Goal: Feedback & Contribution: Contribute content

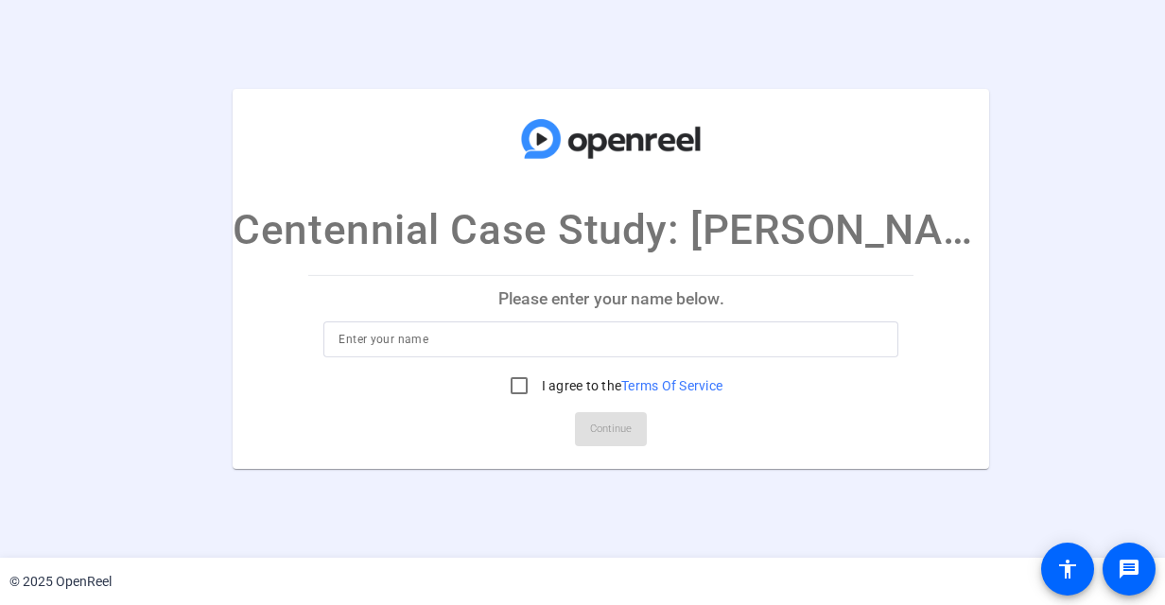
click at [382, 342] on input at bounding box center [611, 339] width 545 height 23
type input "Provide Care LTC"
click at [500, 382] on input "I agree to the Terms Of Service" at bounding box center [519, 386] width 38 height 38
checkbox input "true"
click at [601, 430] on span "Continue" at bounding box center [611, 429] width 42 height 28
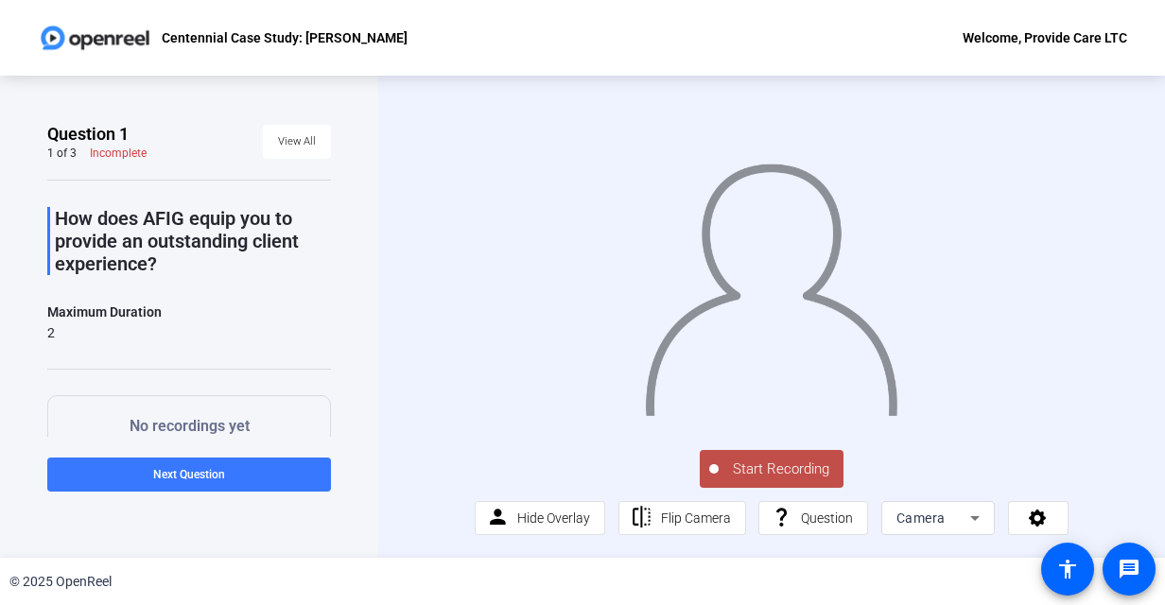
click at [749, 480] on span "Start Recording" at bounding box center [781, 470] width 125 height 22
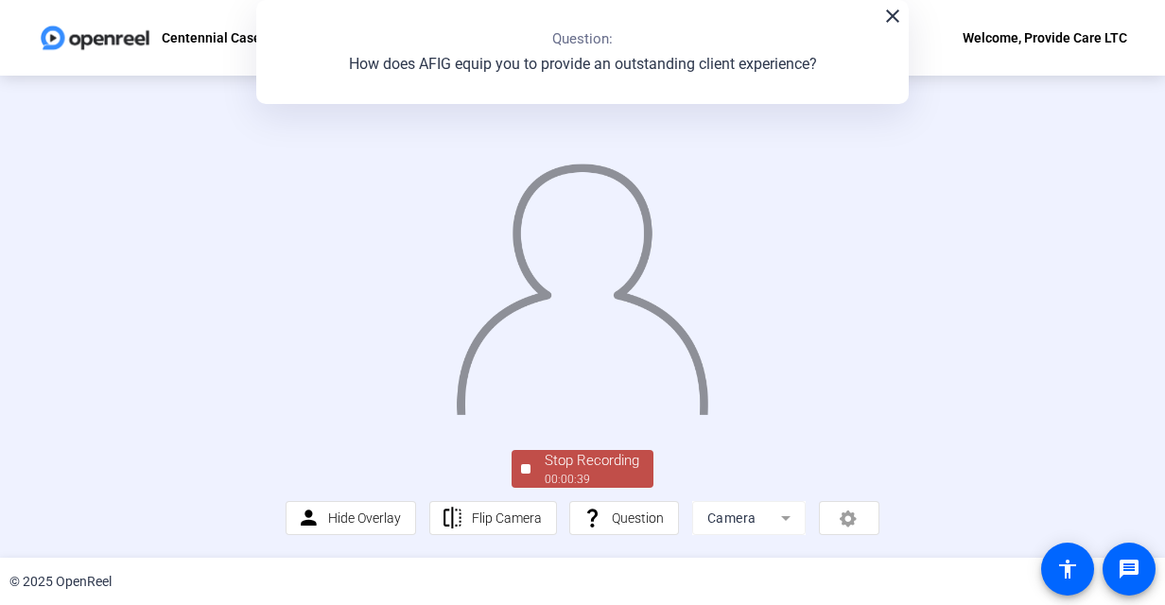
click at [710, 415] on img at bounding box center [582, 281] width 256 height 267
click at [887, 19] on mat-icon "close" at bounding box center [892, 16] width 23 height 23
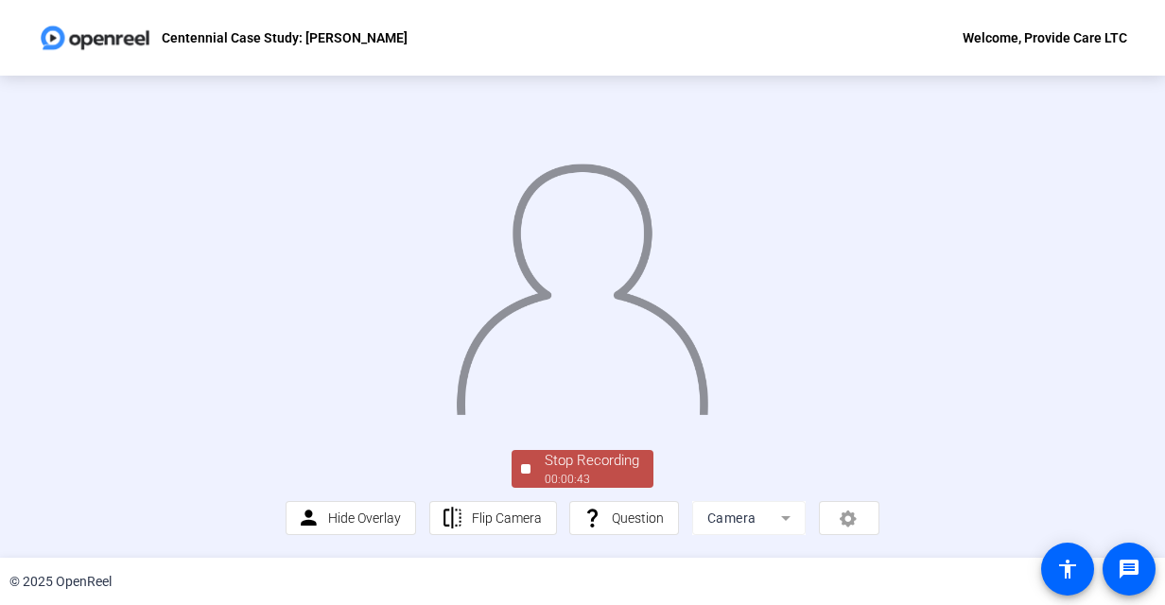
scroll to position [107, 0]
click at [560, 458] on div "Stop Recording" at bounding box center [592, 461] width 95 height 22
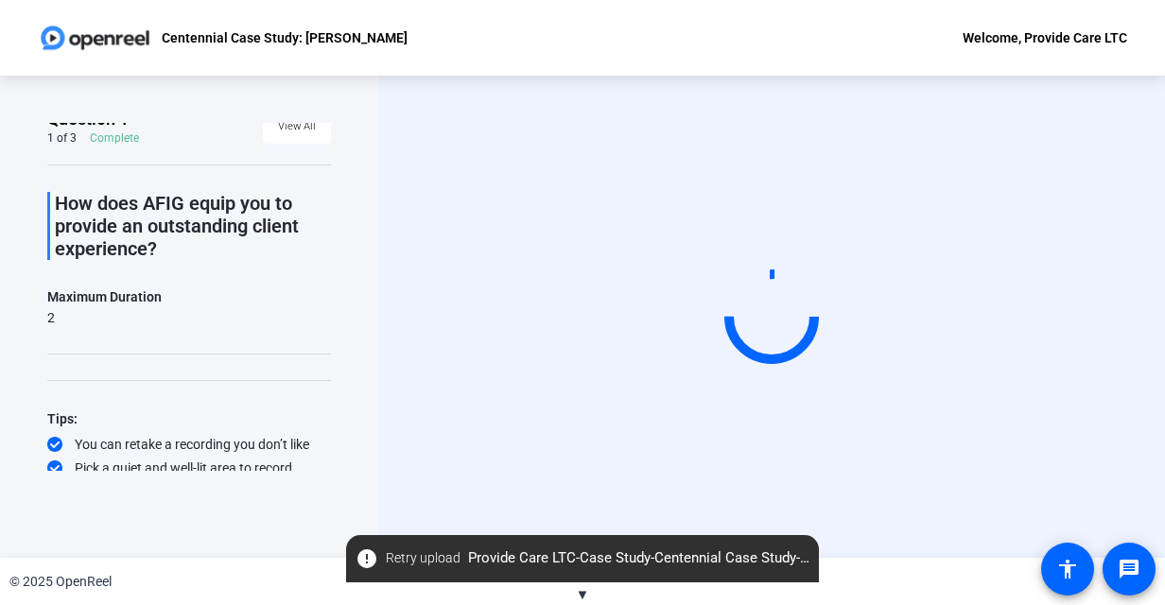
scroll to position [0, 0]
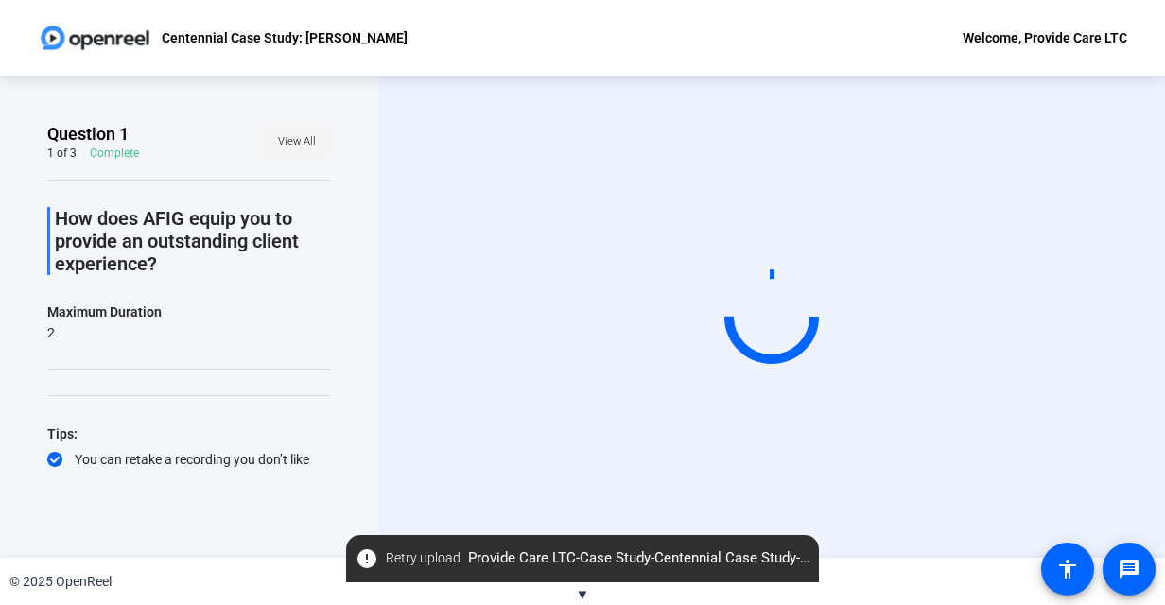
click at [284, 139] on span "View All" at bounding box center [297, 142] width 38 height 28
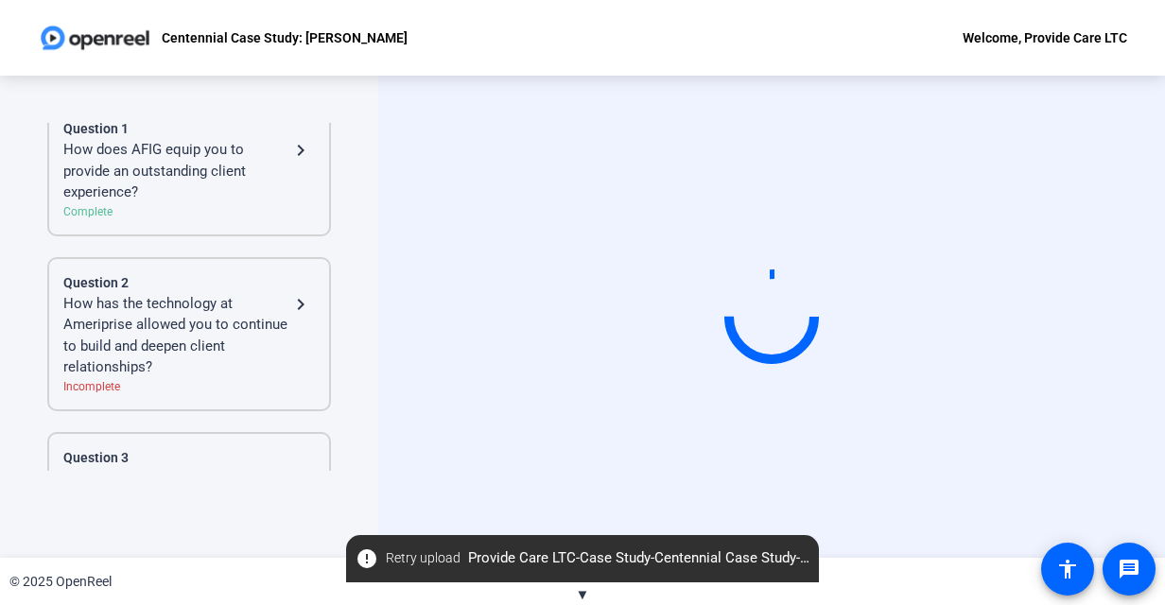
scroll to position [95, 0]
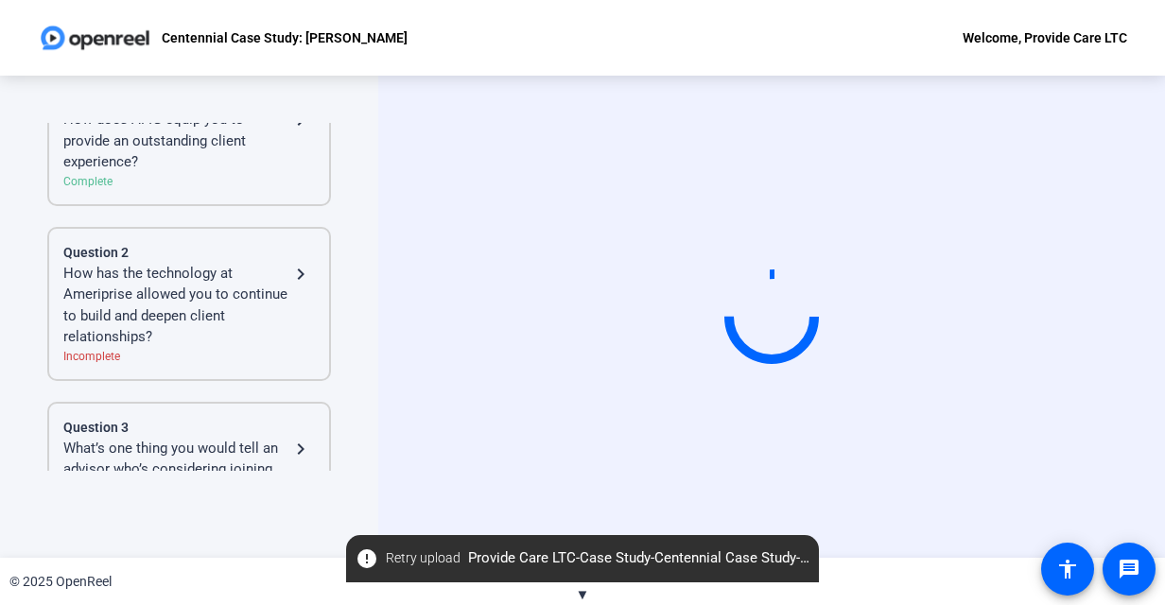
click at [289, 266] on mat-icon "navigate_next" at bounding box center [300, 274] width 23 height 23
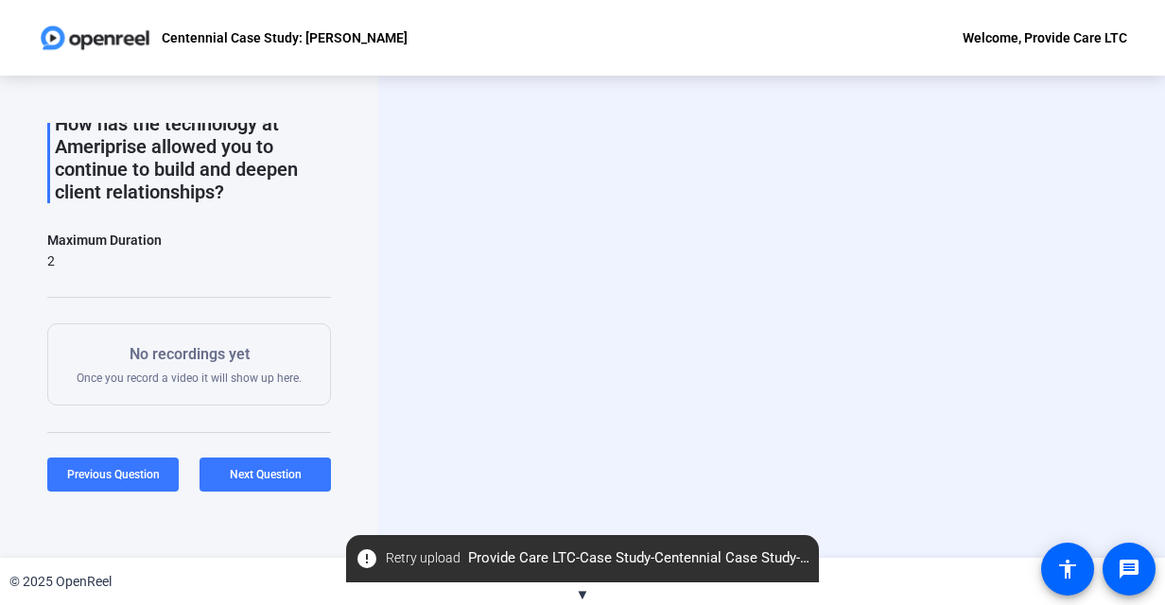
scroll to position [51, 0]
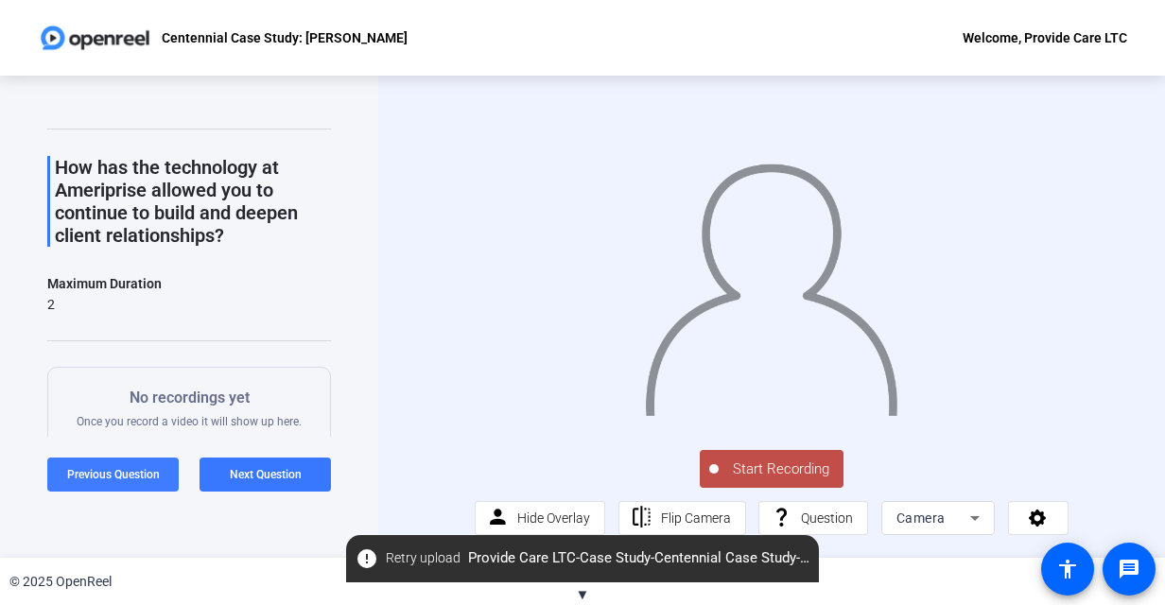
click at [128, 470] on span "Previous Question" at bounding box center [113, 474] width 93 height 13
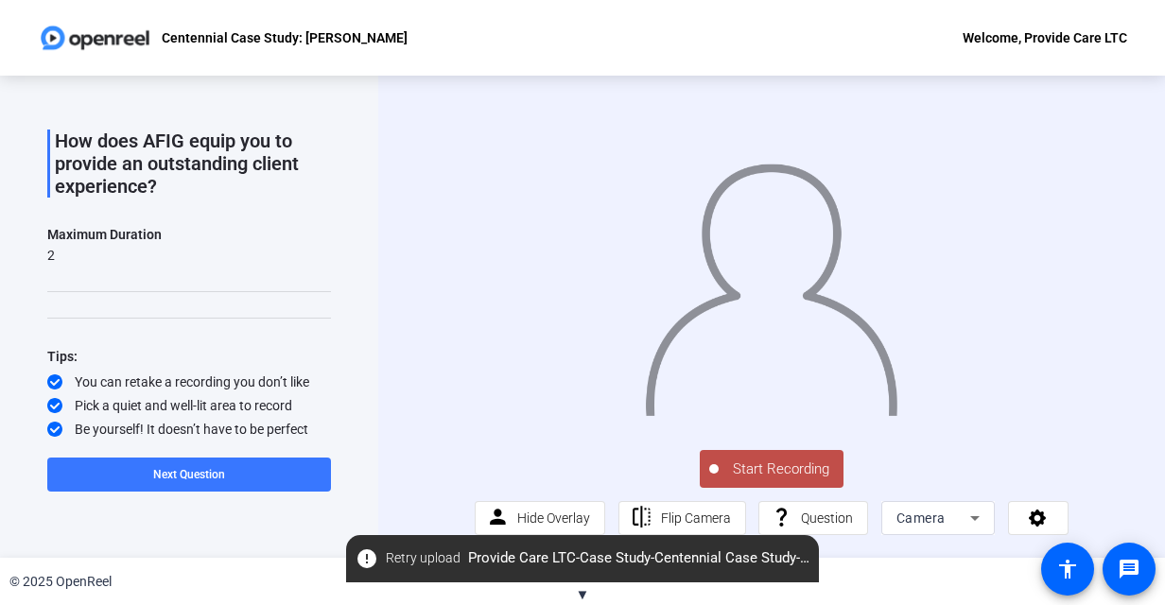
scroll to position [17, 0]
click at [782, 470] on span "Start Recording" at bounding box center [781, 470] width 125 height 22
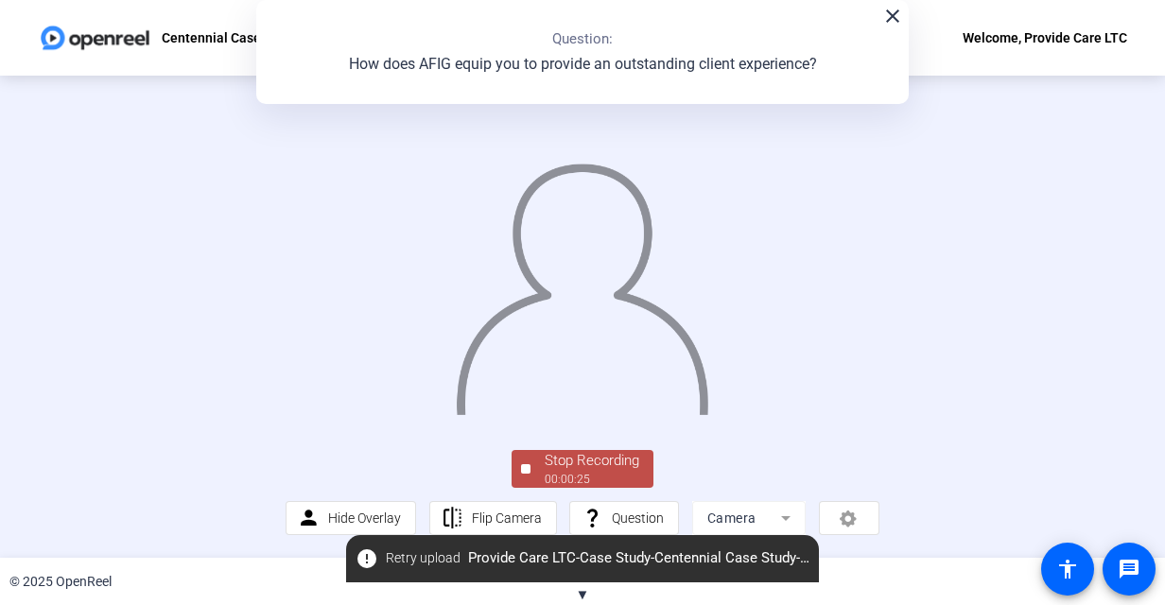
click at [710, 415] on img at bounding box center [582, 281] width 256 height 267
click at [564, 463] on div "Stop Recording" at bounding box center [592, 461] width 95 height 22
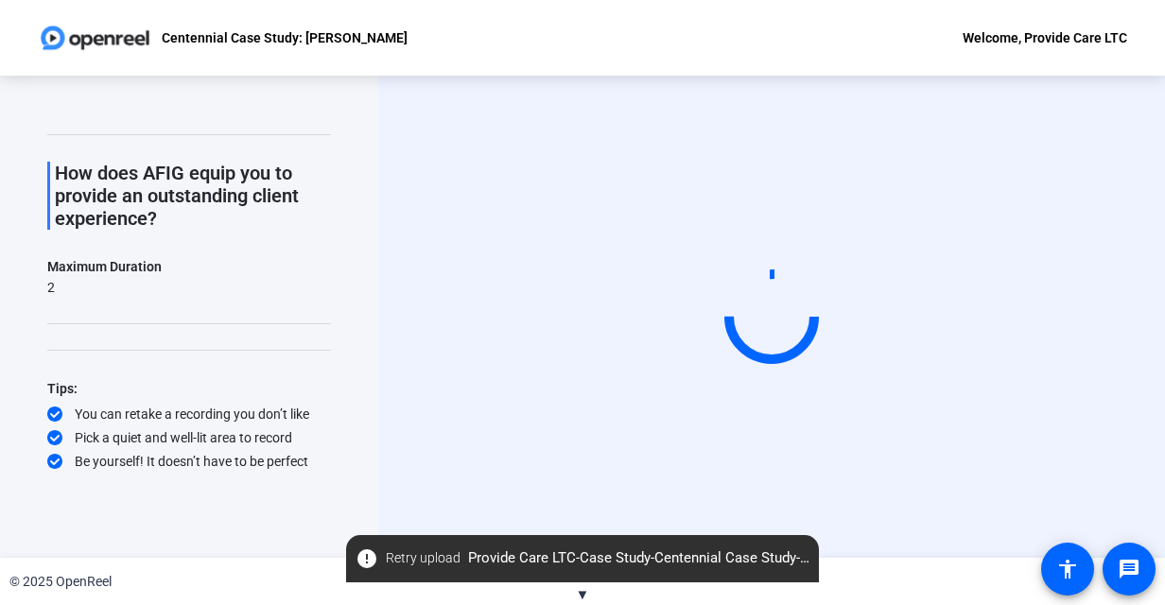
scroll to position [0, 0]
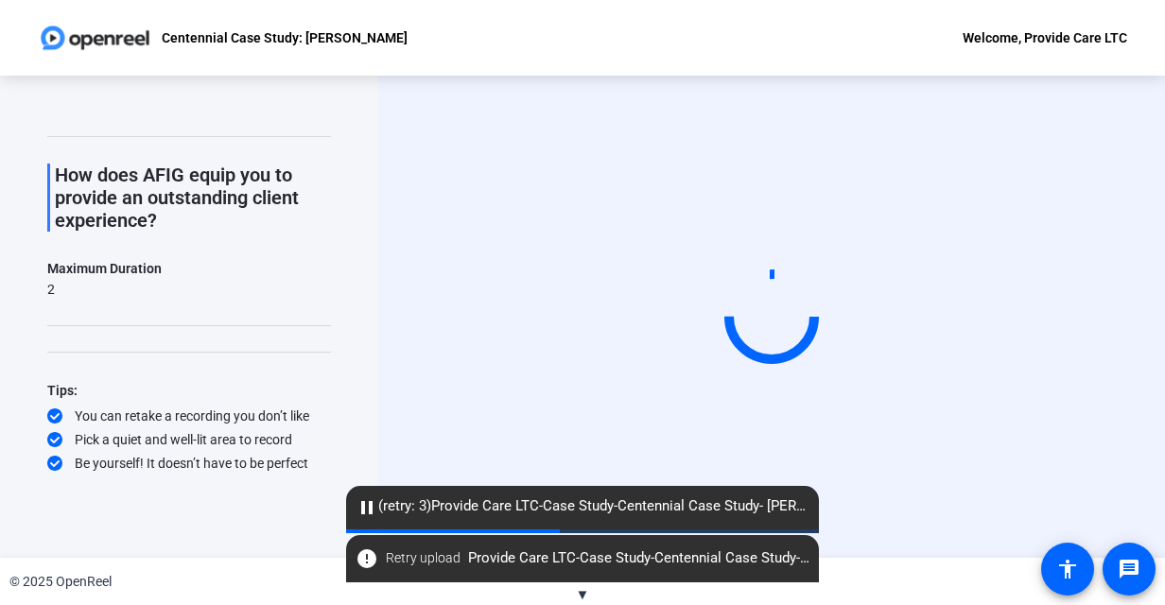
click at [983, 534] on div "Start Recording" at bounding box center [771, 317] width 787 height 482
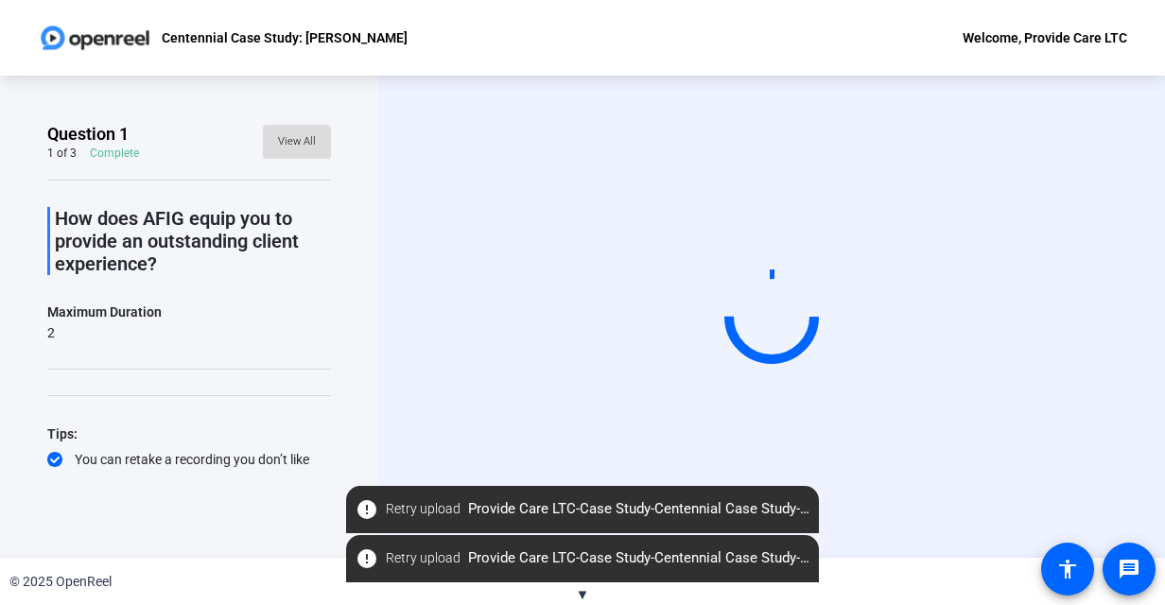
click at [278, 144] on span "View All" at bounding box center [297, 142] width 38 height 28
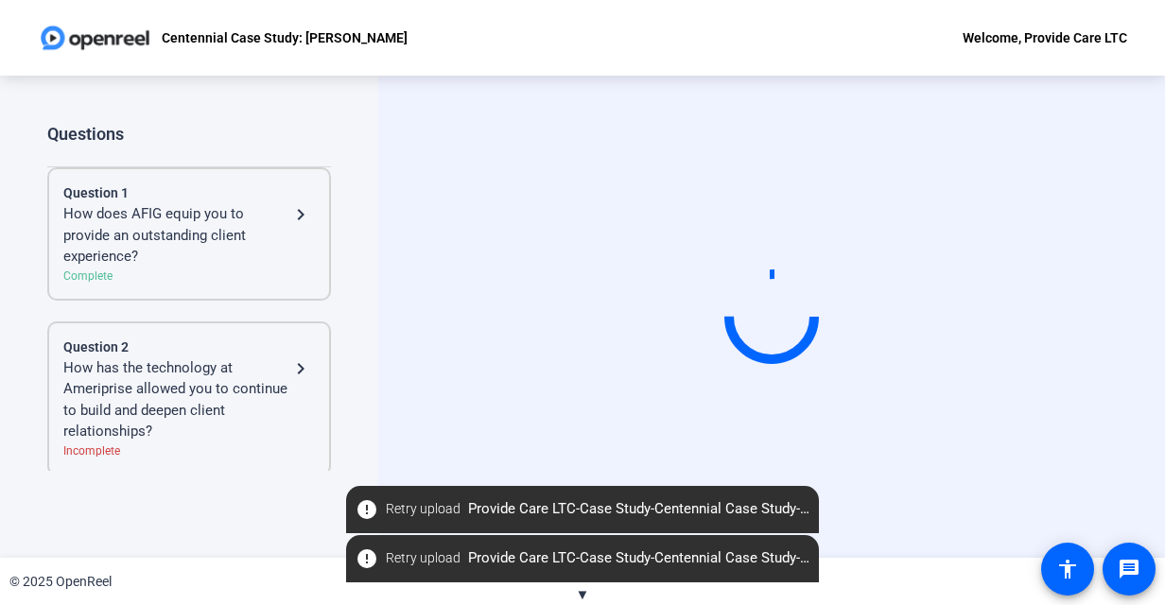
click at [289, 216] on mat-icon "navigate_next" at bounding box center [300, 214] width 23 height 23
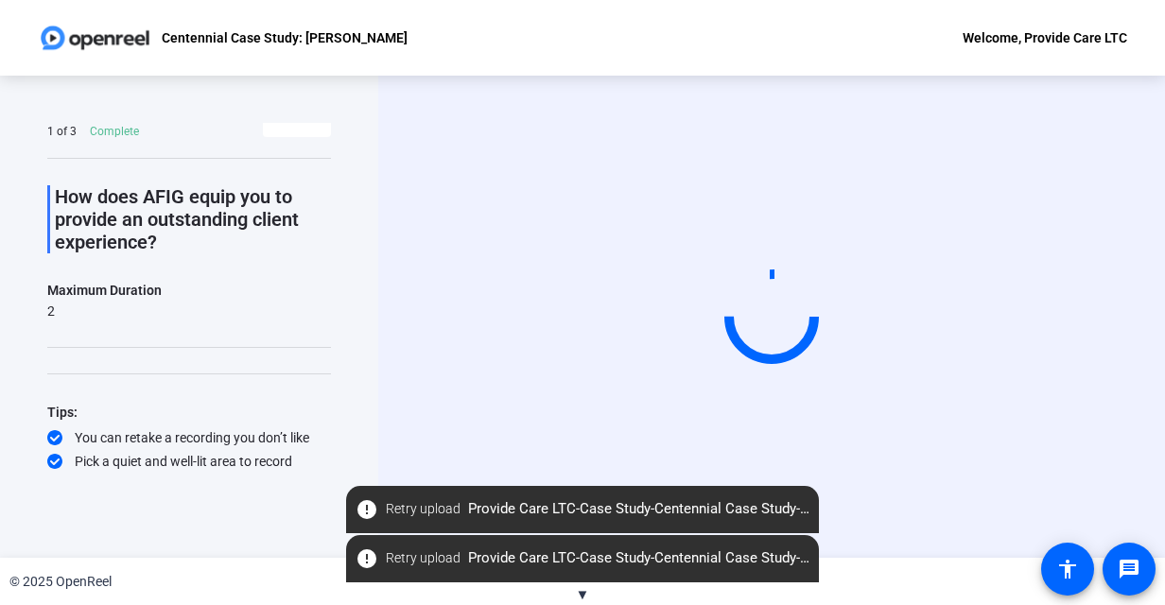
scroll to position [44, 0]
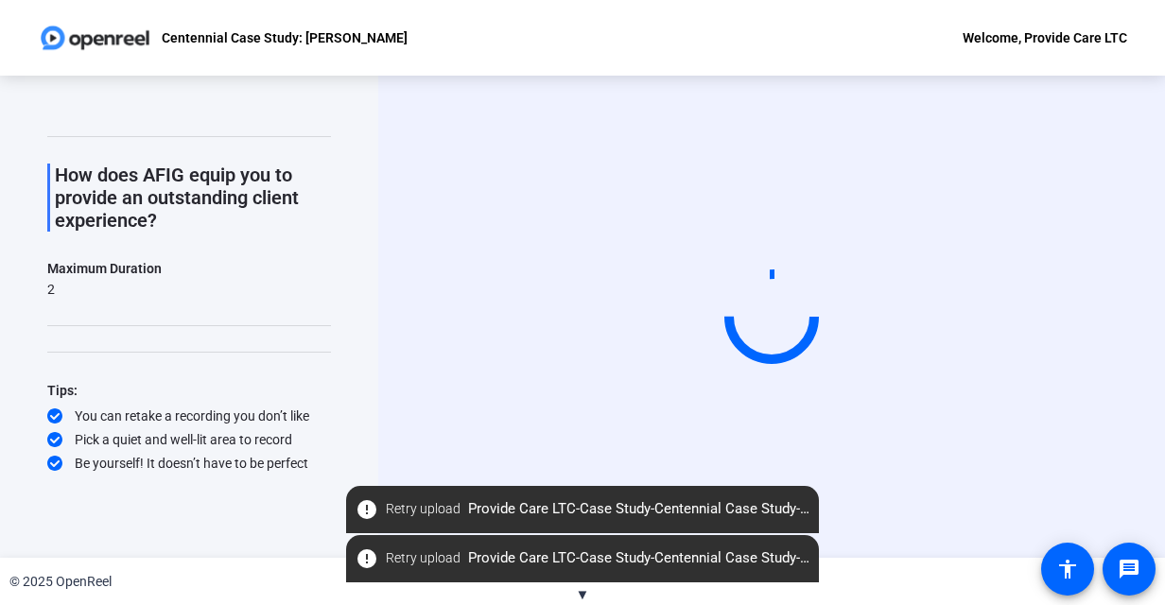
click at [942, 528] on div "Start Recording" at bounding box center [771, 317] width 787 height 482
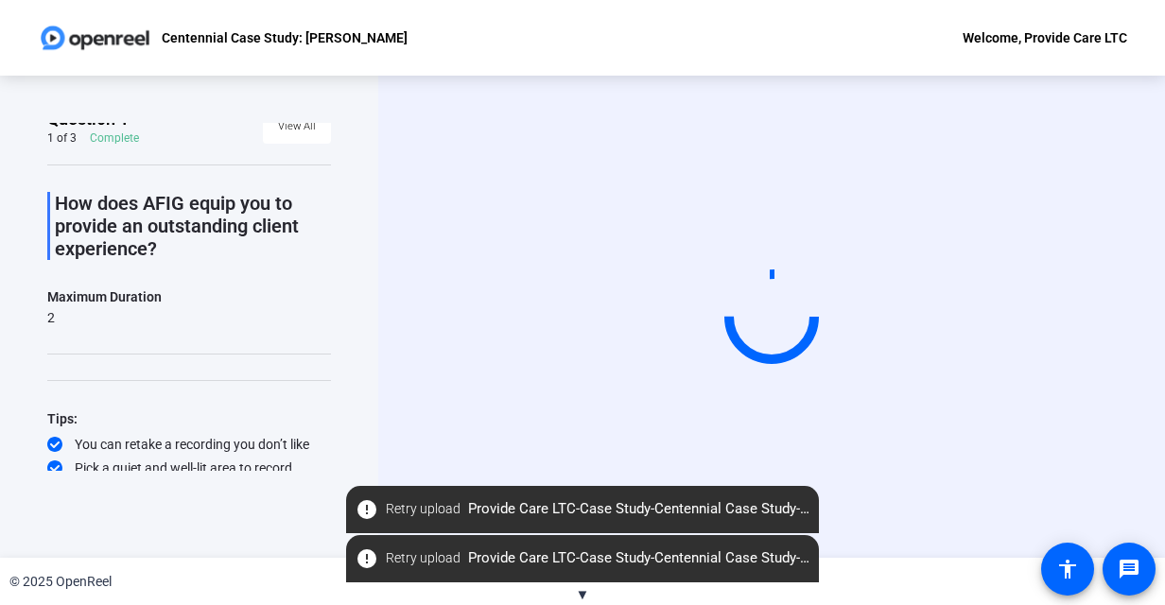
scroll to position [0, 0]
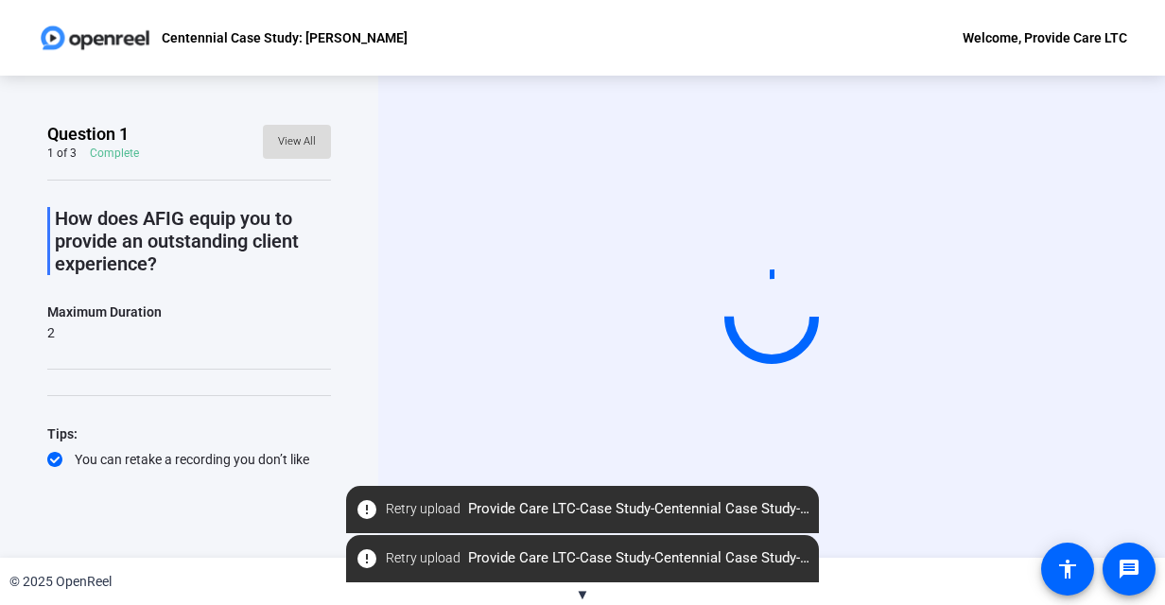
click at [286, 140] on span "View All" at bounding box center [297, 142] width 38 height 28
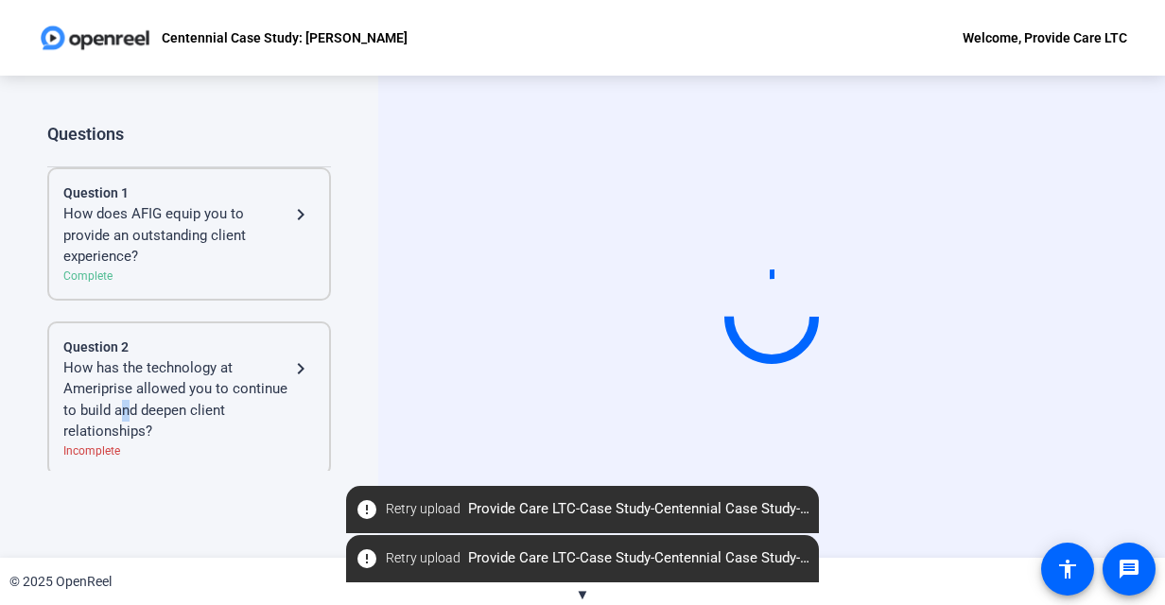
click at [183, 418] on div "How has the technology at Ameriprise allowed you to continue to build and deepe…" at bounding box center [176, 399] width 226 height 85
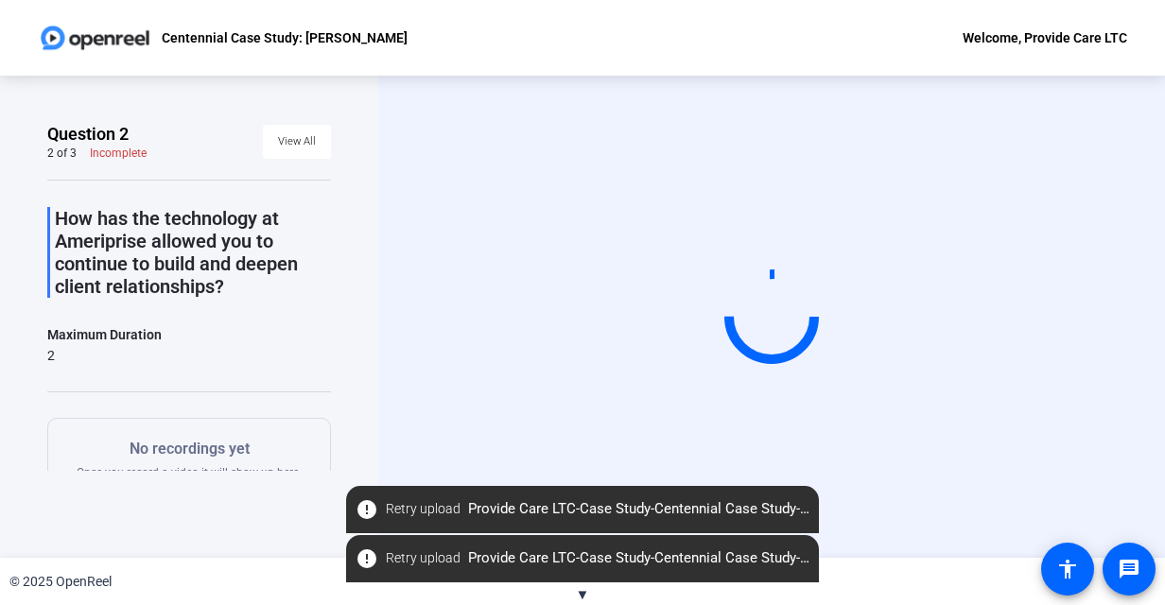
click at [367, 506] on mat-icon "error" at bounding box center [367, 509] width 23 height 23
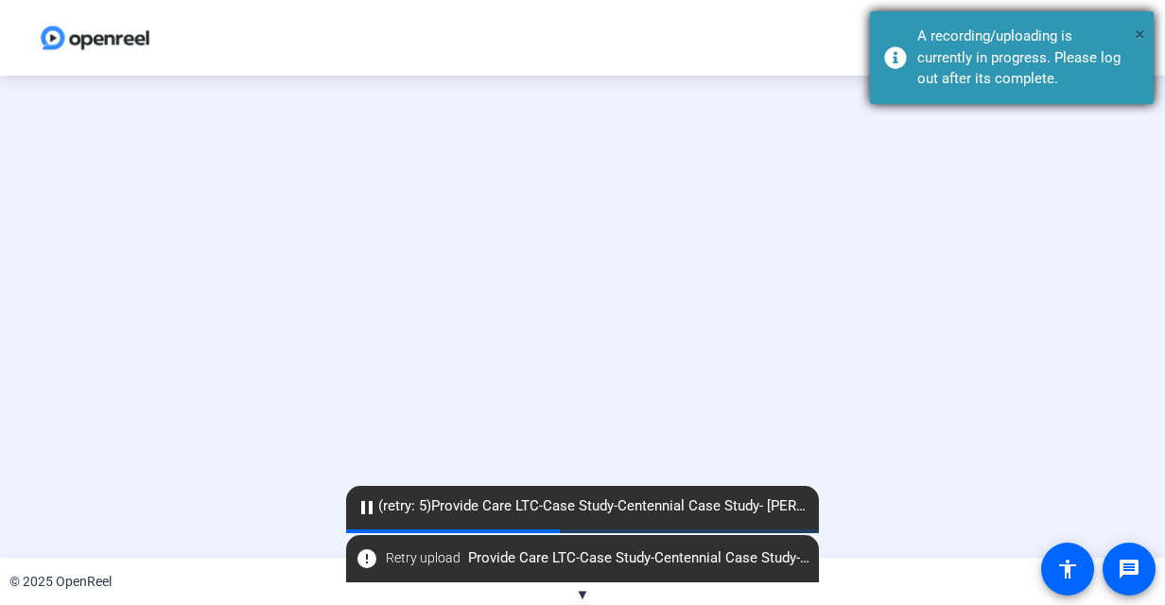
click at [1141, 32] on span "×" at bounding box center [1140, 34] width 10 height 23
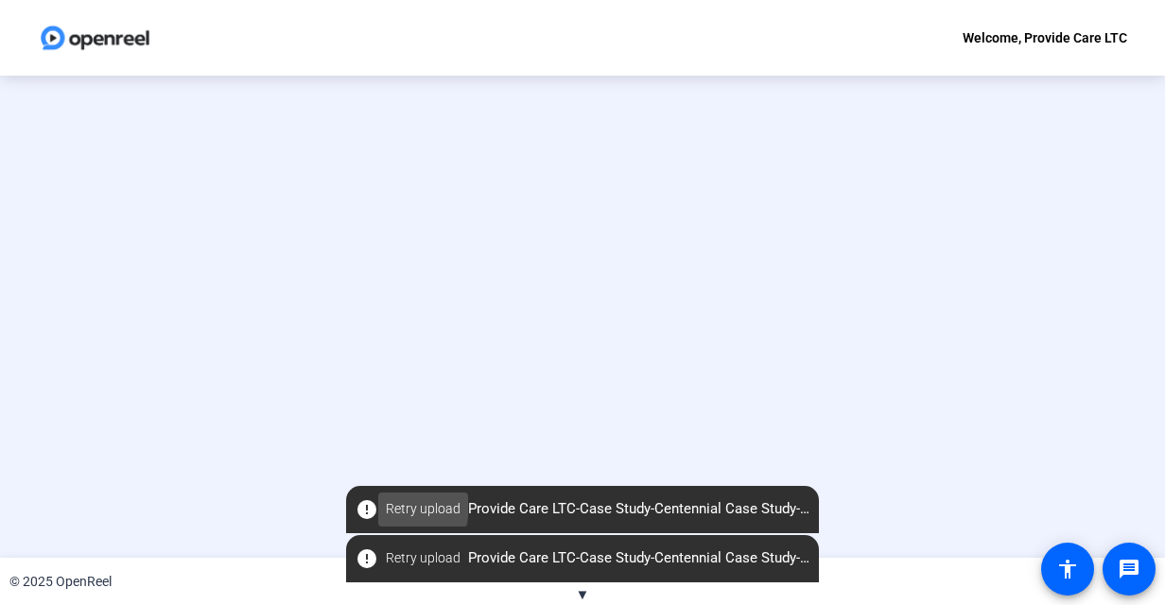
click at [393, 505] on span "Retry upload" at bounding box center [423, 509] width 75 height 20
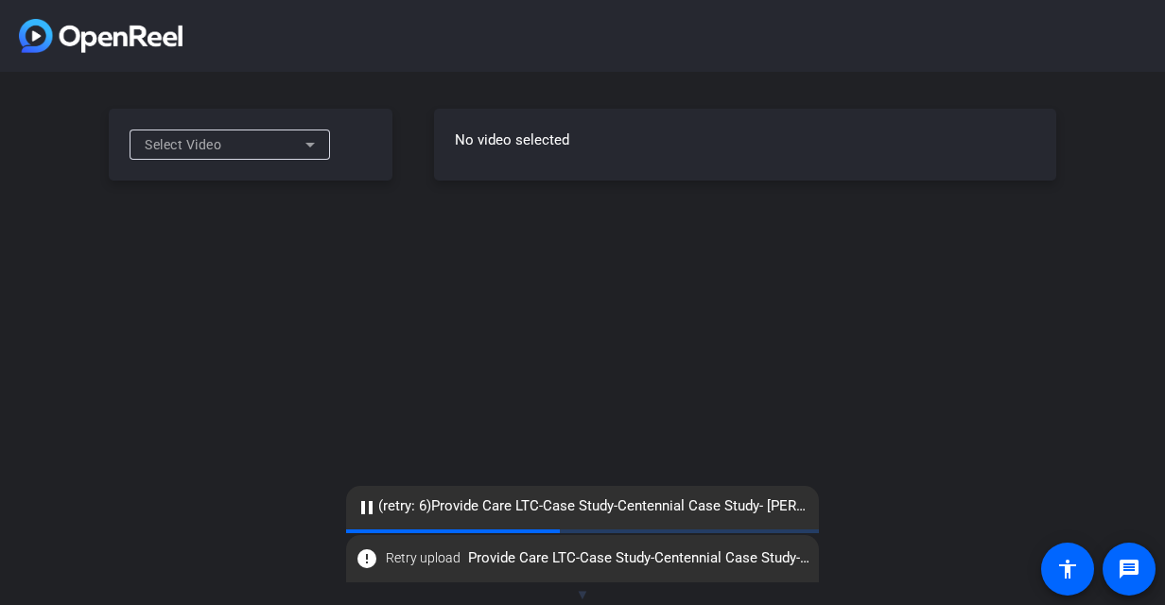
click at [301, 148] on icon at bounding box center [310, 144] width 23 height 23
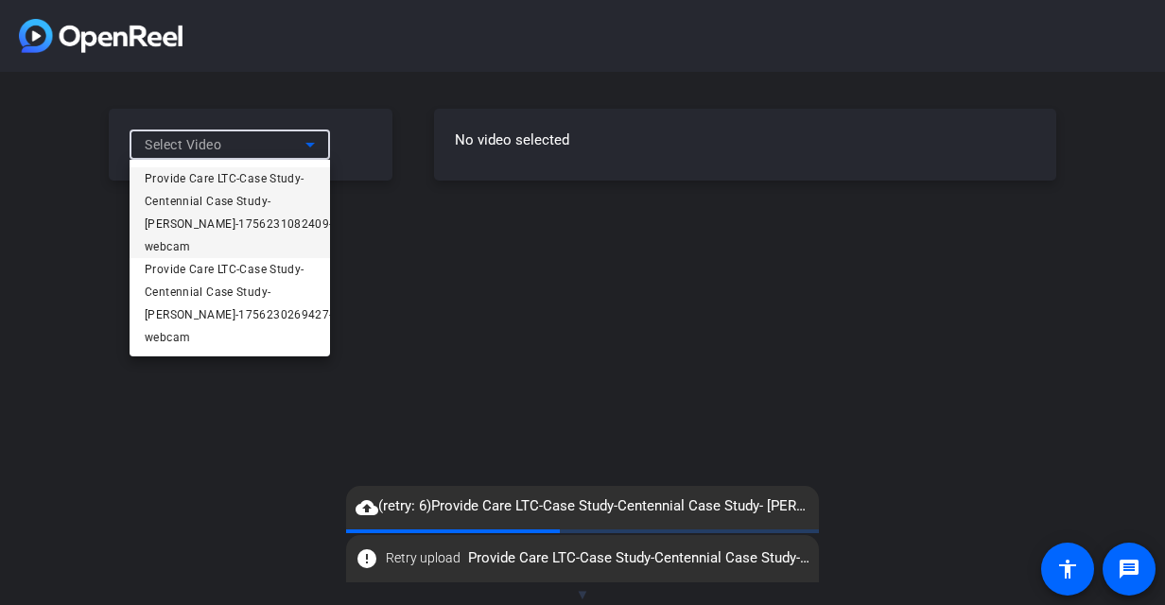
click at [293, 200] on span "Provide Care LTC-Case Study-Centennial Case Study- [PERSON_NAME]-1756231082409-…" at bounding box center [239, 212] width 188 height 91
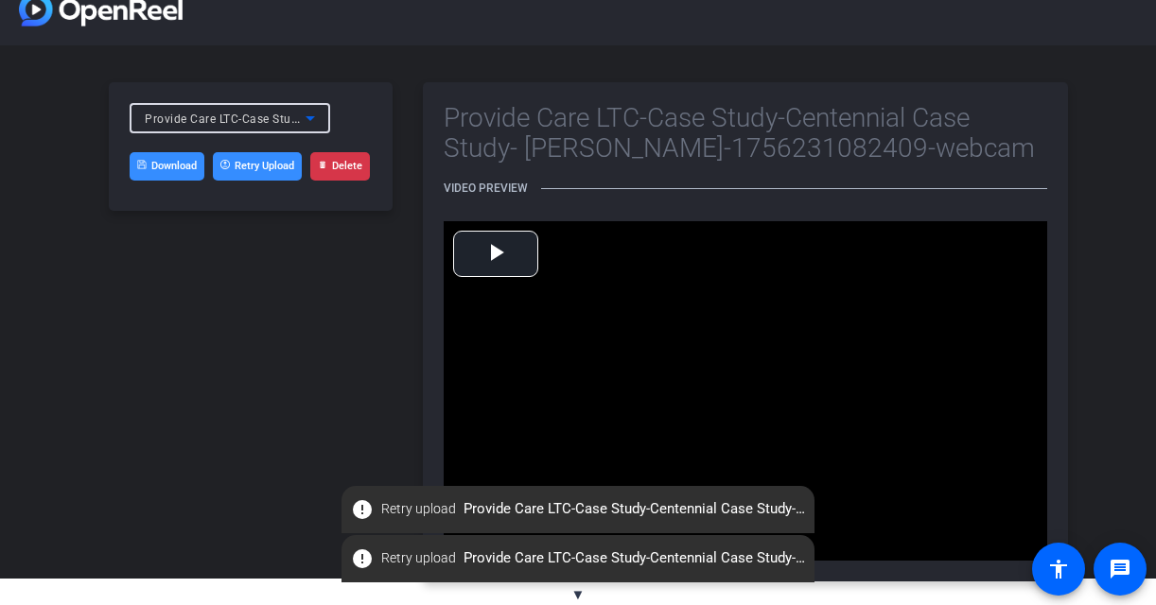
scroll to position [40, 0]
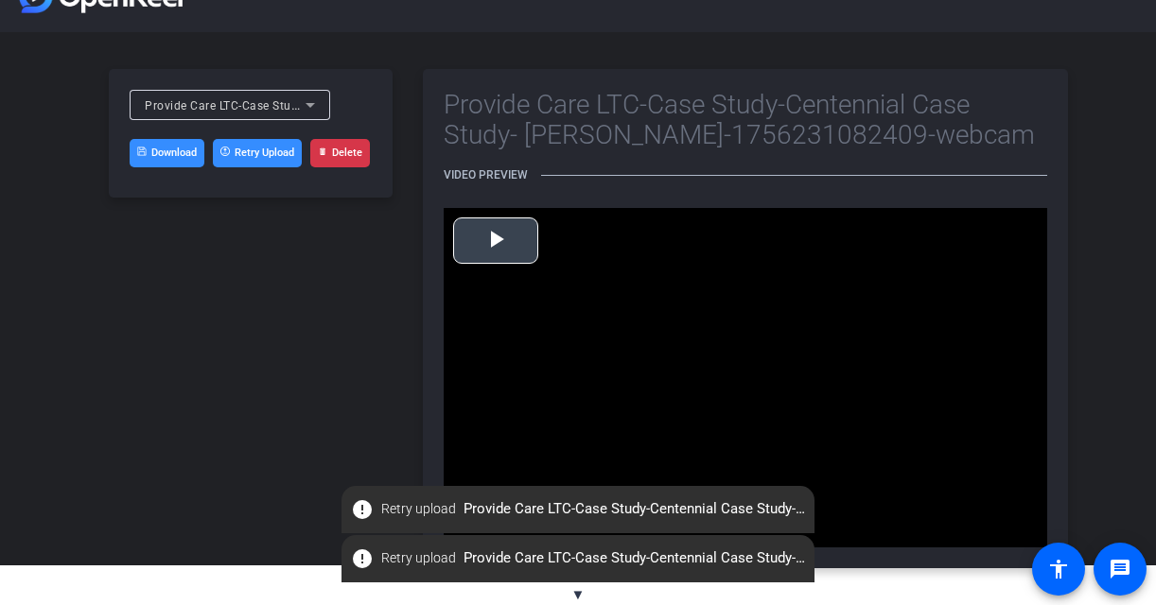
click at [496, 240] on span "Video Player" at bounding box center [496, 240] width 0 height 0
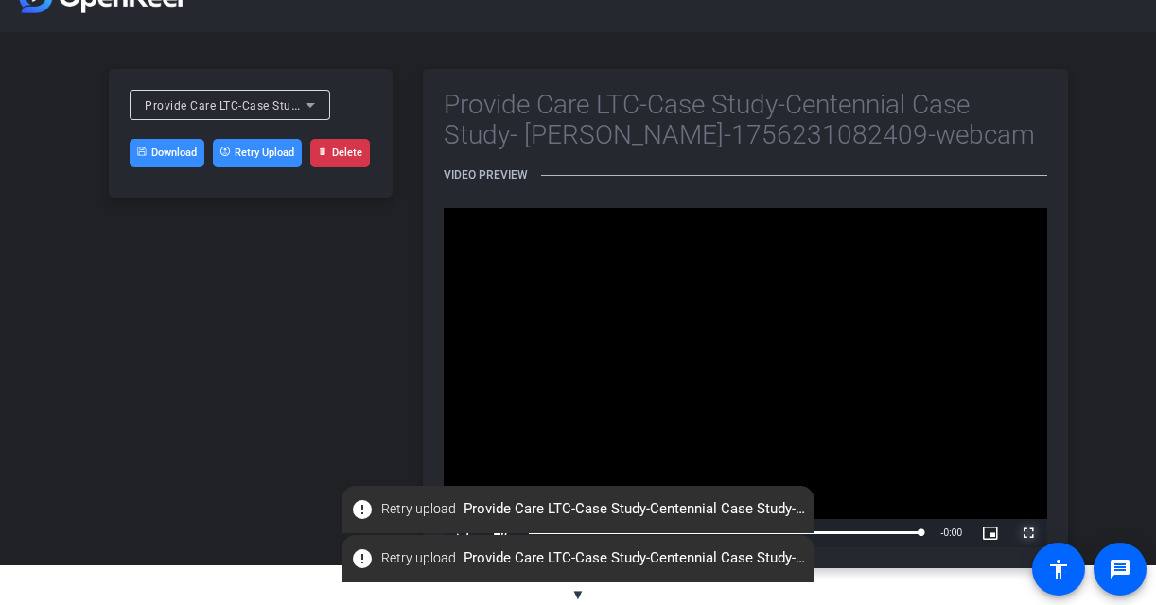
click at [1032, 533] on span "Video Player" at bounding box center [1028, 533] width 38 height 0
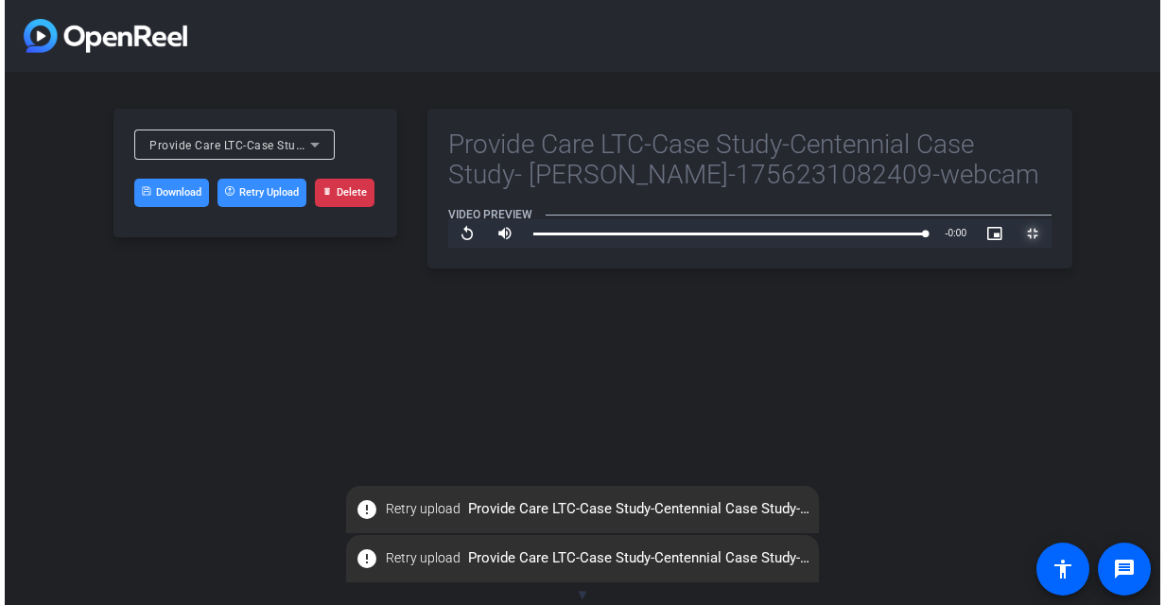
scroll to position [0, 0]
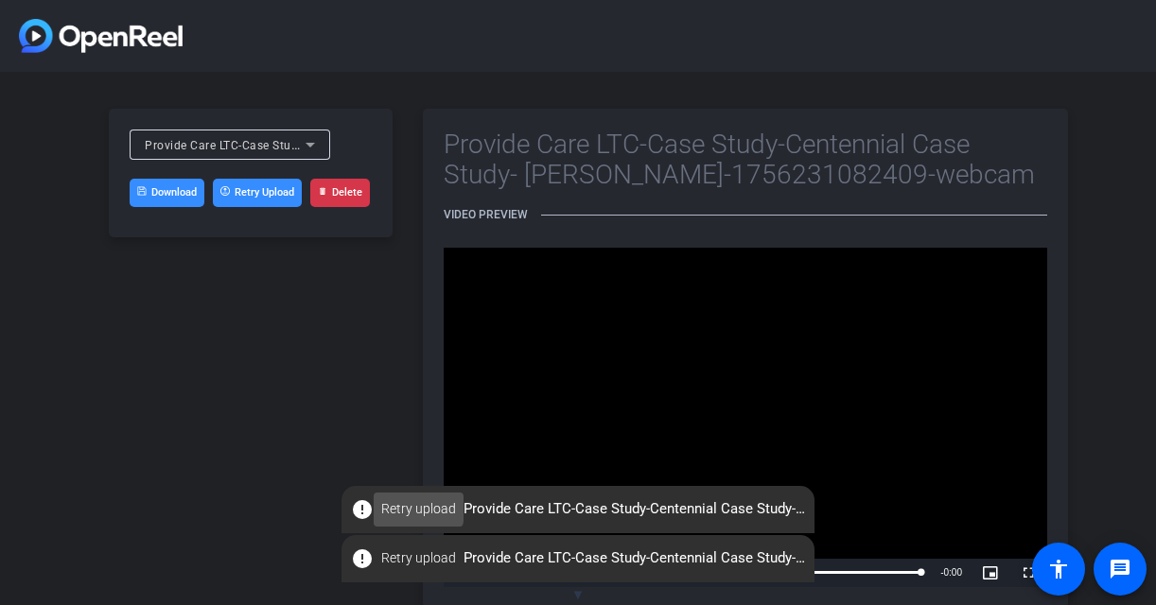
click at [414, 508] on span "Retry upload" at bounding box center [418, 509] width 75 height 20
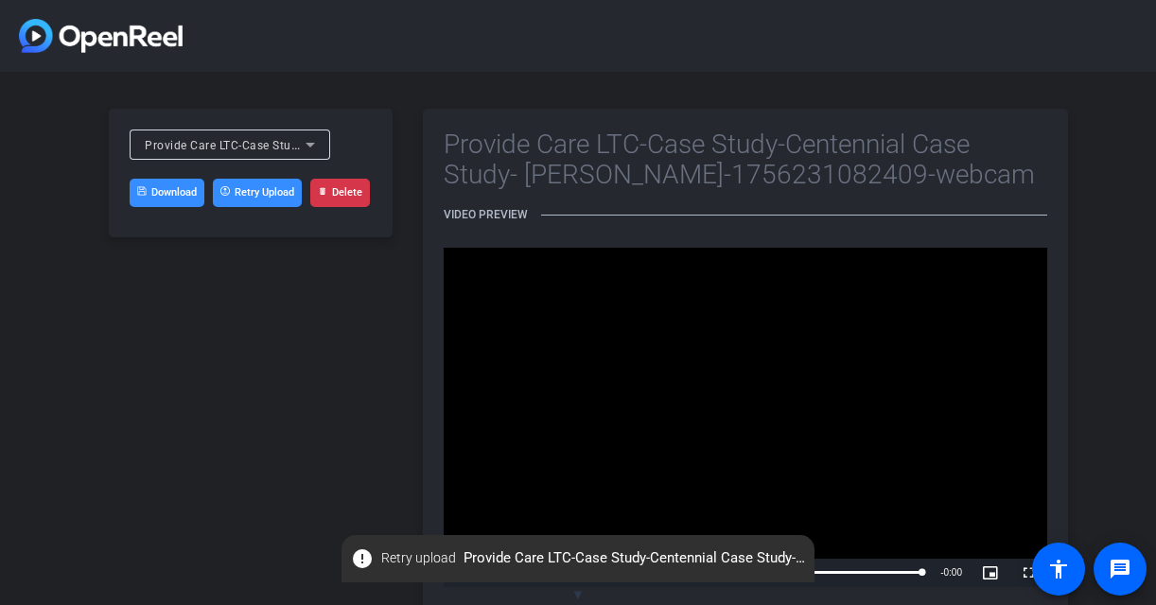
click at [351, 200] on button "Delete" at bounding box center [340, 193] width 60 height 28
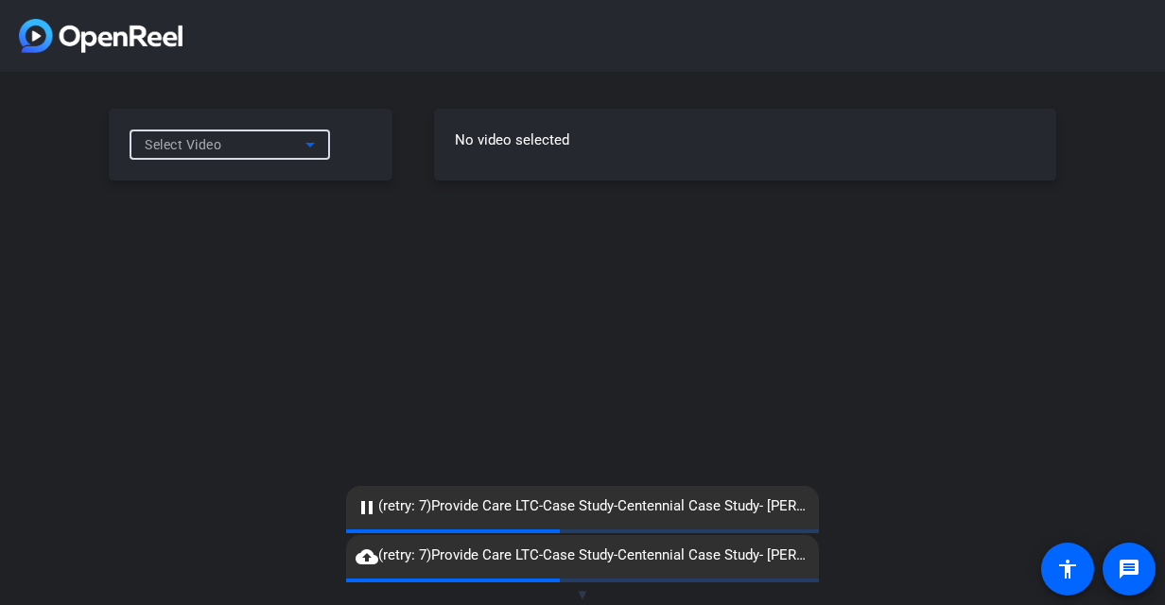
click at [309, 143] on icon at bounding box center [309, 145] width 9 height 5
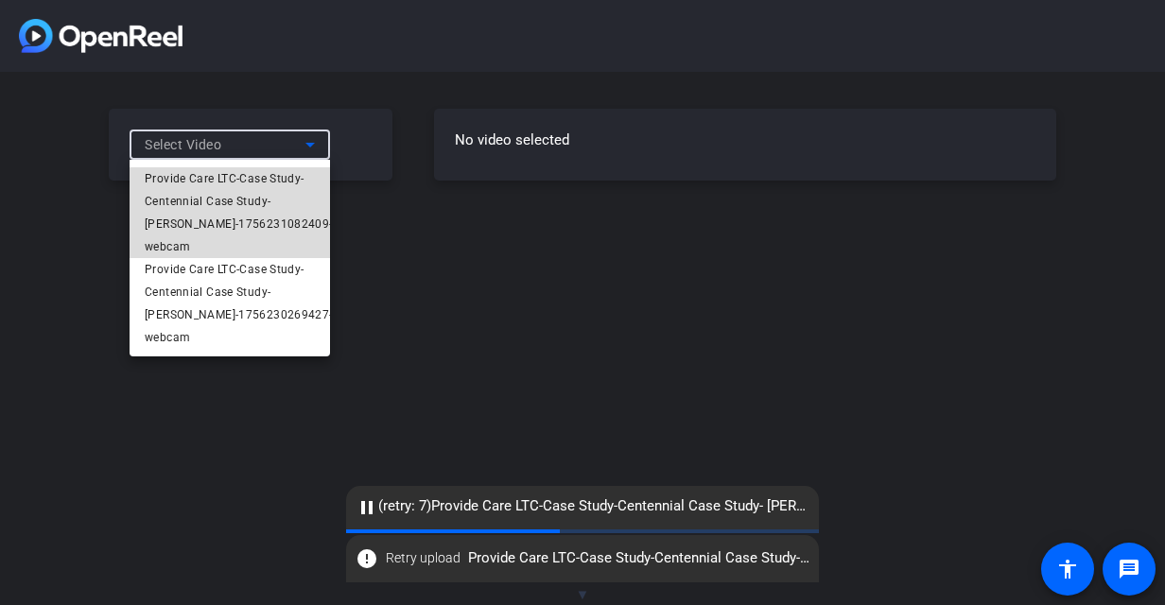
click at [260, 208] on span "Provide Care LTC-Case Study-Centennial Case Study- Kathy Crowley-1756231082409-…" at bounding box center [239, 212] width 188 height 91
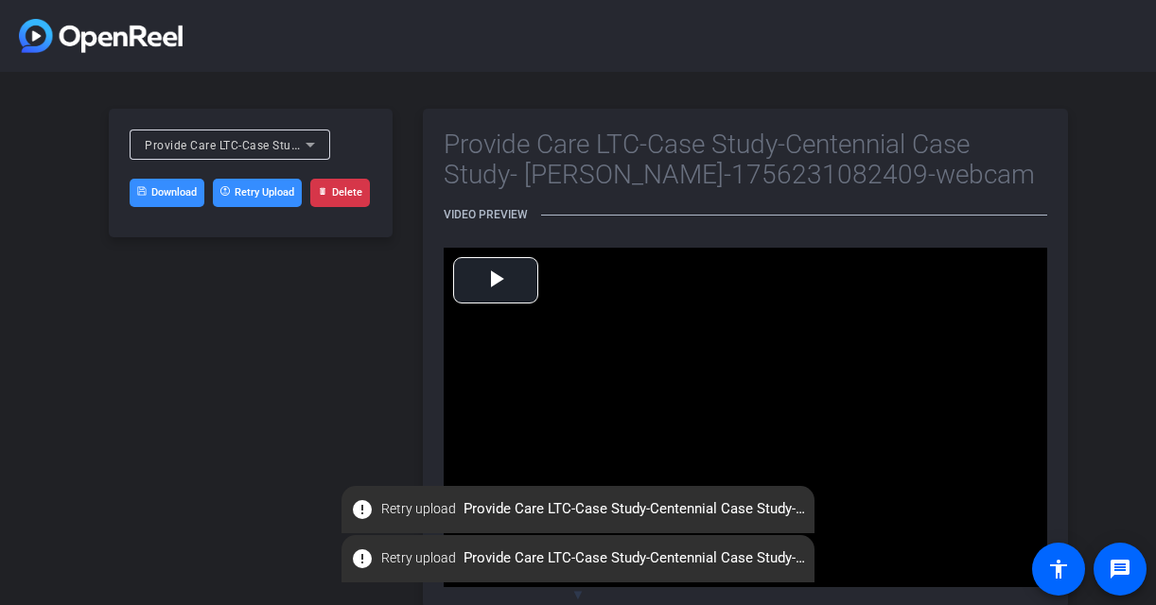
click at [341, 197] on button "Delete" at bounding box center [340, 193] width 60 height 28
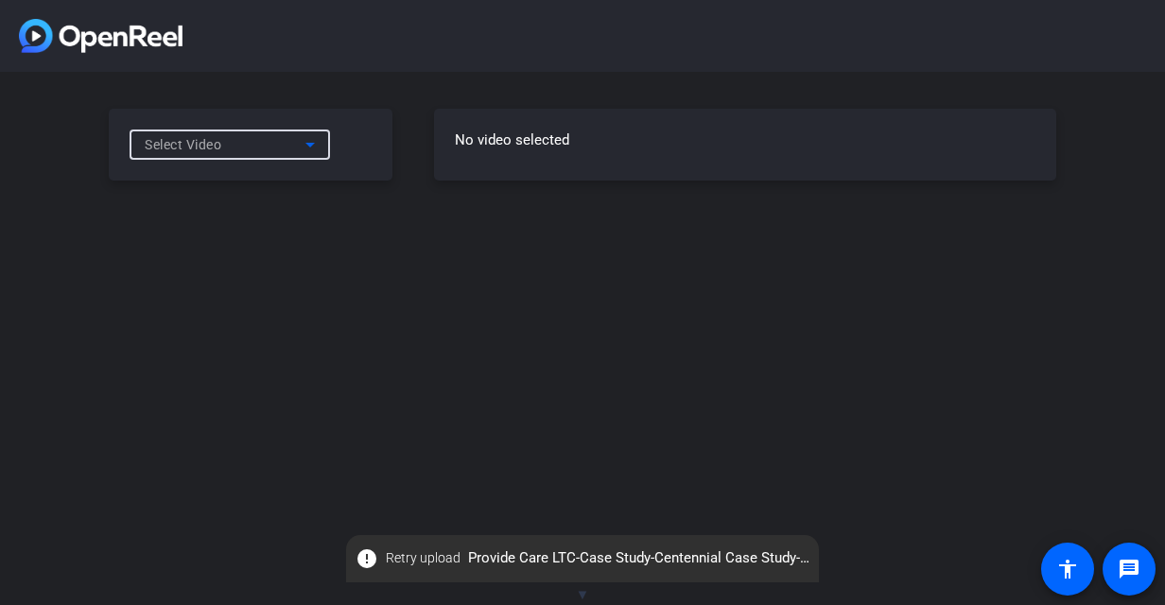
click at [306, 146] on icon at bounding box center [310, 144] width 23 height 23
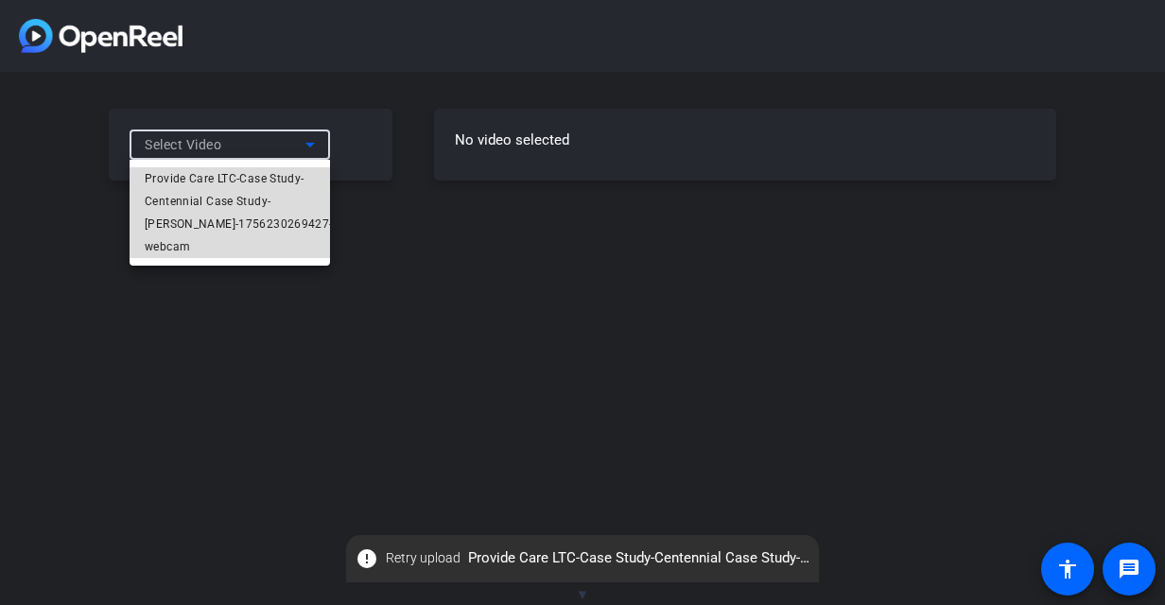
click at [287, 200] on span "Provide Care LTC-Case Study-Centennial Case Study- Kathy Crowley-1756230269427-…" at bounding box center [239, 212] width 188 height 91
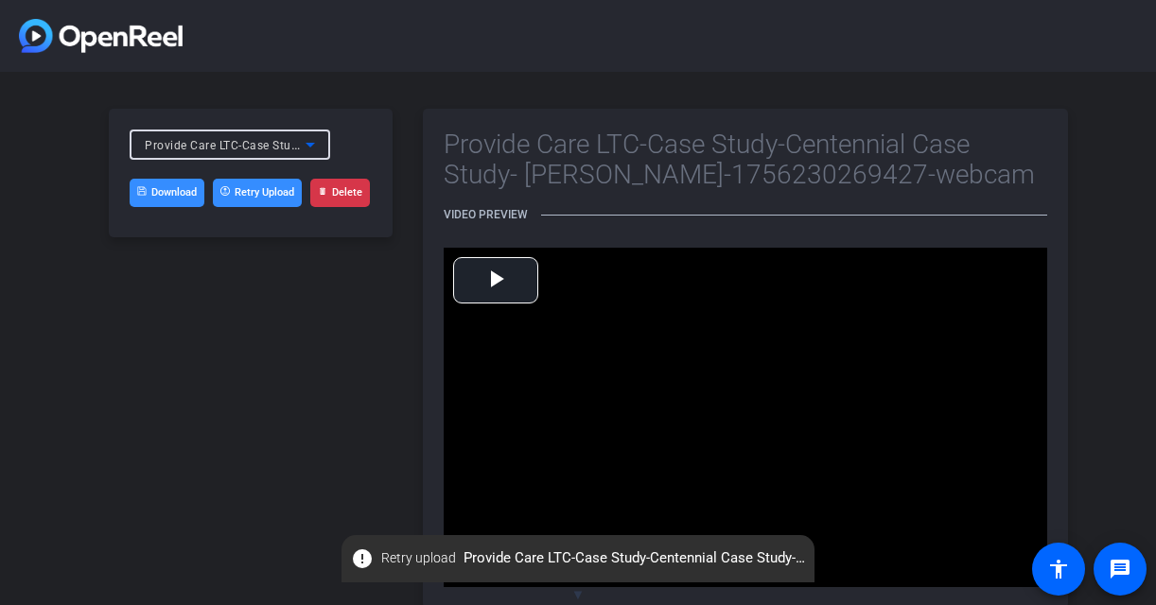
click at [354, 190] on button "Delete" at bounding box center [340, 193] width 60 height 28
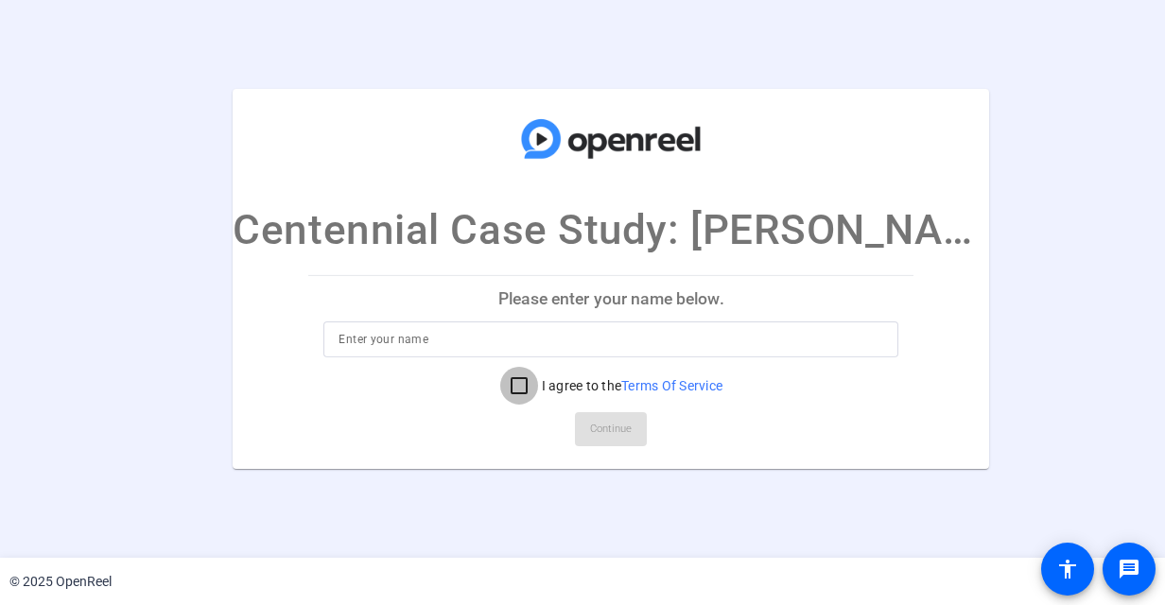
drag, startPoint x: 499, startPoint y: 386, endPoint x: 511, endPoint y: 387, distance: 11.4
click at [500, 386] on input "I agree to the Terms Of Service" at bounding box center [519, 386] width 38 height 38
checkbox input "true"
click at [410, 338] on input at bounding box center [611, 339] width 545 height 23
type input "Provide Care LTC"
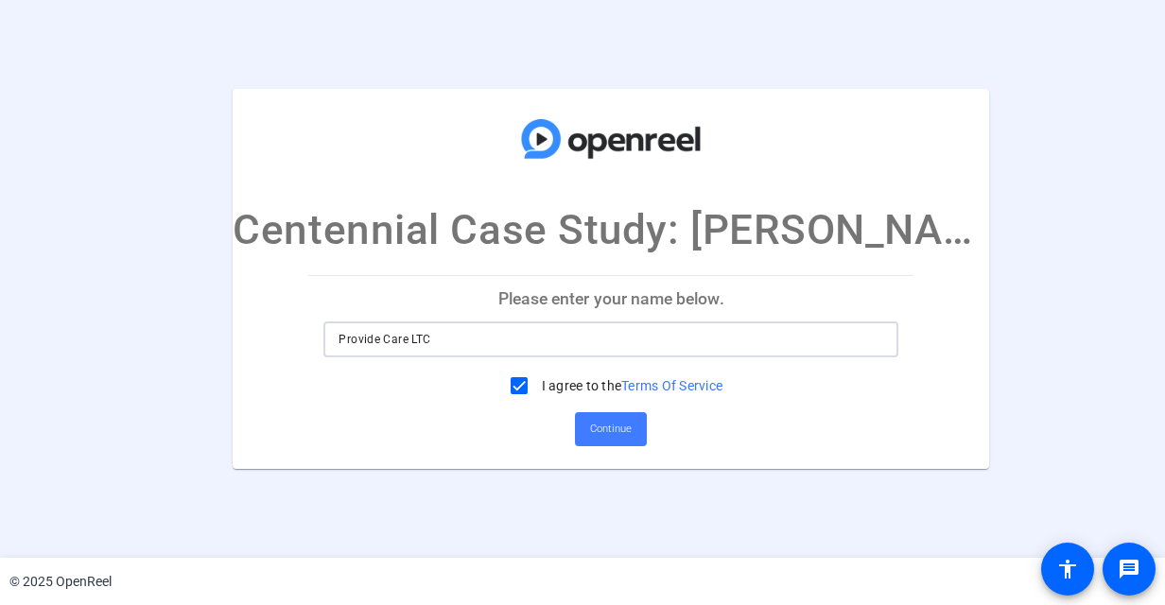
click at [603, 435] on span "Continue" at bounding box center [611, 429] width 42 height 28
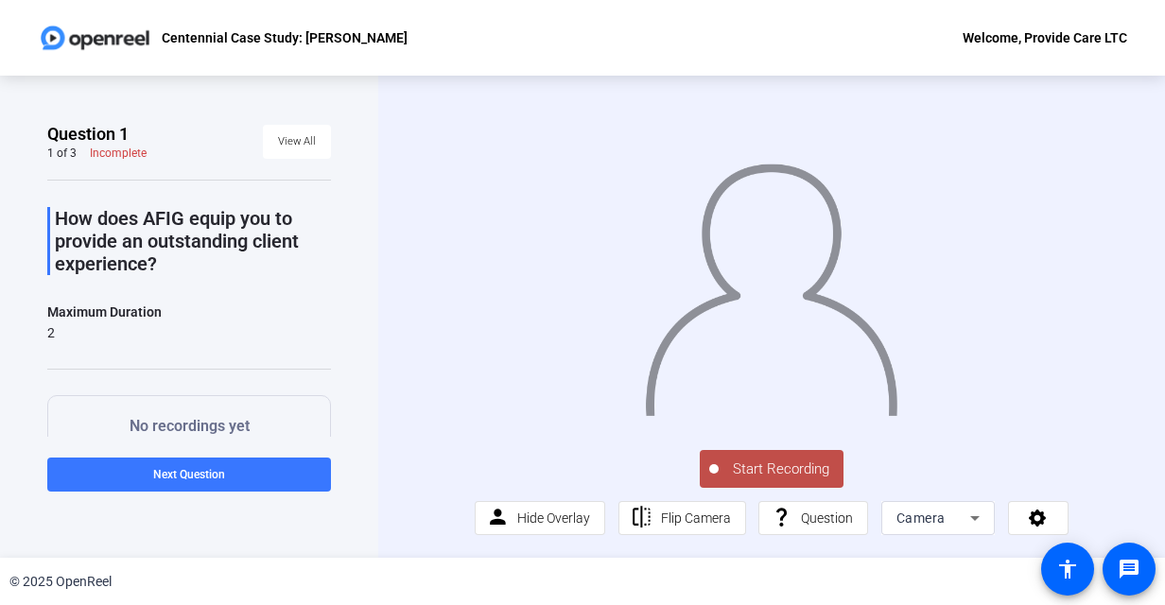
click at [790, 480] on span "Start Recording" at bounding box center [781, 470] width 125 height 22
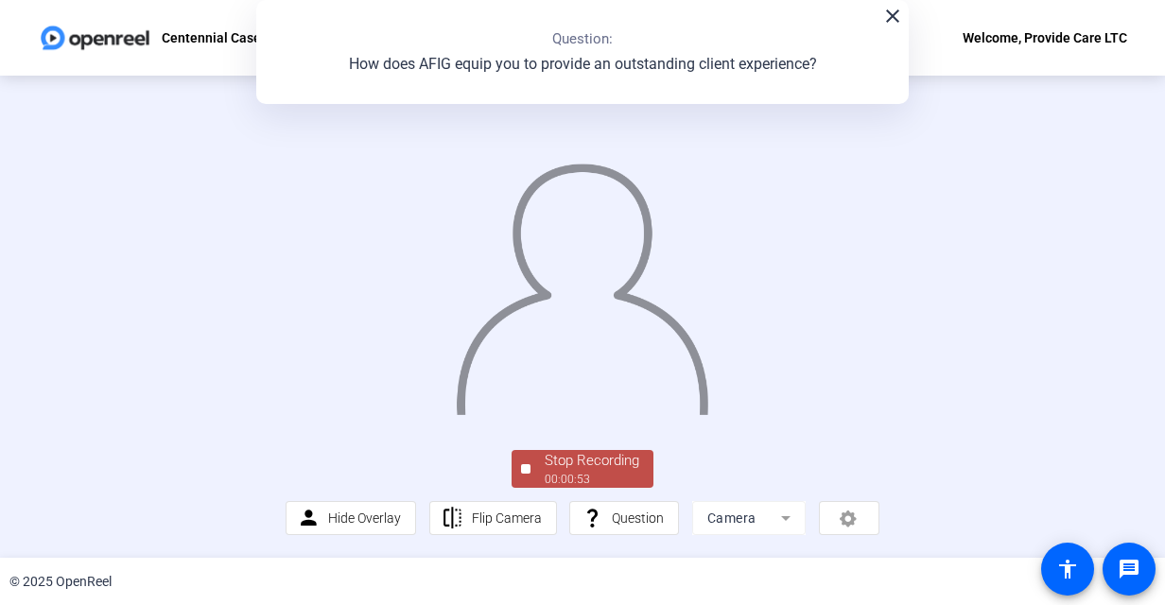
scroll to position [107, 0]
click at [594, 463] on div "Stop Recording" at bounding box center [592, 461] width 95 height 22
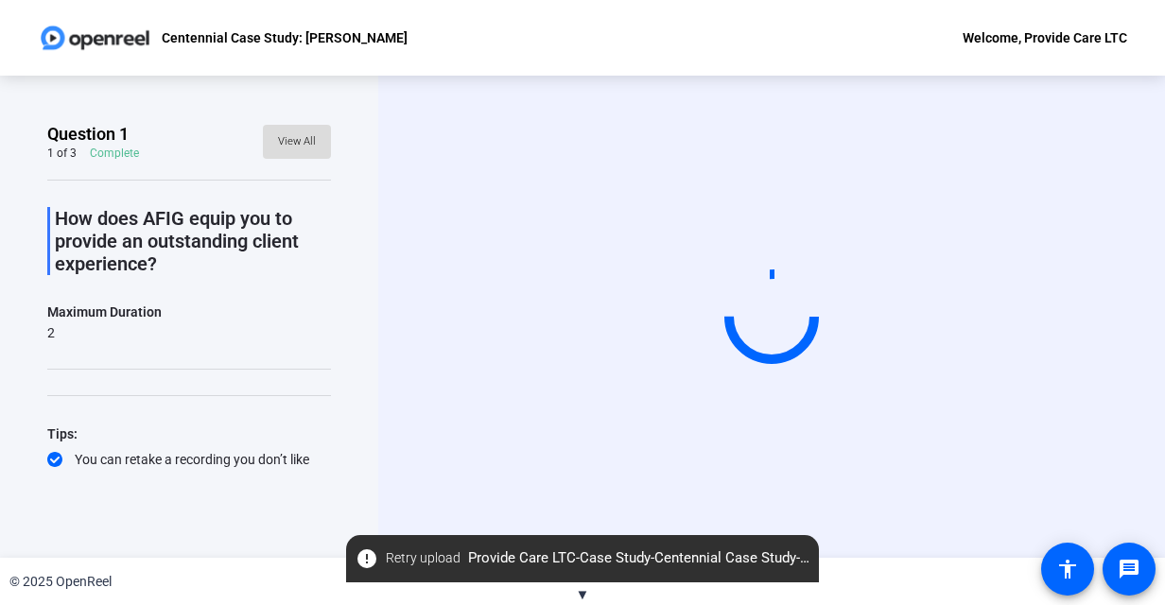
click at [281, 132] on span "View All" at bounding box center [297, 142] width 38 height 28
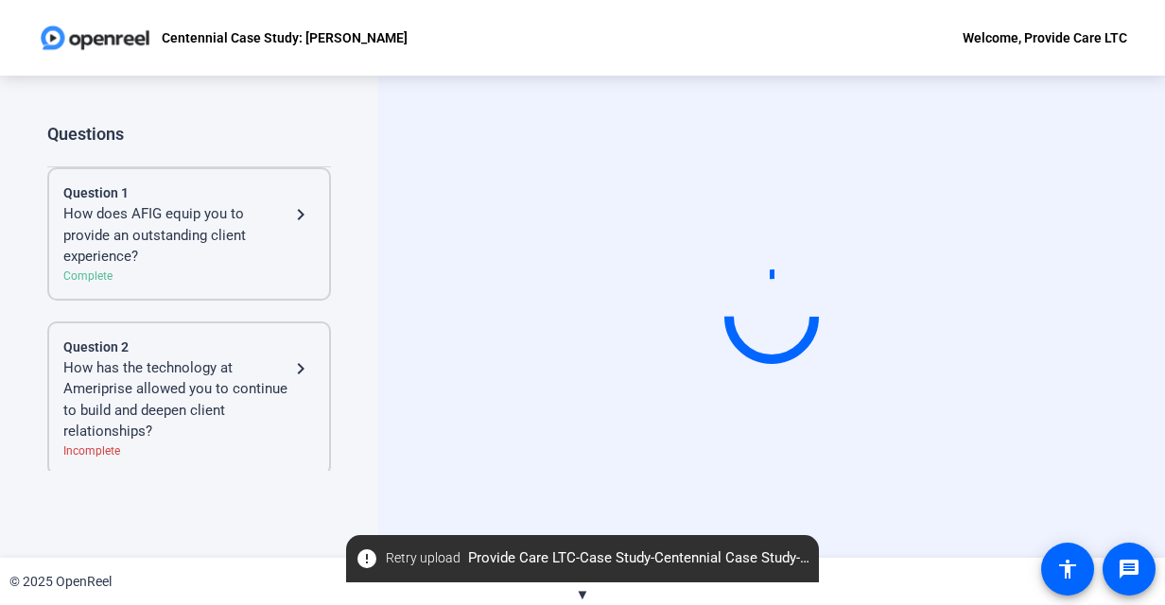
click at [231, 369] on div "How has the technology at Ameriprise allowed you to continue to build and deepe…" at bounding box center [176, 399] width 226 height 85
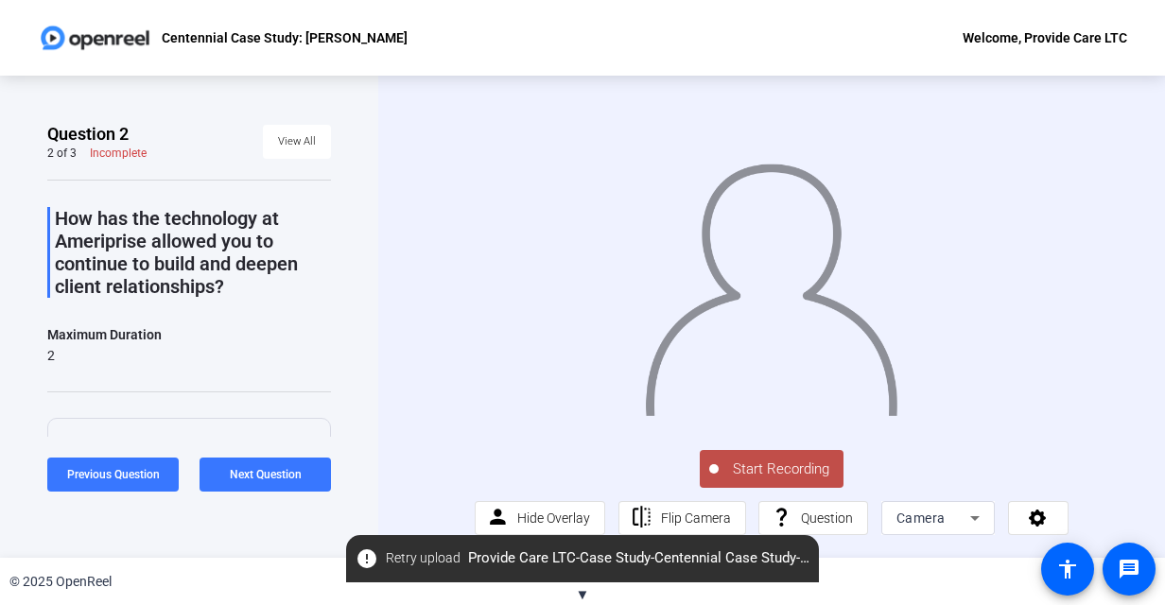
scroll to position [17, 0]
click at [749, 473] on span "Start Recording" at bounding box center [781, 470] width 125 height 22
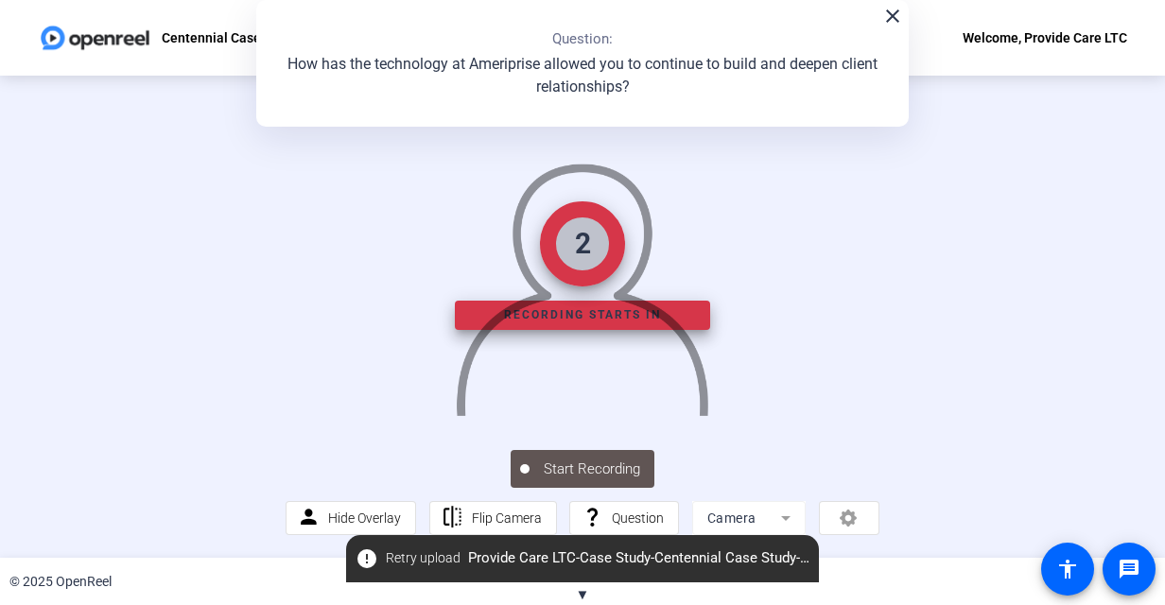
scroll to position [95, 0]
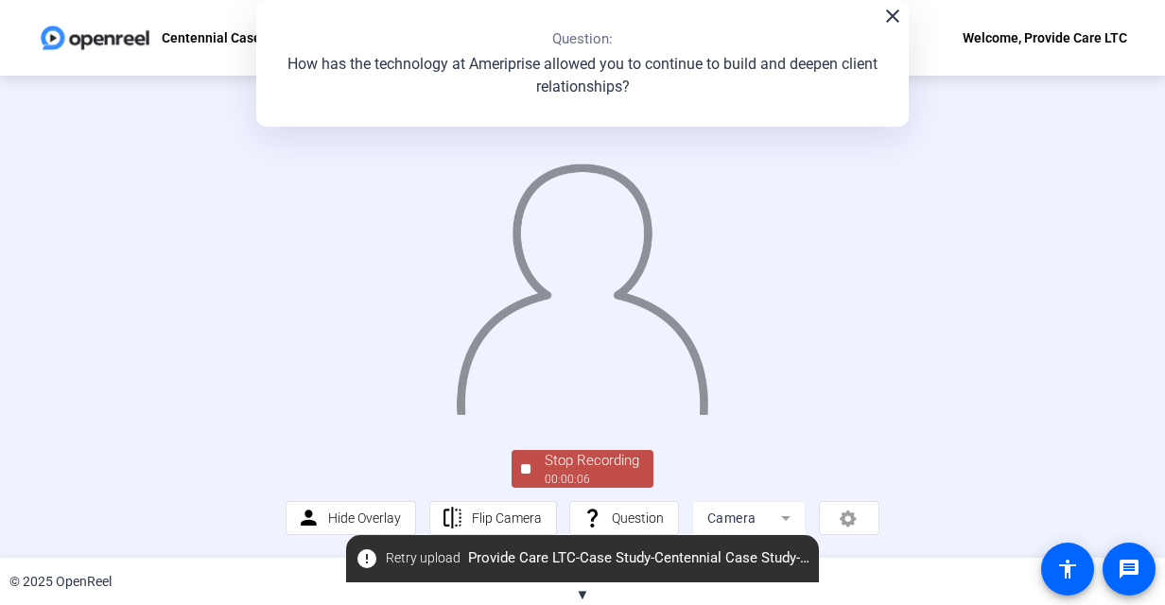
click at [574, 488] on div "00:00:06" at bounding box center [592, 479] width 95 height 17
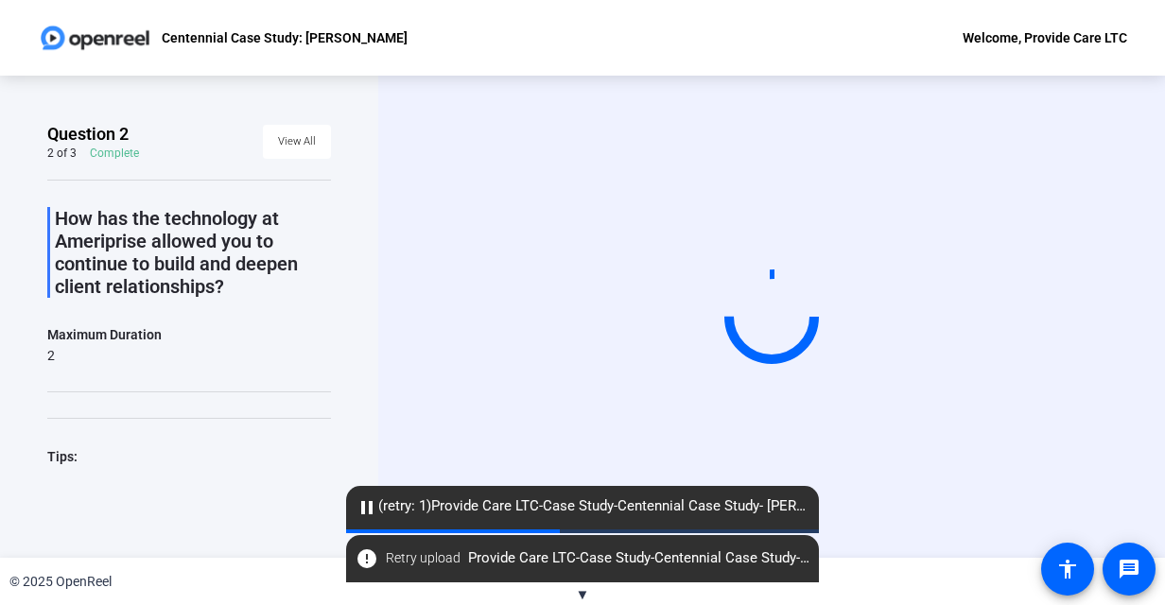
scroll to position [0, 0]
click at [286, 130] on span "View All" at bounding box center [297, 142] width 38 height 28
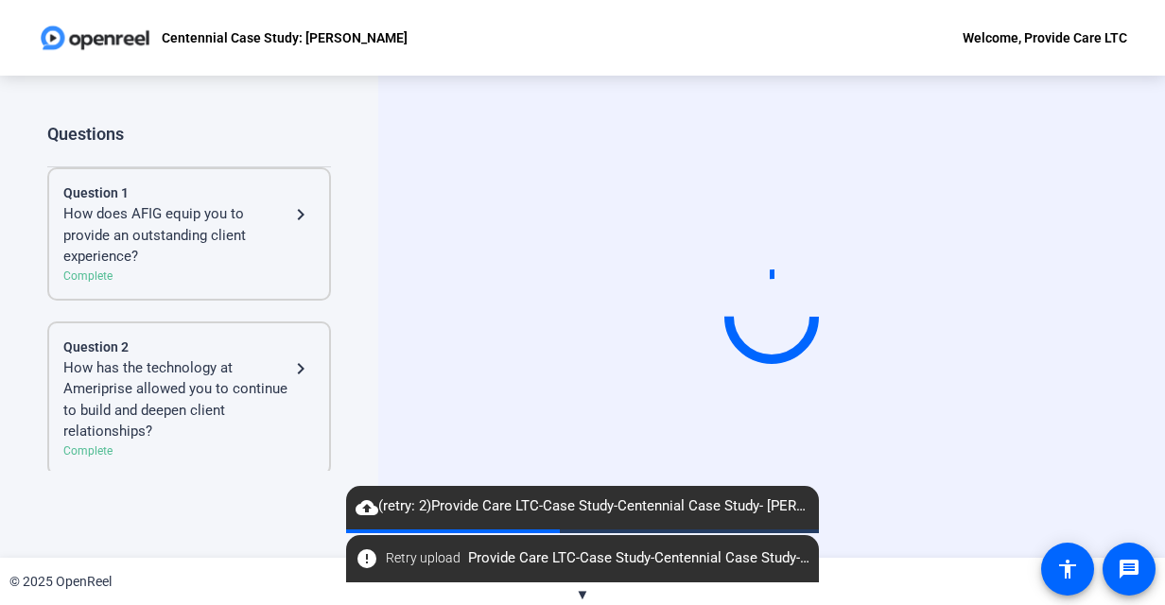
click at [261, 374] on div "How has the technology at Ameriprise allowed you to continue to build and deepe…" at bounding box center [176, 399] width 226 height 85
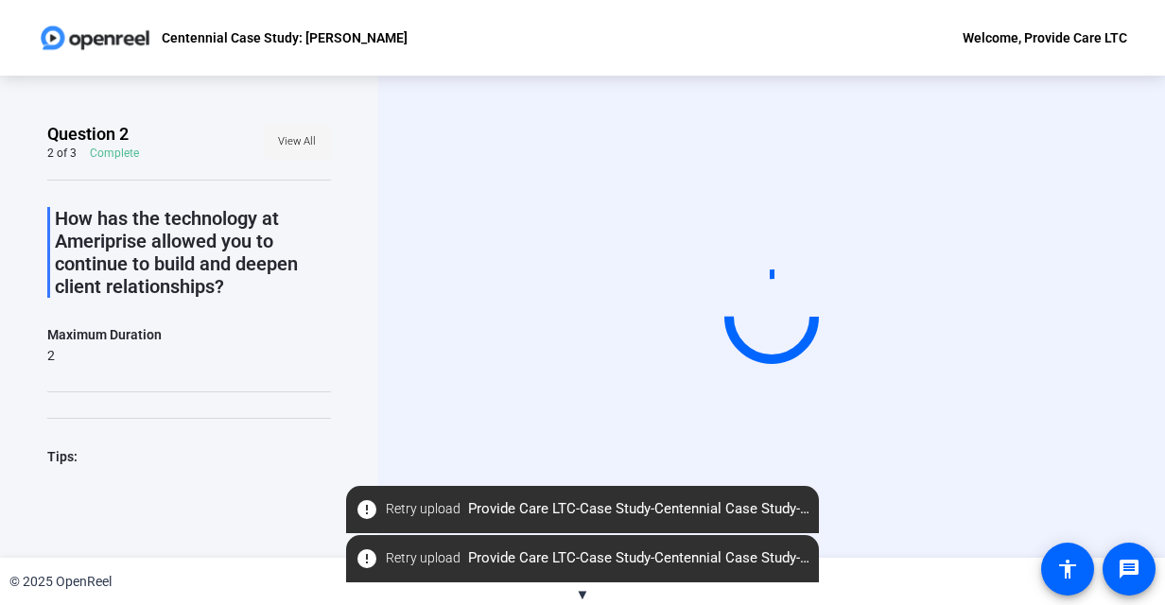
click at [278, 138] on span "View All" at bounding box center [297, 142] width 38 height 28
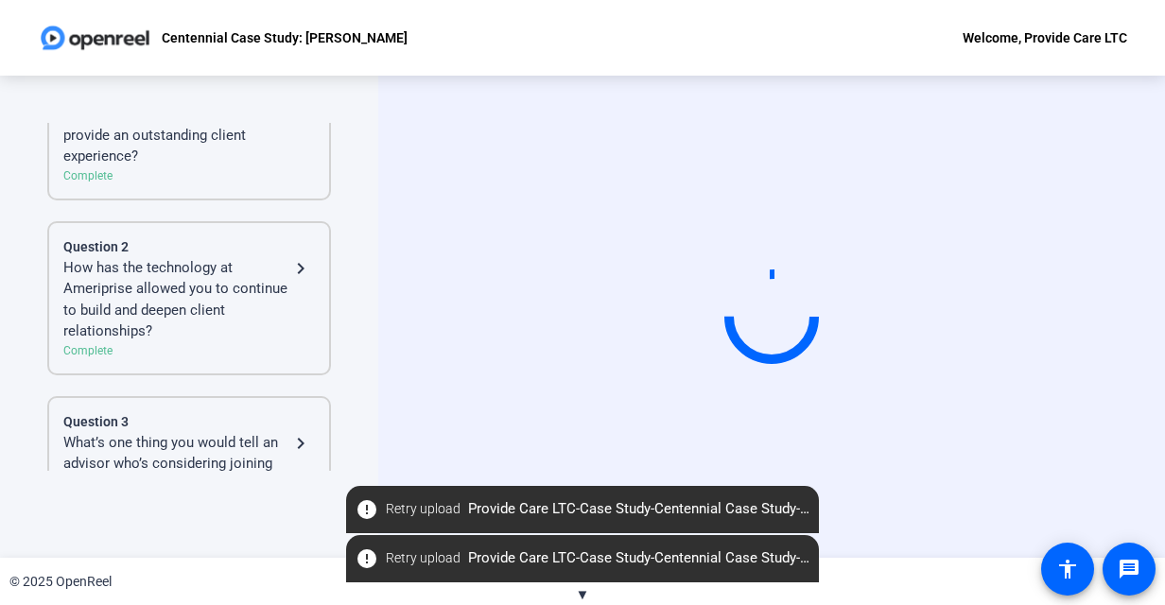
scroll to position [179, 0]
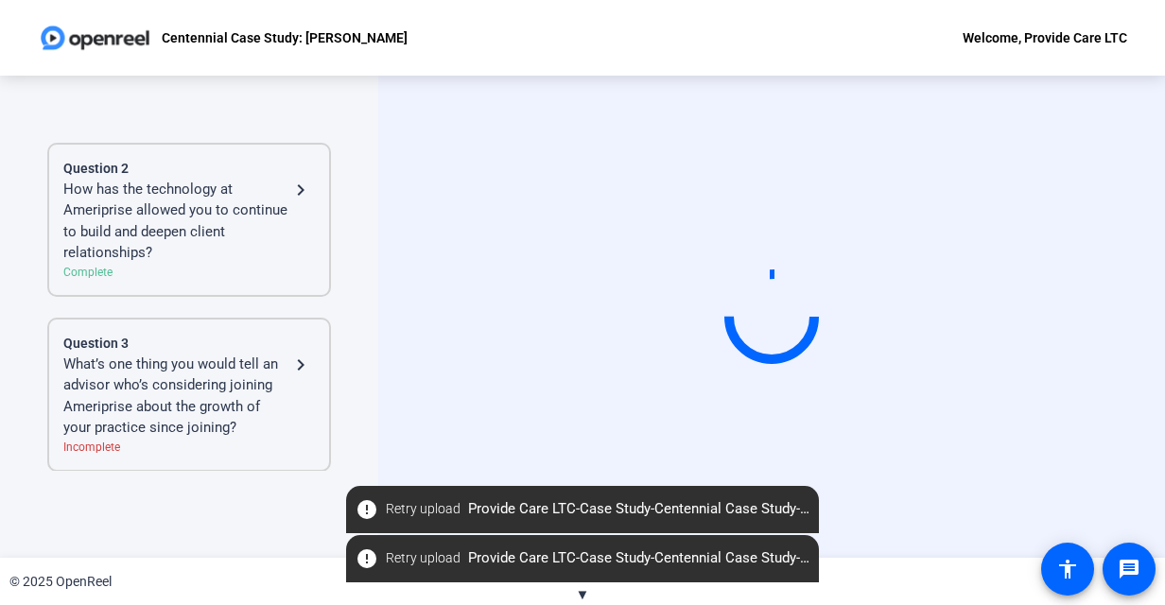
click at [191, 218] on div "How has the technology at Ameriprise allowed you to continue to build and deepe…" at bounding box center [176, 221] width 226 height 85
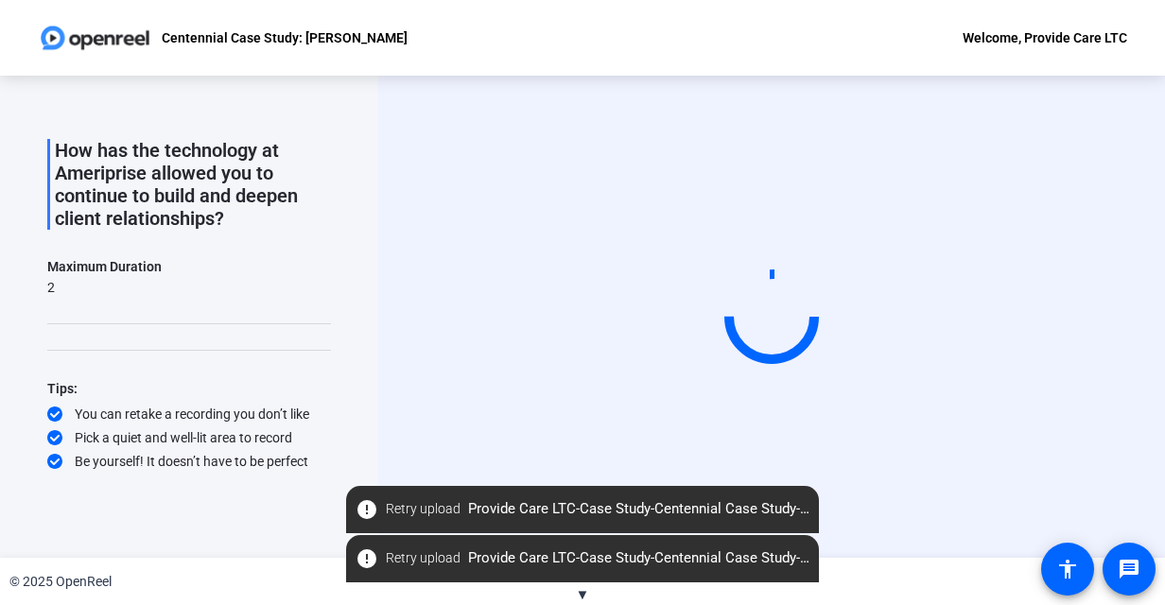
scroll to position [66, 0]
click at [357, 509] on mat-icon "error" at bounding box center [367, 509] width 23 height 23
click at [366, 509] on mat-icon "error" at bounding box center [367, 509] width 23 height 23
click at [445, 508] on span "Retry upload" at bounding box center [423, 509] width 75 height 20
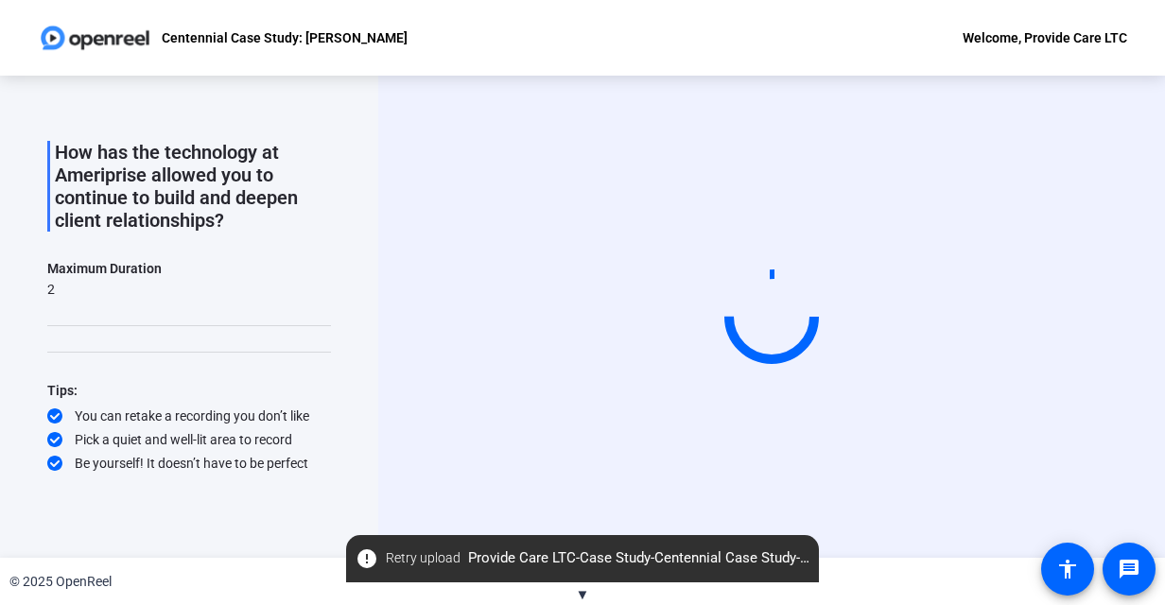
click at [1140, 366] on div "Start Recording" at bounding box center [771, 317] width 787 height 482
click at [845, 535] on div "Start Recording" at bounding box center [771, 317] width 787 height 482
click at [418, 558] on span "Retry upload" at bounding box center [423, 558] width 75 height 20
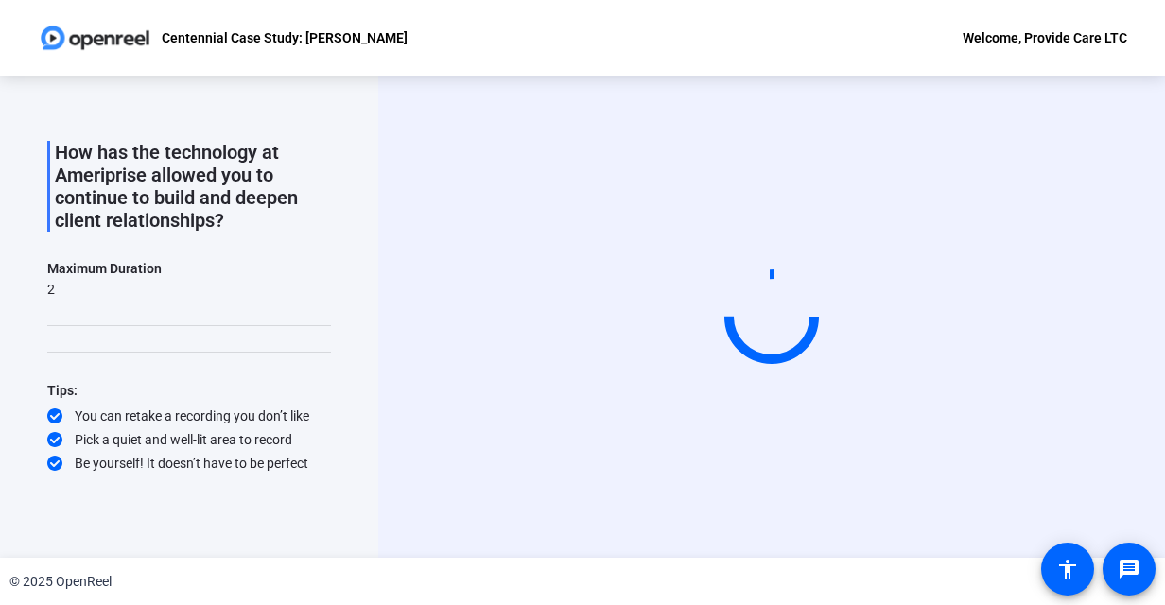
scroll to position [0, 0]
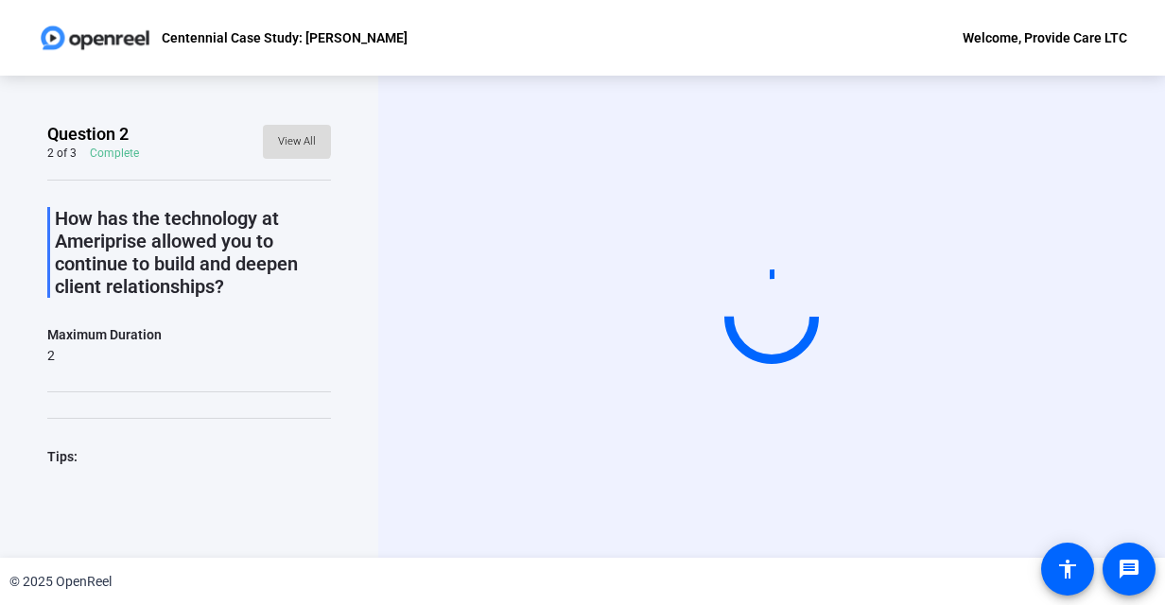
click at [278, 138] on span "View All" at bounding box center [297, 142] width 38 height 28
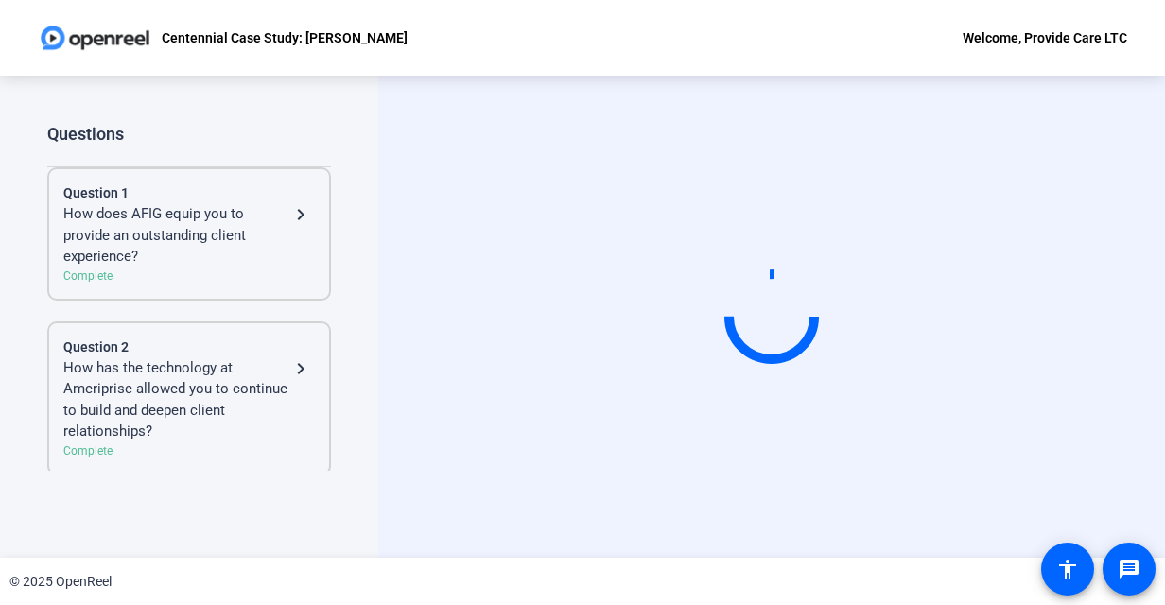
click at [215, 229] on div "How does AFIG equip you to provide an outstanding client experience?" at bounding box center [176, 235] width 226 height 64
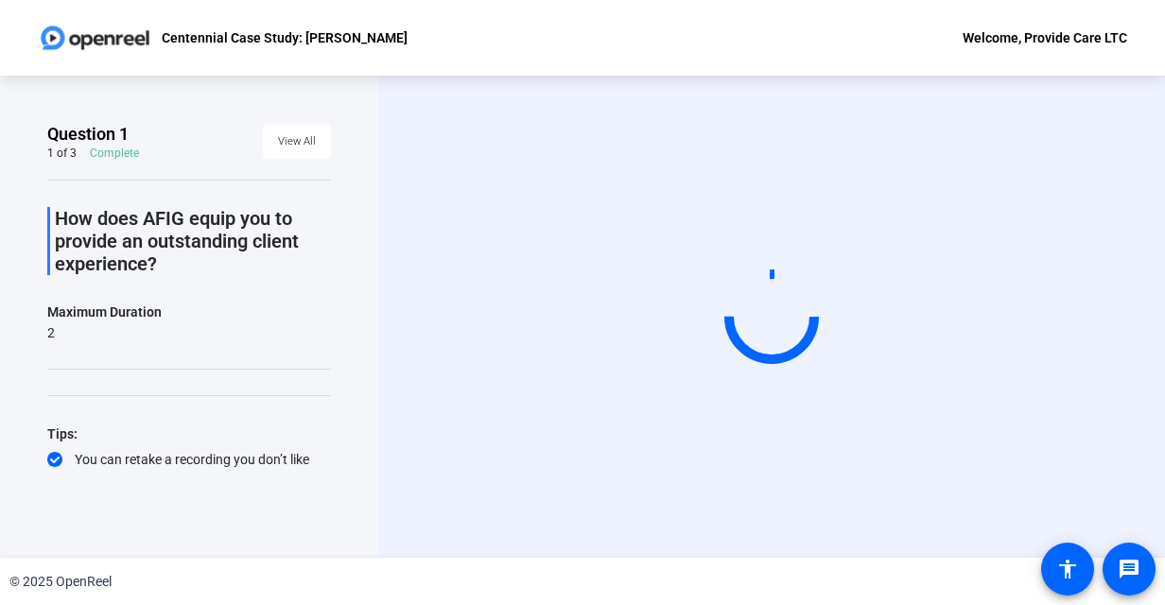
click at [1134, 415] on div "Start Recording" at bounding box center [771, 317] width 787 height 482
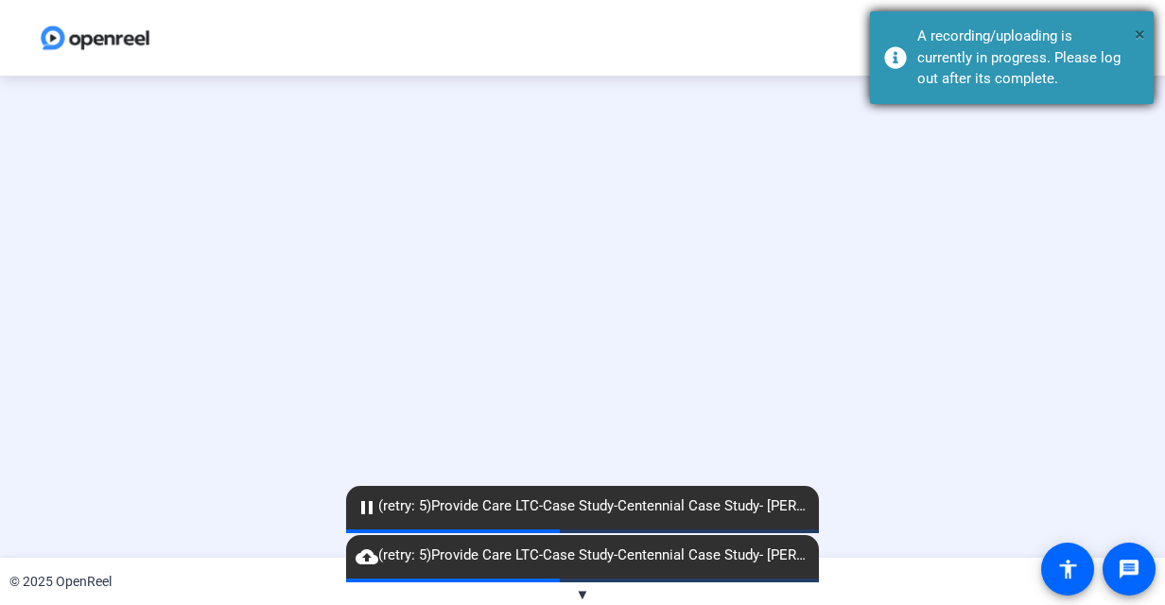
click at [1144, 34] on span "×" at bounding box center [1140, 34] width 10 height 23
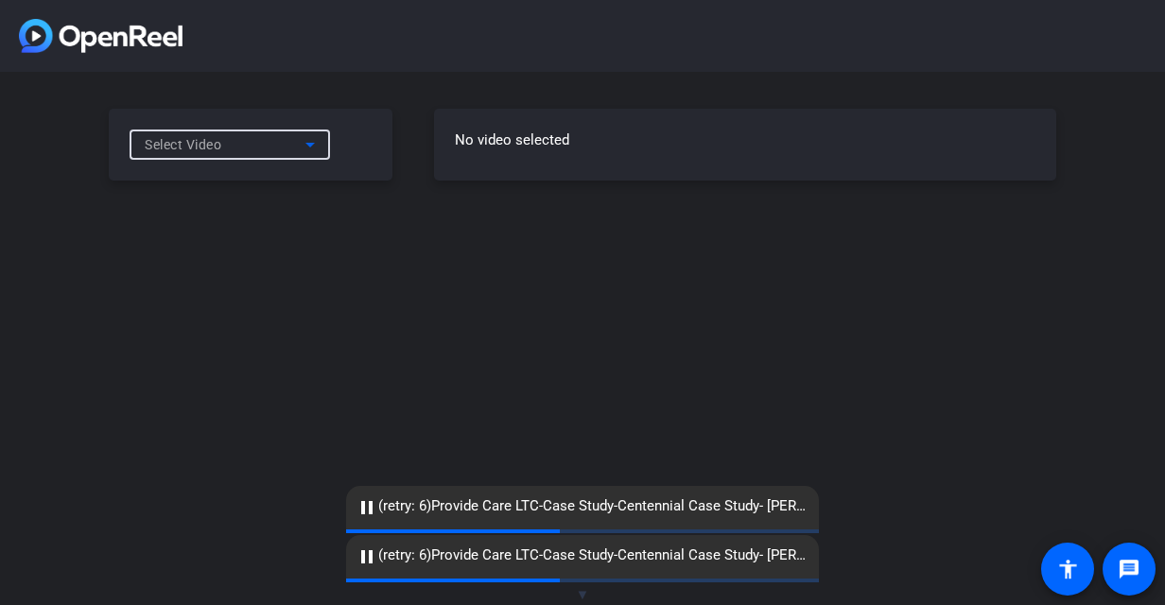
click at [314, 144] on icon at bounding box center [310, 144] width 23 height 23
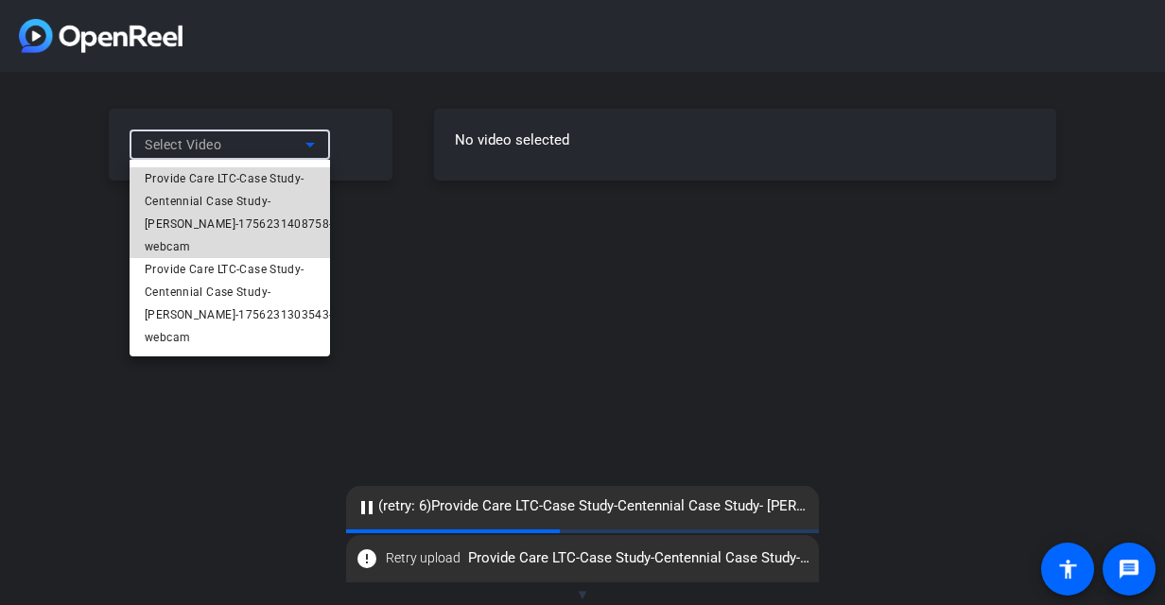
click at [291, 202] on span "Provide Care LTC-Case Study-Centennial Case Study- [PERSON_NAME]-1756231408758-…" at bounding box center [239, 212] width 188 height 91
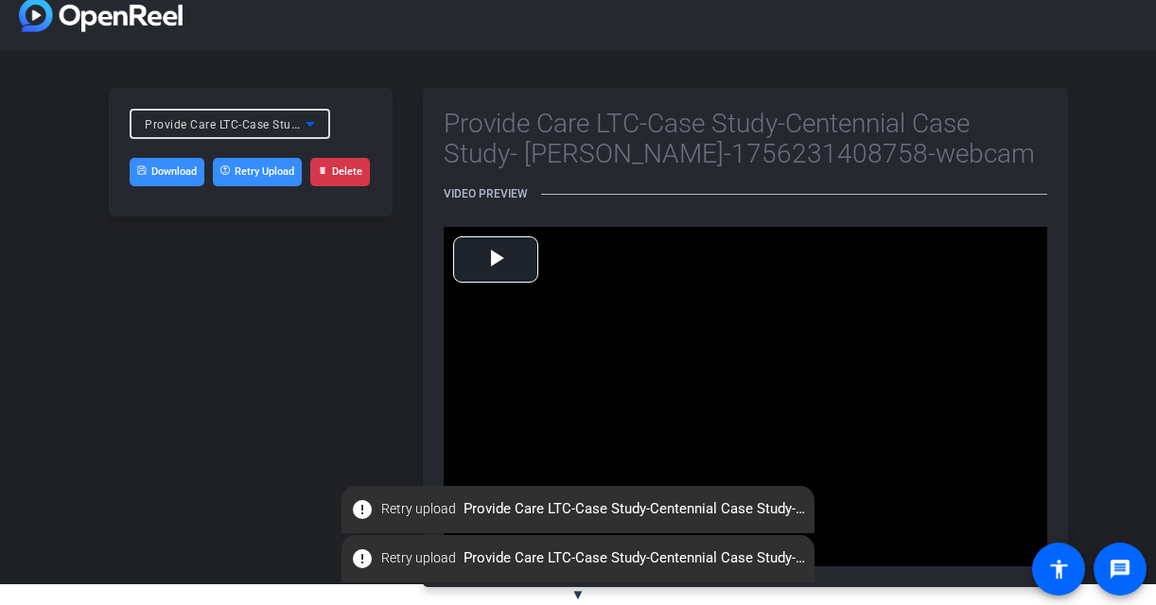
scroll to position [40, 0]
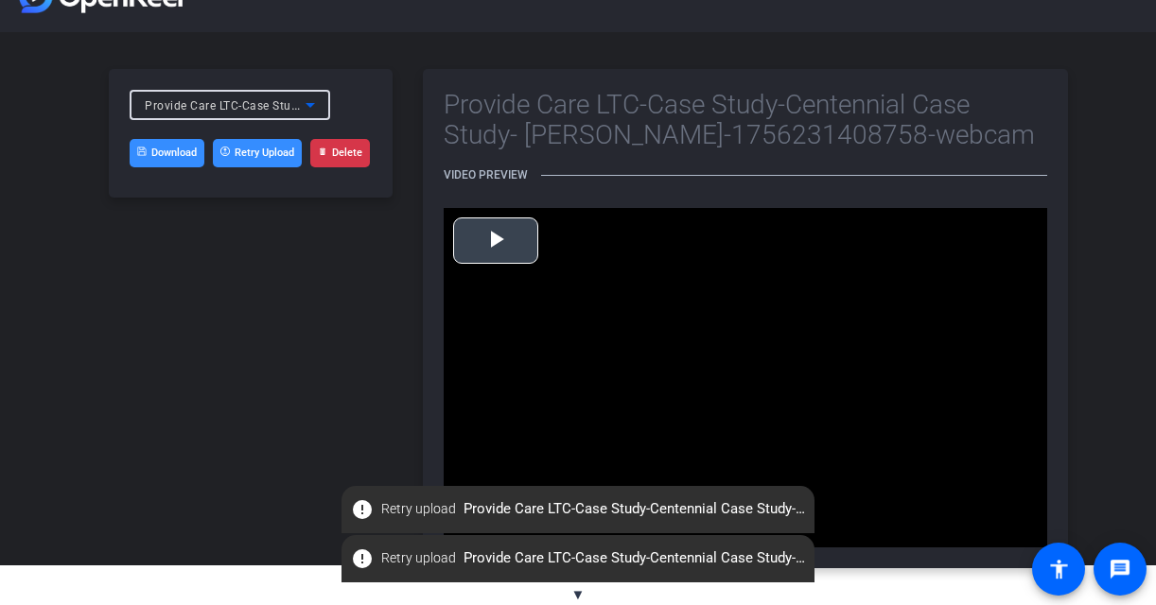
click at [496, 240] on span "Video Player" at bounding box center [496, 240] width 0 height 0
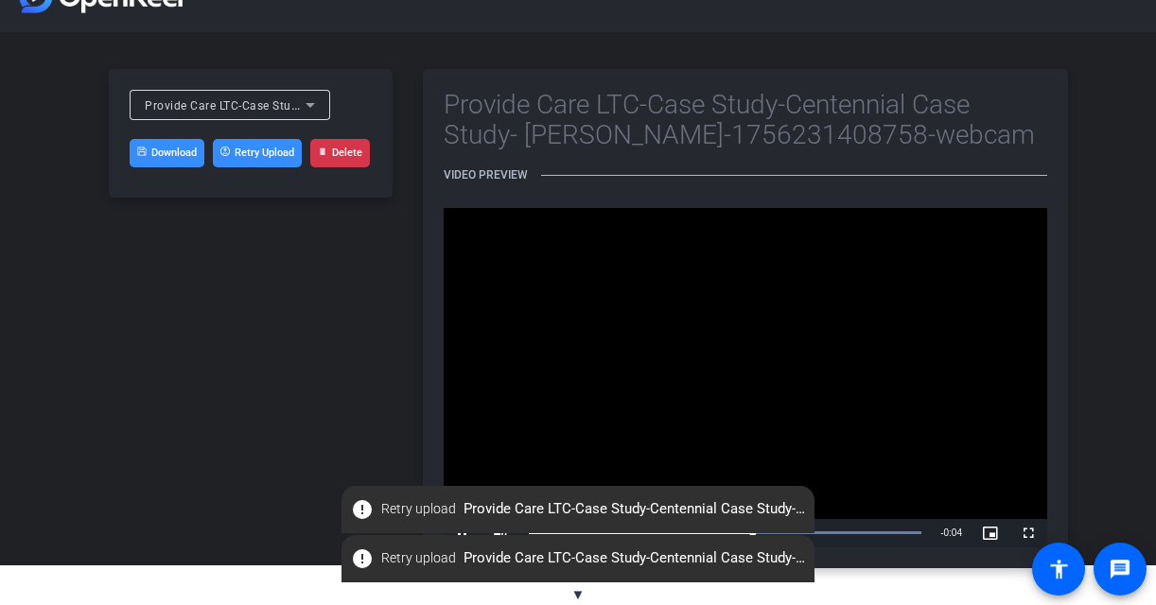
click at [342, 155] on button "Delete" at bounding box center [340, 153] width 60 height 28
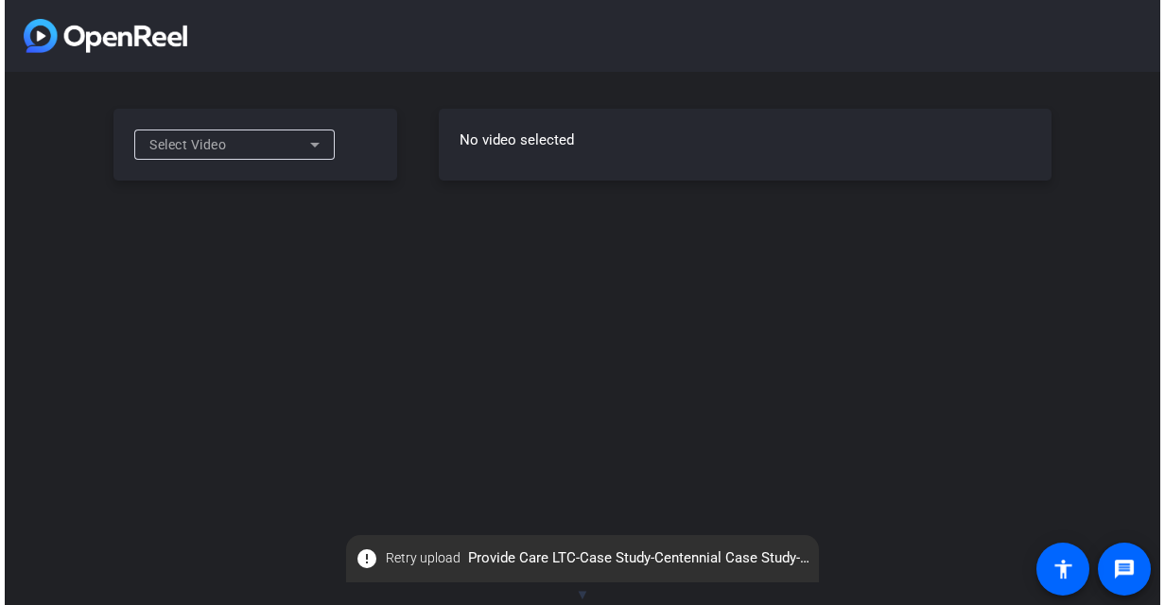
scroll to position [0, 0]
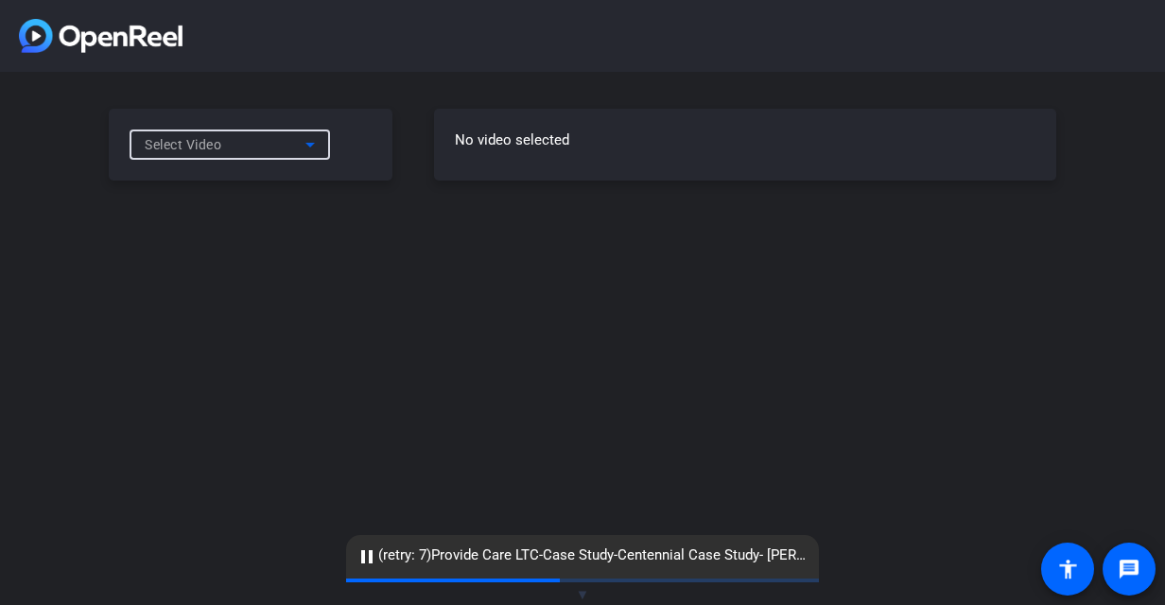
click at [314, 144] on icon at bounding box center [309, 145] width 9 height 5
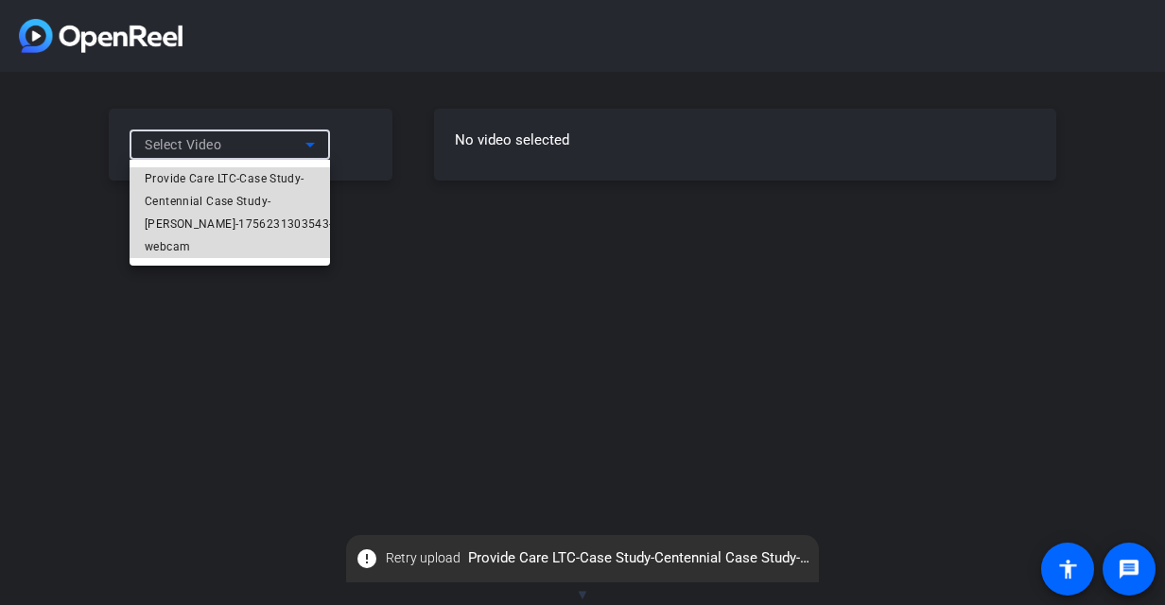
click at [281, 199] on span "Provide Care LTC-Case Study-Centennial Case Study- [PERSON_NAME]-1756231303543-…" at bounding box center [239, 212] width 188 height 91
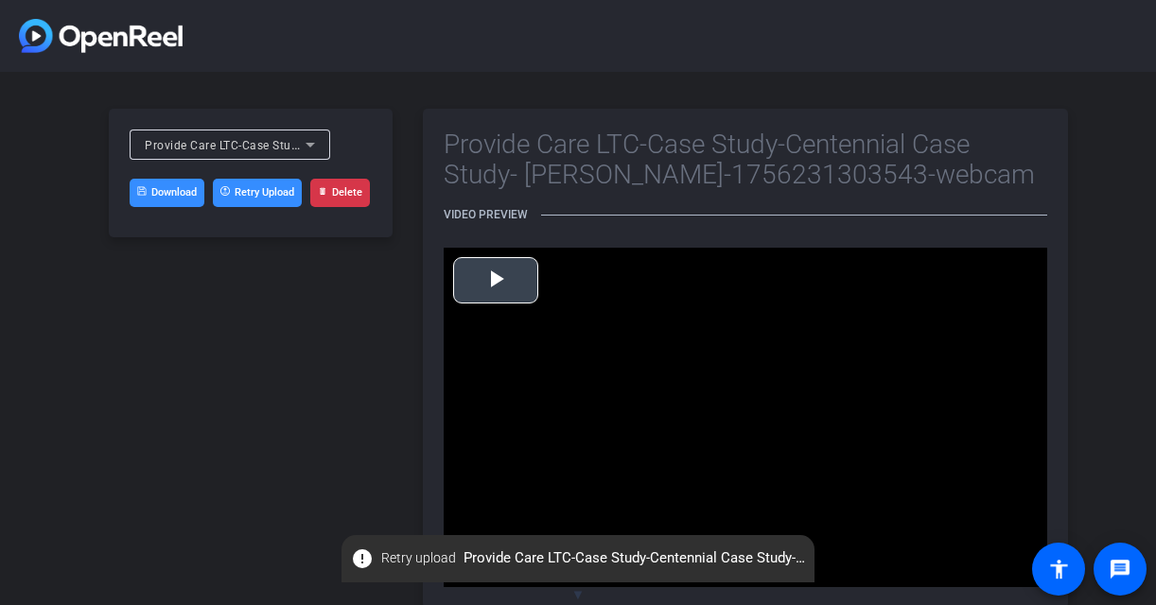
click at [496, 280] on span "Video Player" at bounding box center [496, 280] width 0 height 0
click at [347, 185] on button "Delete" at bounding box center [340, 193] width 60 height 28
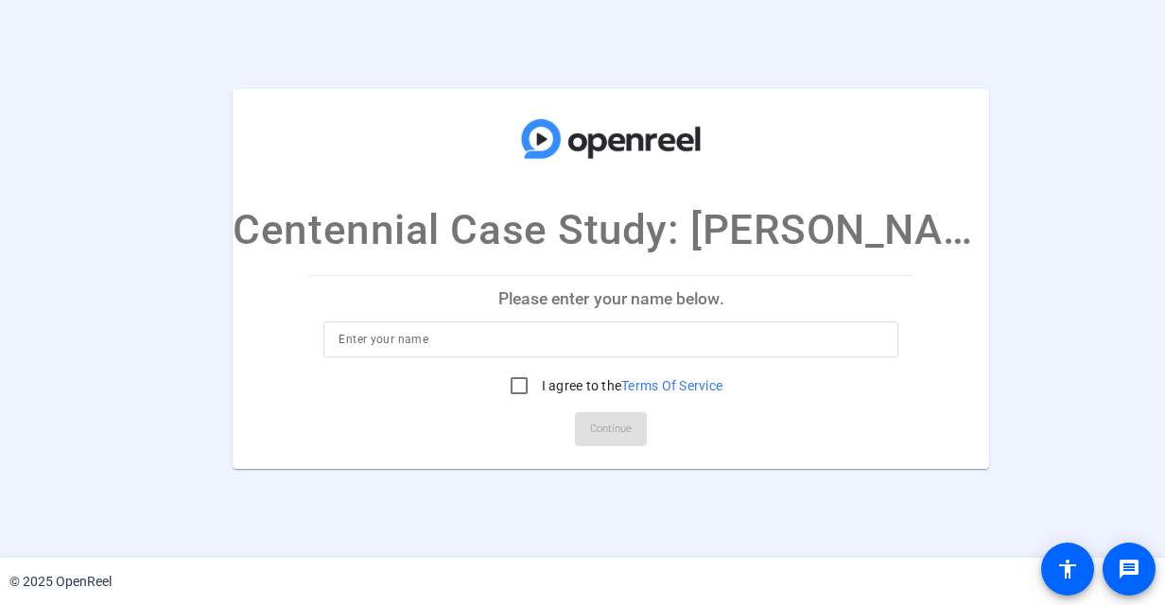
click at [429, 335] on input at bounding box center [611, 339] width 545 height 23
type input "Provide Care LTC"
click at [505, 382] on input "I agree to the Terms Of Service" at bounding box center [519, 386] width 38 height 38
checkbox input "true"
click at [590, 424] on span "Continue" at bounding box center [611, 429] width 42 height 28
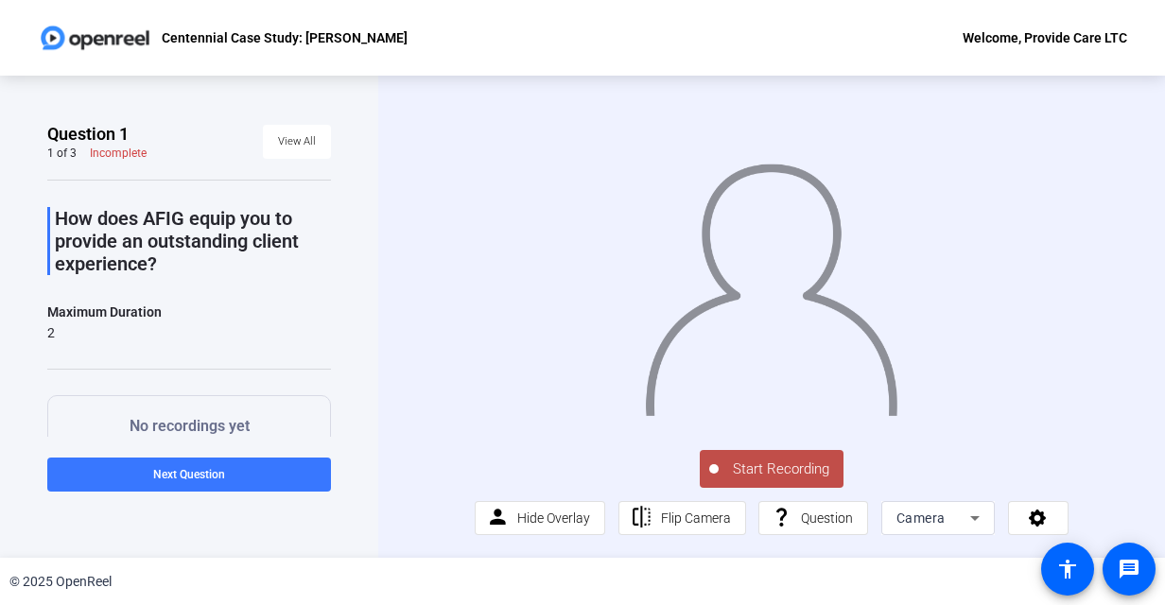
scroll to position [17, 0]
click at [756, 471] on span "Start Recording" at bounding box center [781, 470] width 125 height 22
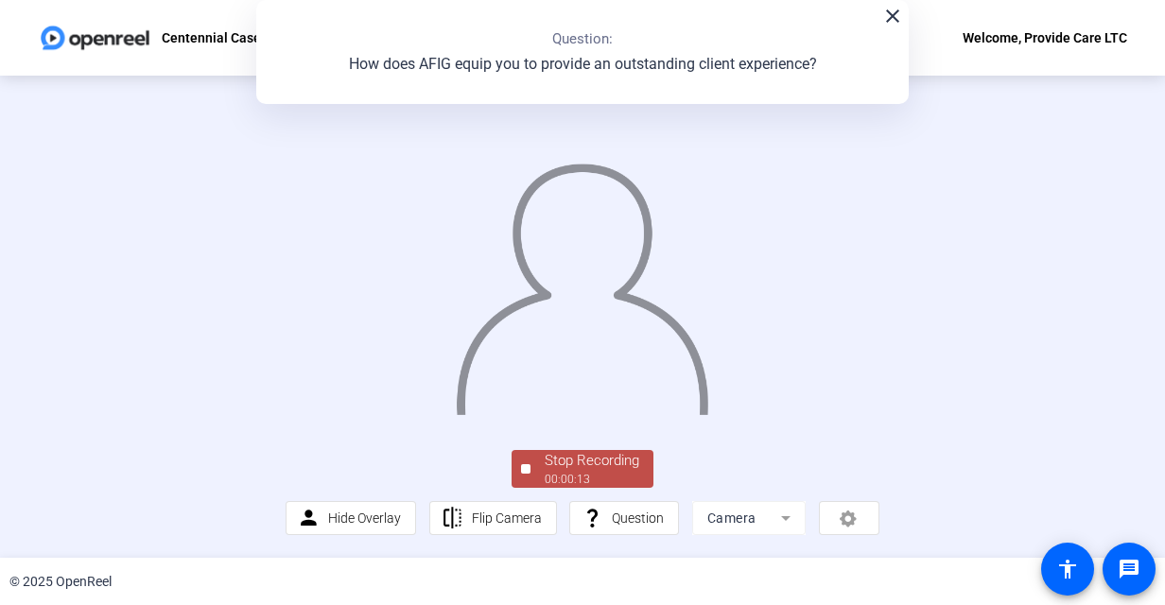
scroll to position [107, 0]
click at [554, 473] on div "00:00:14" at bounding box center [592, 479] width 95 height 17
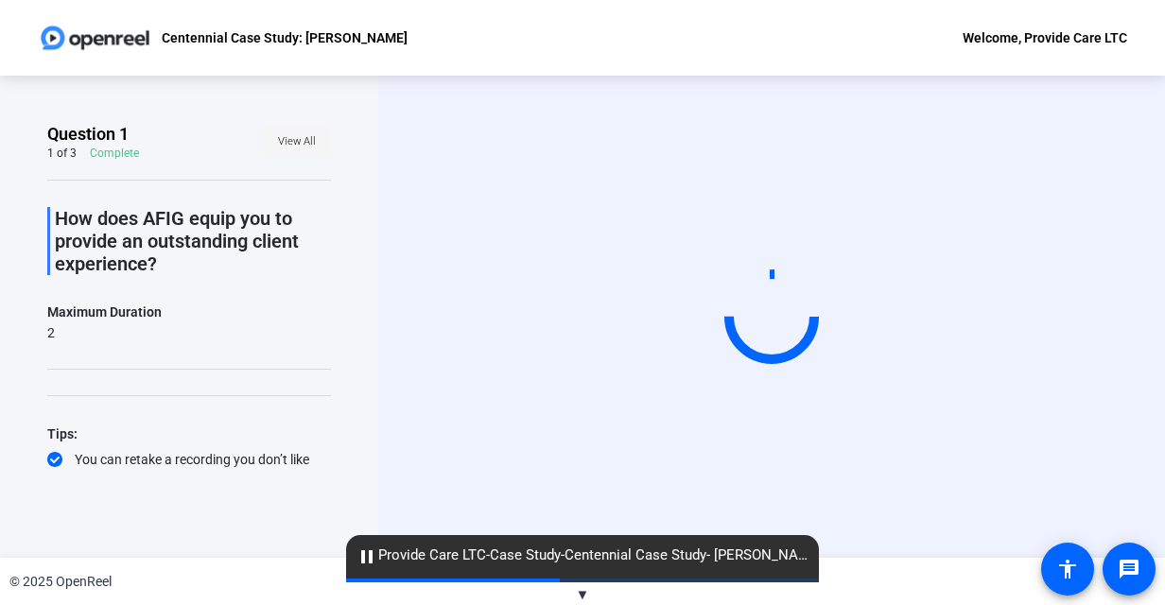
click at [280, 139] on span "View All" at bounding box center [297, 142] width 38 height 28
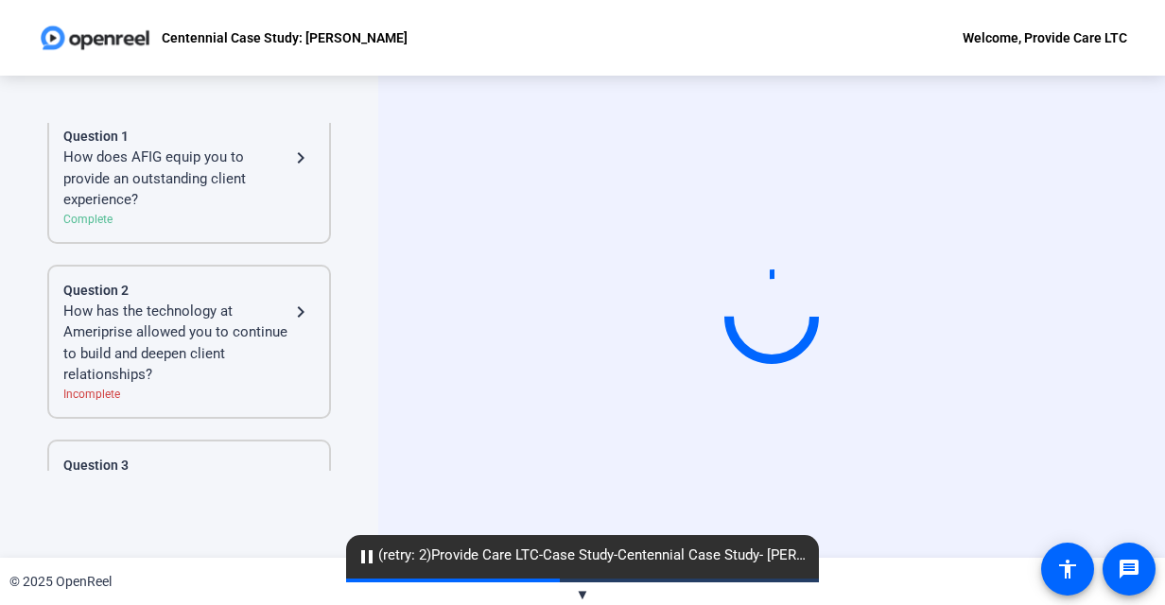
scroll to position [179, 0]
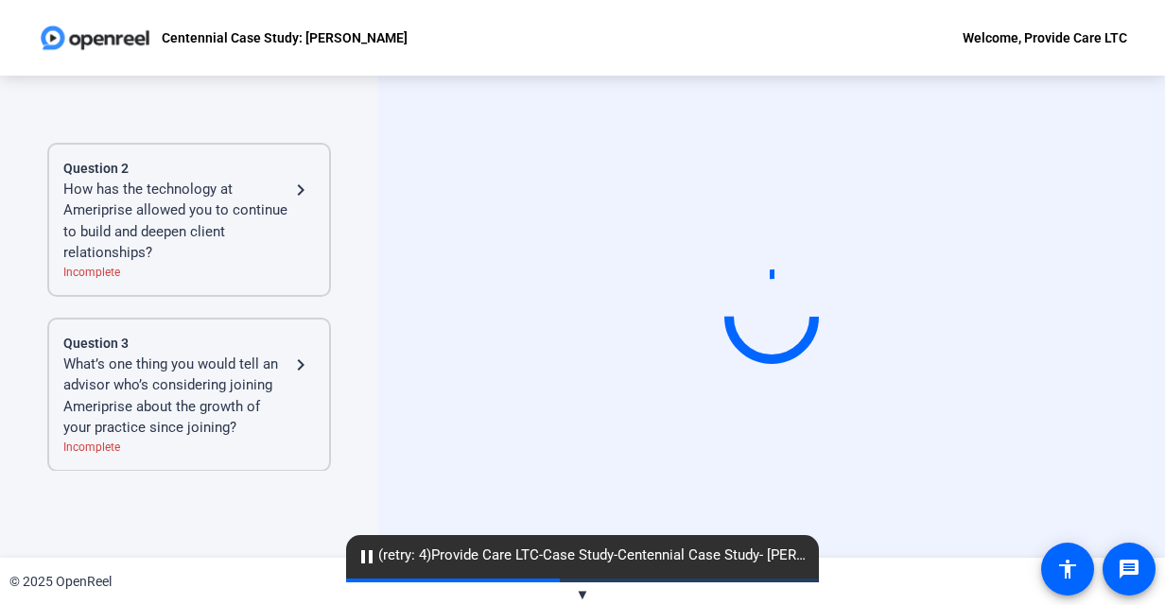
click at [1014, 34] on div "Welcome, Provide Care LTC" at bounding box center [1045, 37] width 165 height 23
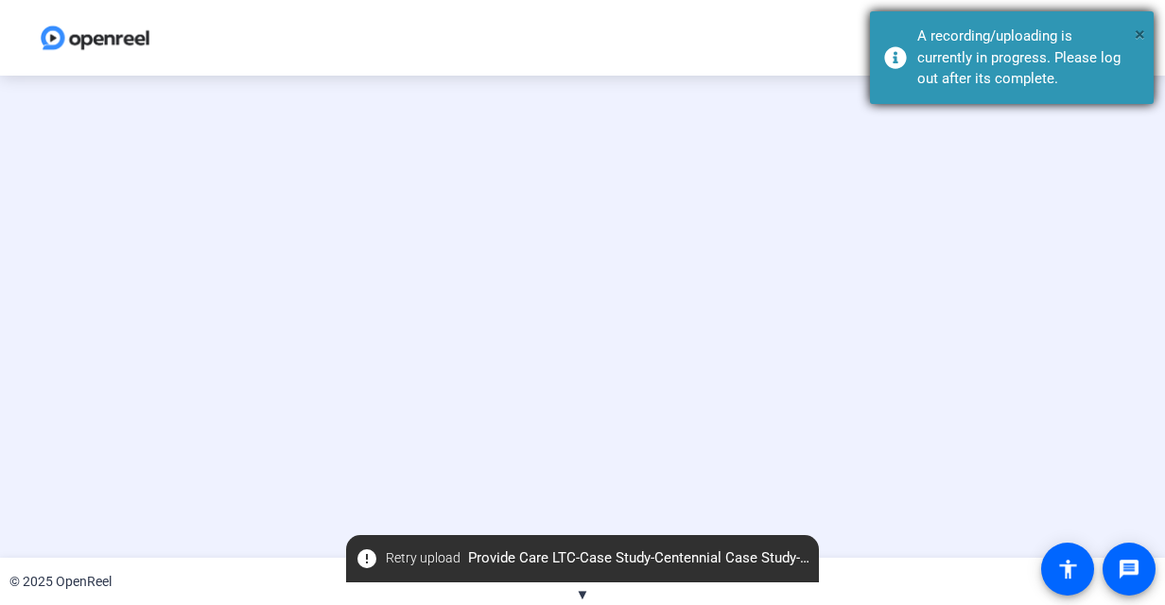
click at [1142, 32] on span "×" at bounding box center [1140, 34] width 10 height 23
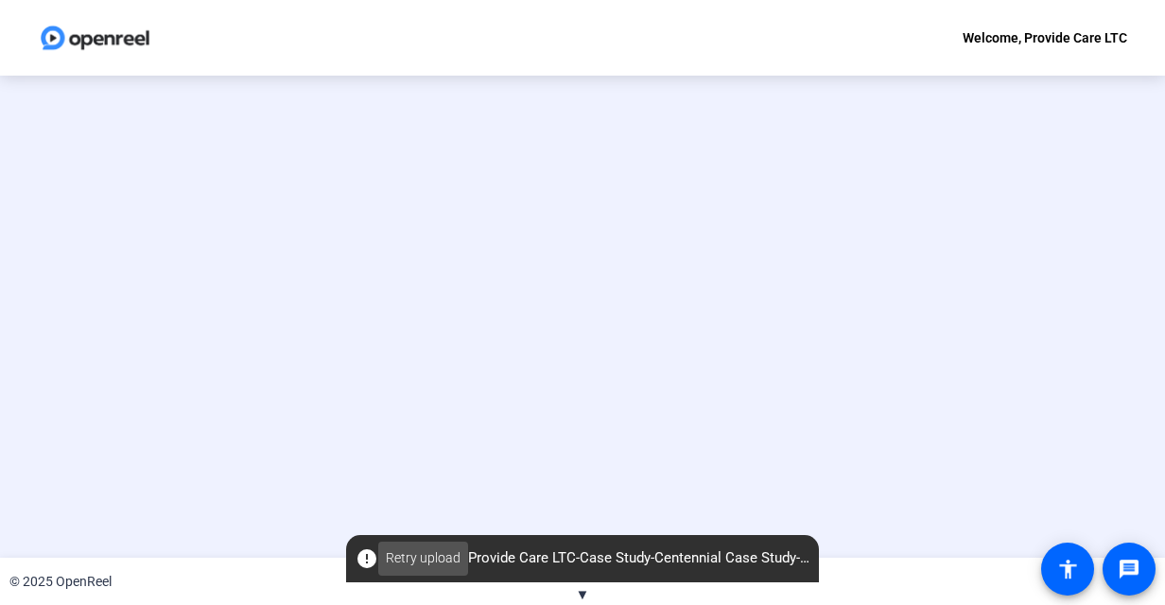
click at [423, 558] on span "Retry upload" at bounding box center [423, 558] width 75 height 20
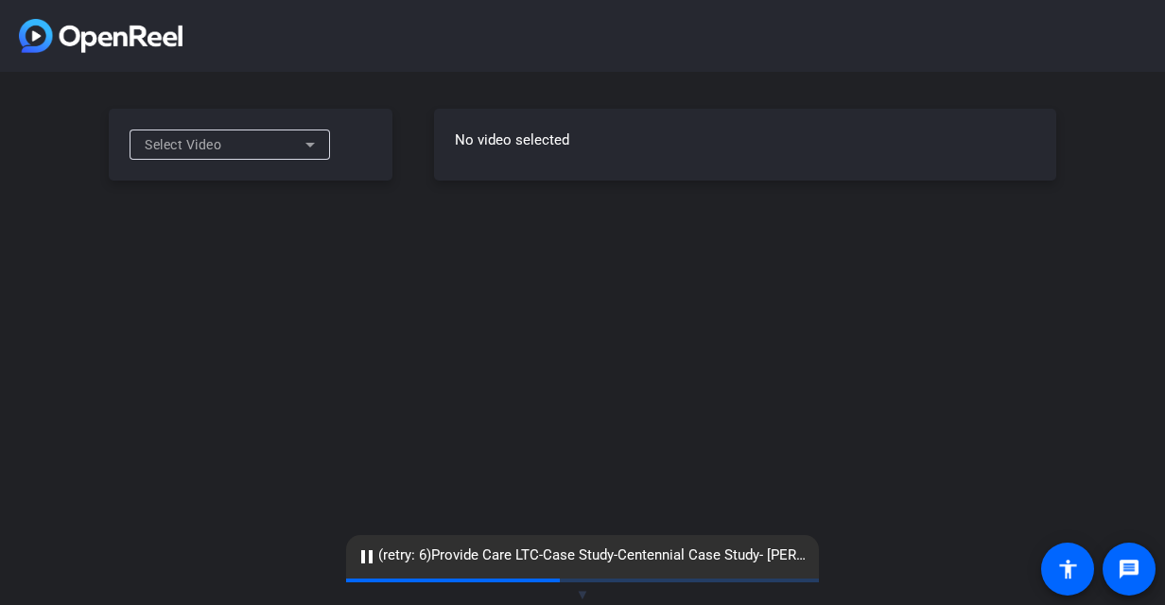
click at [305, 144] on icon at bounding box center [310, 144] width 23 height 23
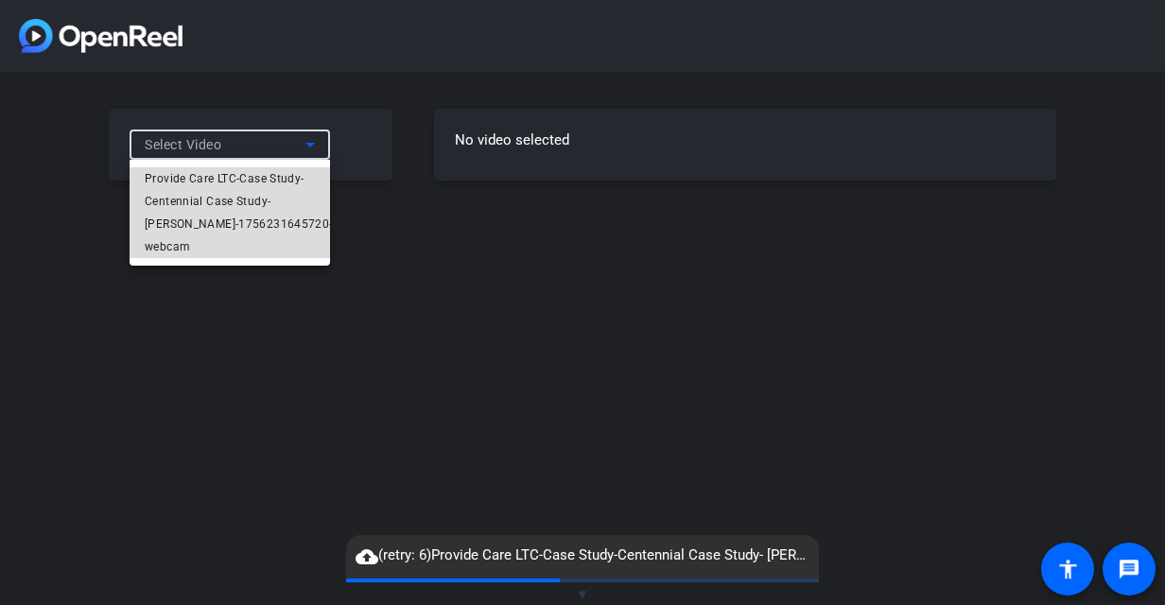
click at [282, 204] on span "Provide Care LTC-Case Study-Centennial Case Study- Kathy Crowley-1756231645720-…" at bounding box center [239, 212] width 188 height 91
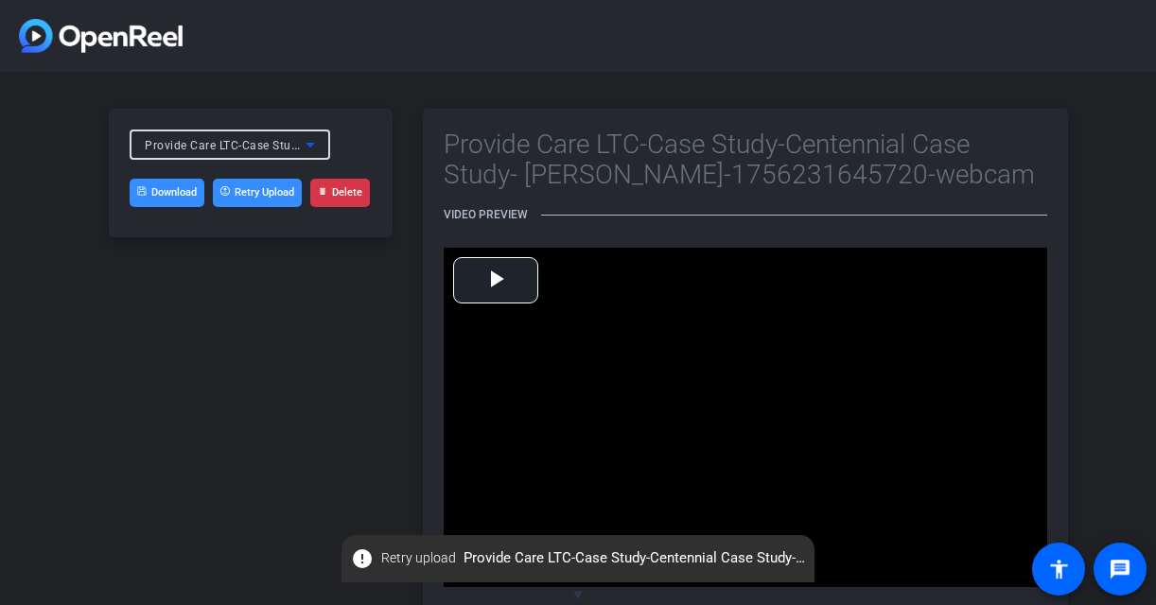
click at [339, 187] on button "Delete" at bounding box center [340, 193] width 60 height 28
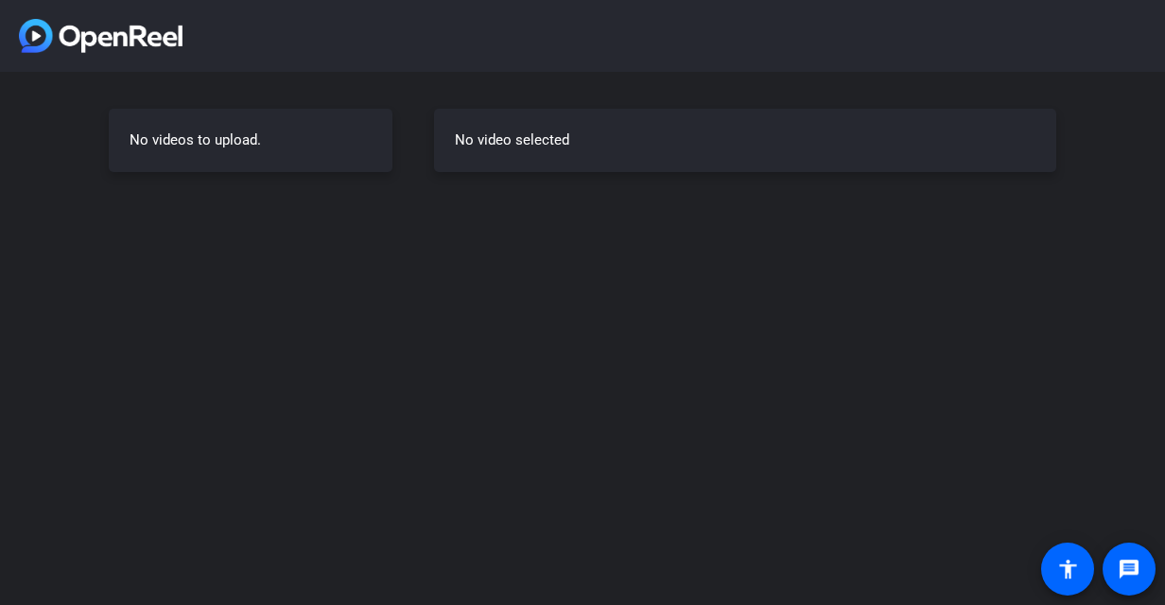
click at [102, 43] on img at bounding box center [101, 36] width 164 height 34
click at [83, 40] on img at bounding box center [101, 36] width 164 height 34
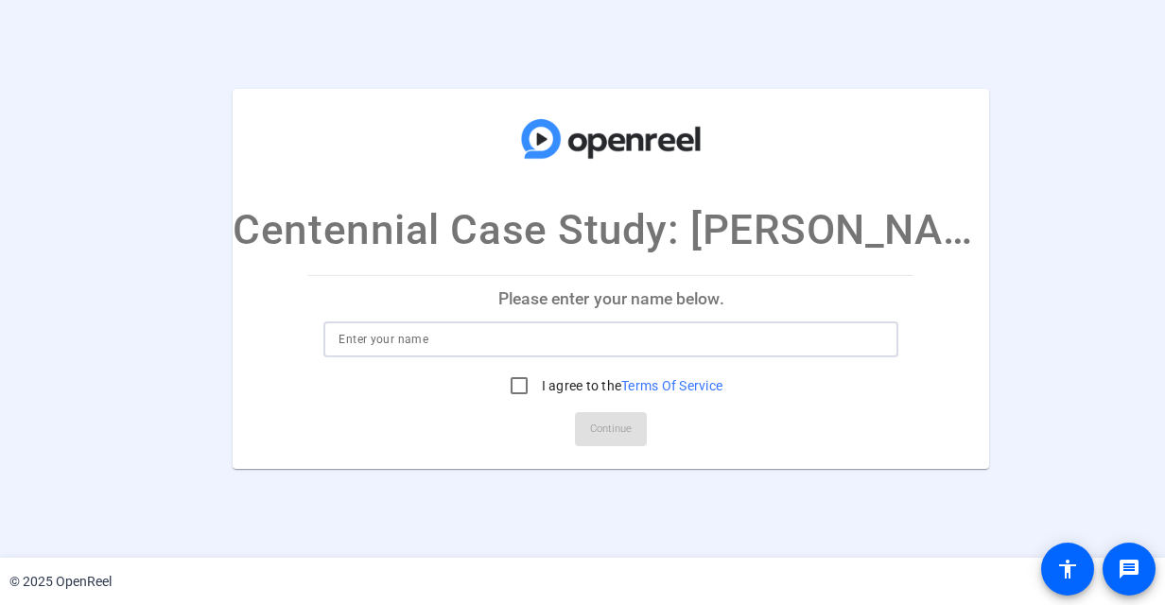
click at [462, 339] on input at bounding box center [611, 339] width 545 height 23
type input "Provide Care LTC"
click at [500, 385] on input "I agree to the Terms Of Service" at bounding box center [519, 386] width 38 height 38
checkbox input "true"
click at [590, 430] on span "Continue" at bounding box center [611, 429] width 42 height 28
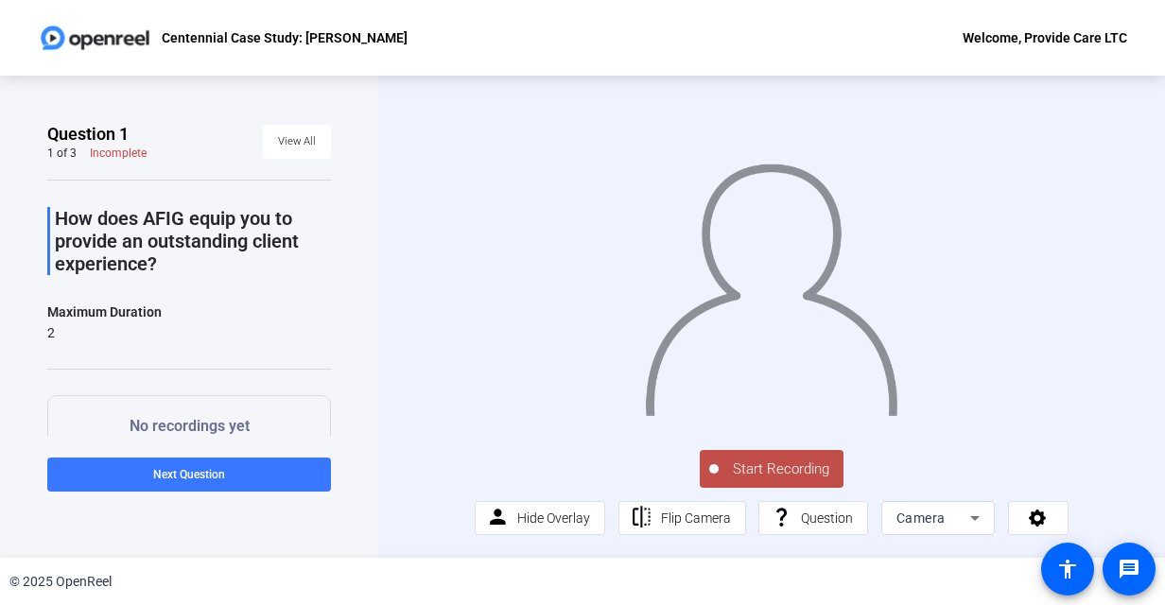
click at [740, 480] on span "Start Recording" at bounding box center [781, 470] width 125 height 22
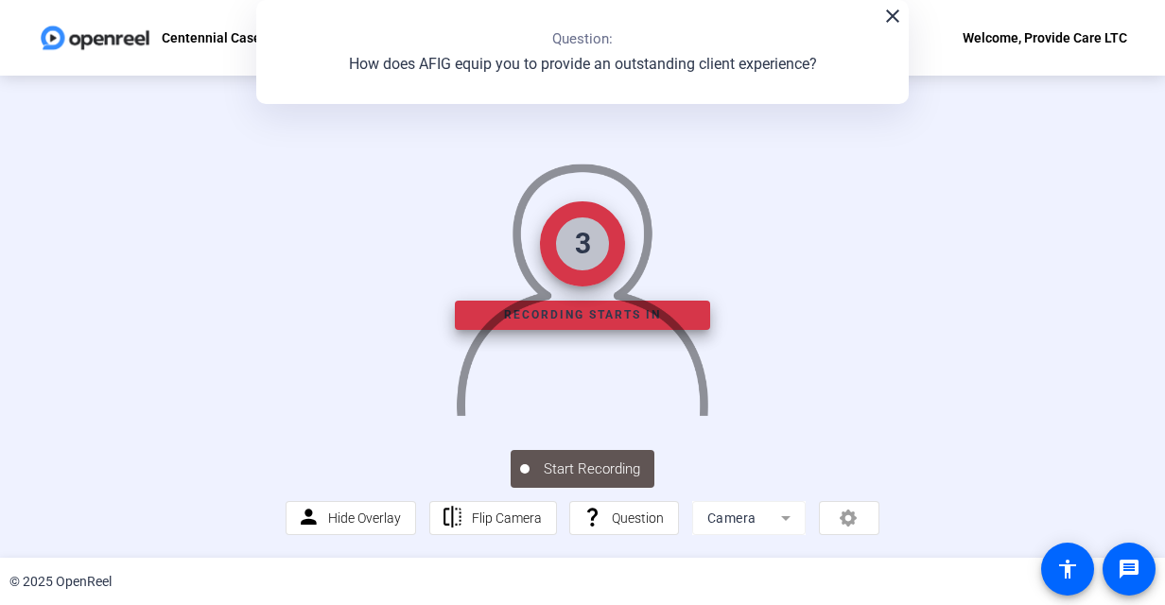
scroll to position [107, 0]
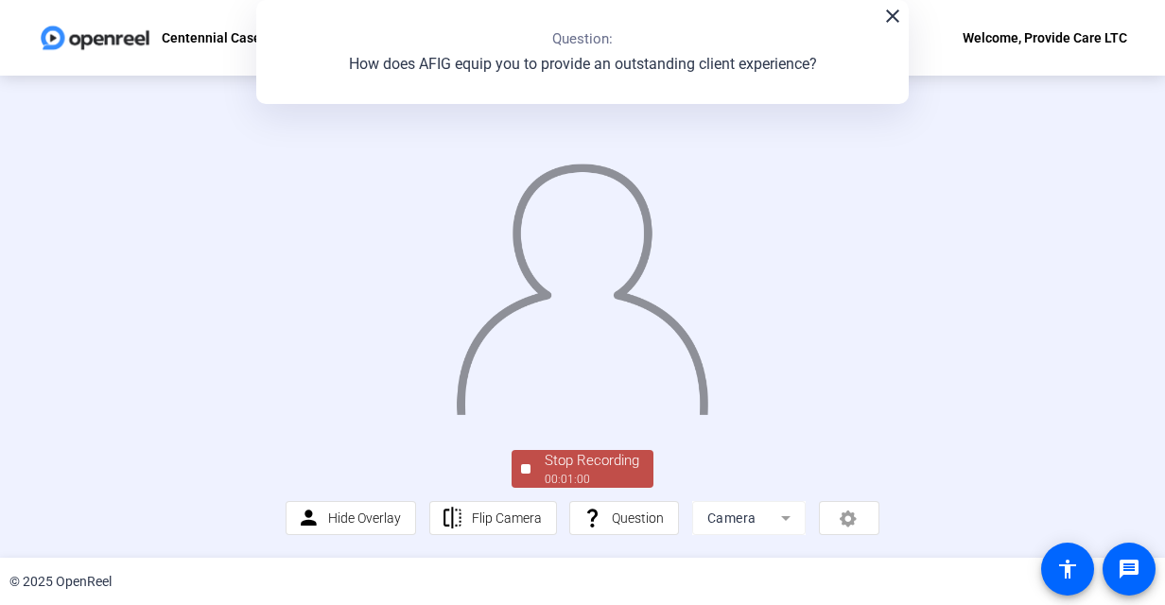
click at [555, 490] on div "Stop Recording 00:01:00 person Hide Overlay flip Flip Camera question_mark Ques…" at bounding box center [582, 490] width 593 height 89
click at [559, 475] on div "00:01:01" at bounding box center [592, 479] width 95 height 17
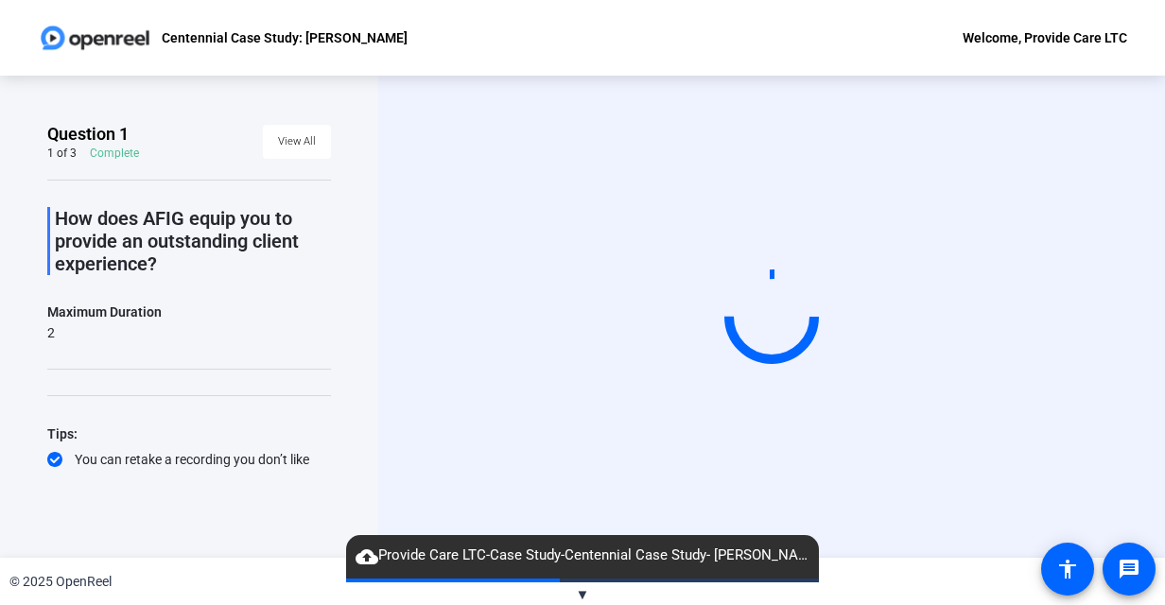
click at [408, 545] on span "cloud_upload Provide Care LTC-Case Study-Centennial Case Study- Kathy Crowley-1…" at bounding box center [582, 556] width 473 height 23
click at [407, 554] on span "pause (retry: 1) Provide Care LTC-Case Study-Centennial Case Study- Kathy Crowl…" at bounding box center [582, 556] width 473 height 23
click at [378, 558] on span "pause (retry: 1) Provide Care LTC-Case Study-Centennial Case Study- Kathy Crowl…" at bounding box center [582, 556] width 473 height 23
click at [363, 558] on mat-icon "pause" at bounding box center [367, 557] width 23 height 23
click at [422, 555] on span "cloud_upload (retry: 1) Provide Care LTC-Case Study-Centennial Case Study- Kath…" at bounding box center [582, 556] width 473 height 23
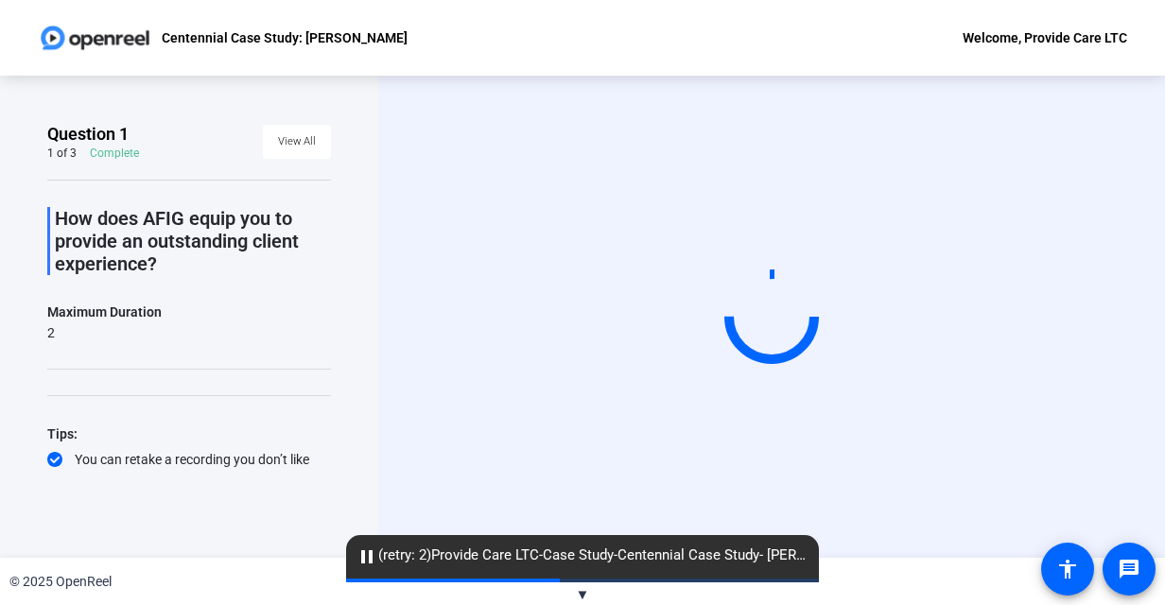
click at [622, 552] on span "pause (retry: 2) Provide Care LTC-Case Study-Centennial Case Study- Kathy Crowl…" at bounding box center [582, 556] width 473 height 23
click at [392, 555] on span "cloud_upload (retry: 2) Provide Care LTC-Case Study-Centennial Case Study- Kath…" at bounding box center [582, 556] width 473 height 23
click at [367, 554] on mat-icon "pause" at bounding box center [367, 557] width 23 height 23
click at [390, 559] on span "pause (retry: 3) Provide Care LTC-Case Study-Centennial Case Study- Kathy Crowl…" at bounding box center [582, 556] width 473 height 23
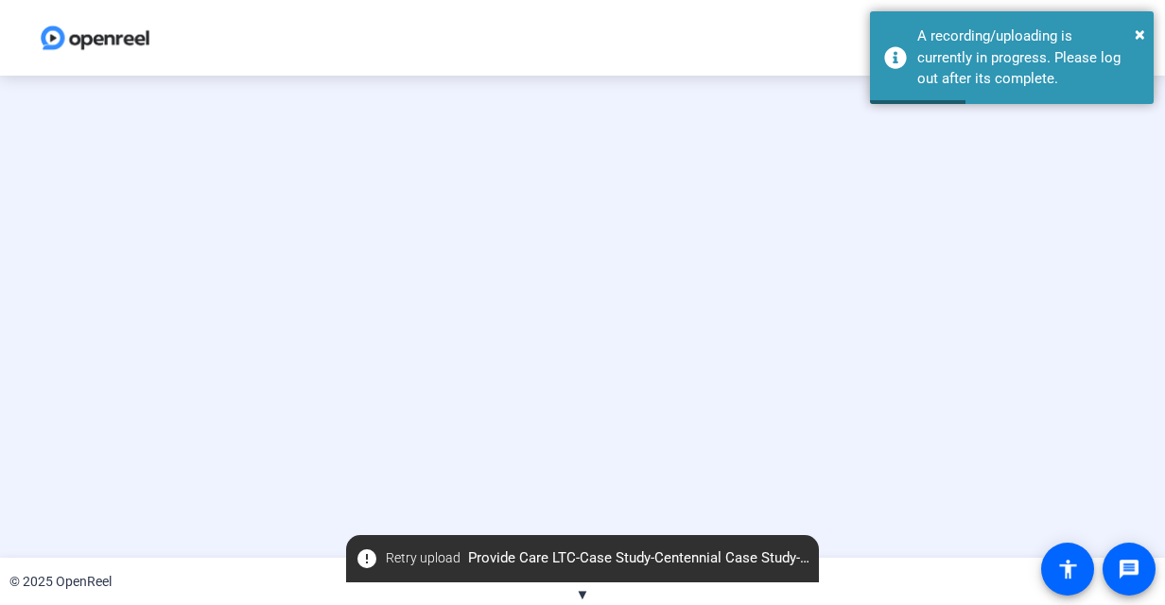
click at [369, 558] on mat-icon "error" at bounding box center [367, 559] width 23 height 23
click at [410, 564] on span "Retry upload" at bounding box center [423, 558] width 75 height 20
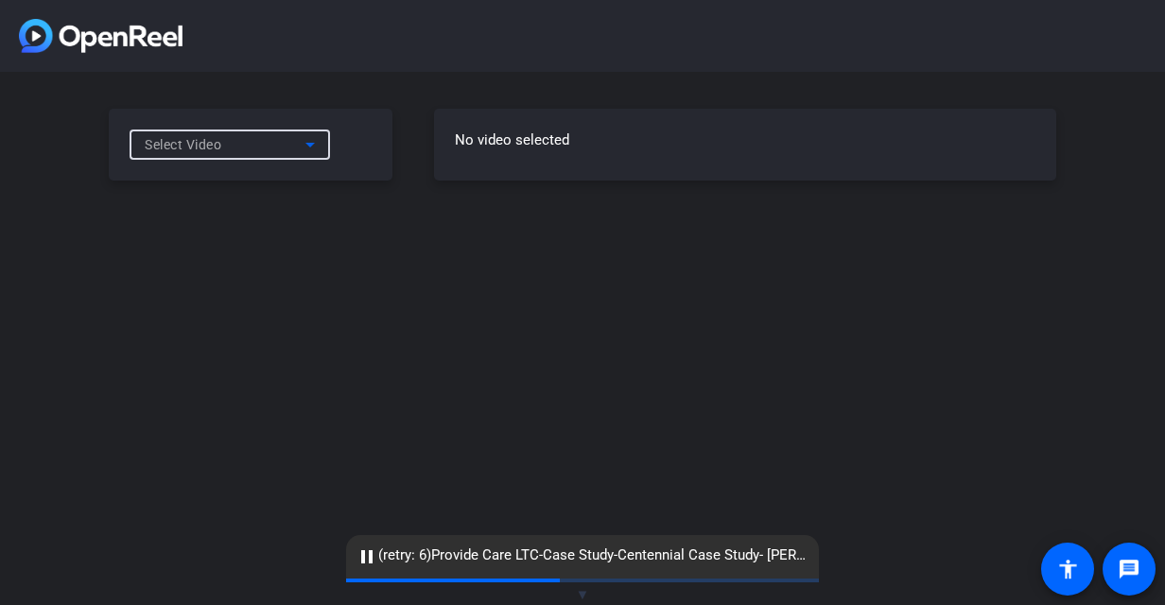
click at [303, 148] on icon at bounding box center [310, 144] width 23 height 23
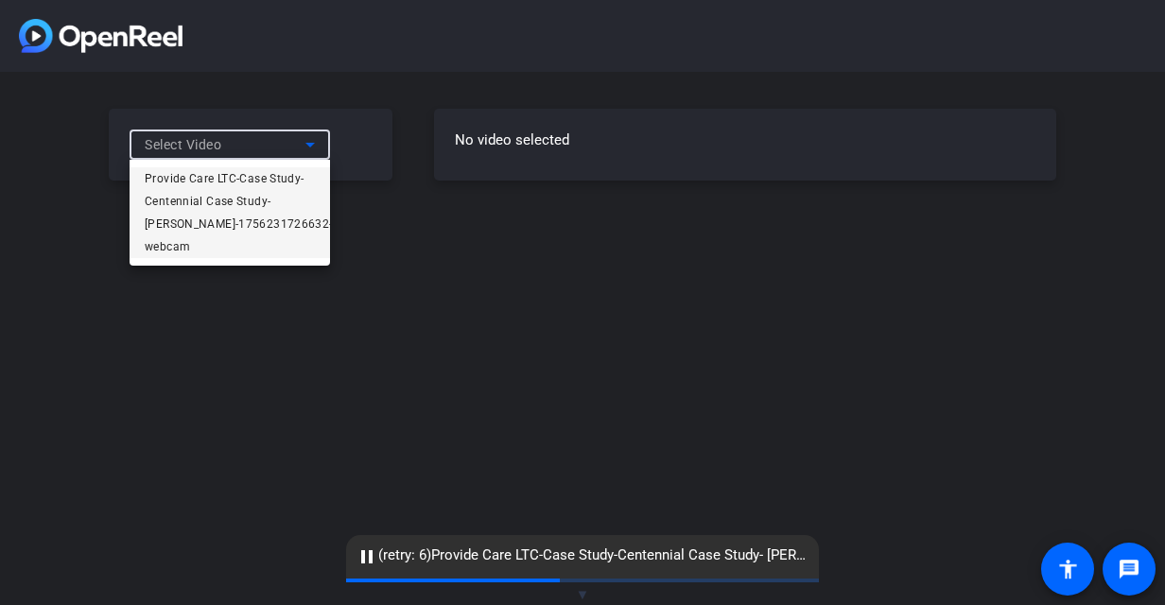
click at [291, 205] on span "Provide Care LTC-Case Study-Centennial Case Study- Kathy Crowley-1756231726632-…" at bounding box center [239, 212] width 188 height 91
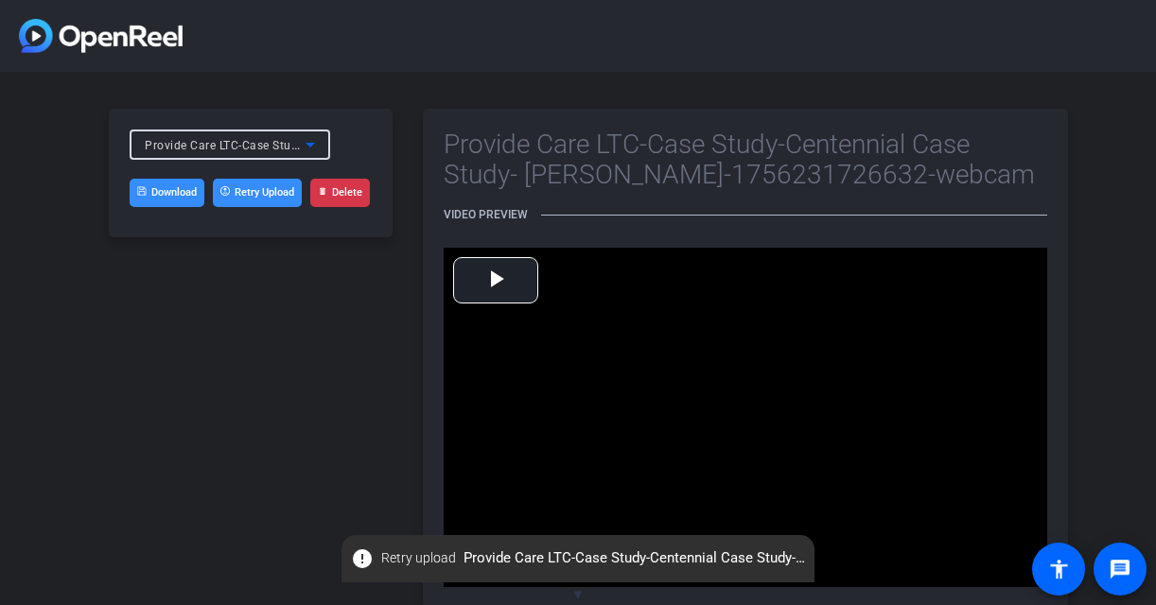
click at [354, 190] on button "Delete" at bounding box center [340, 193] width 60 height 28
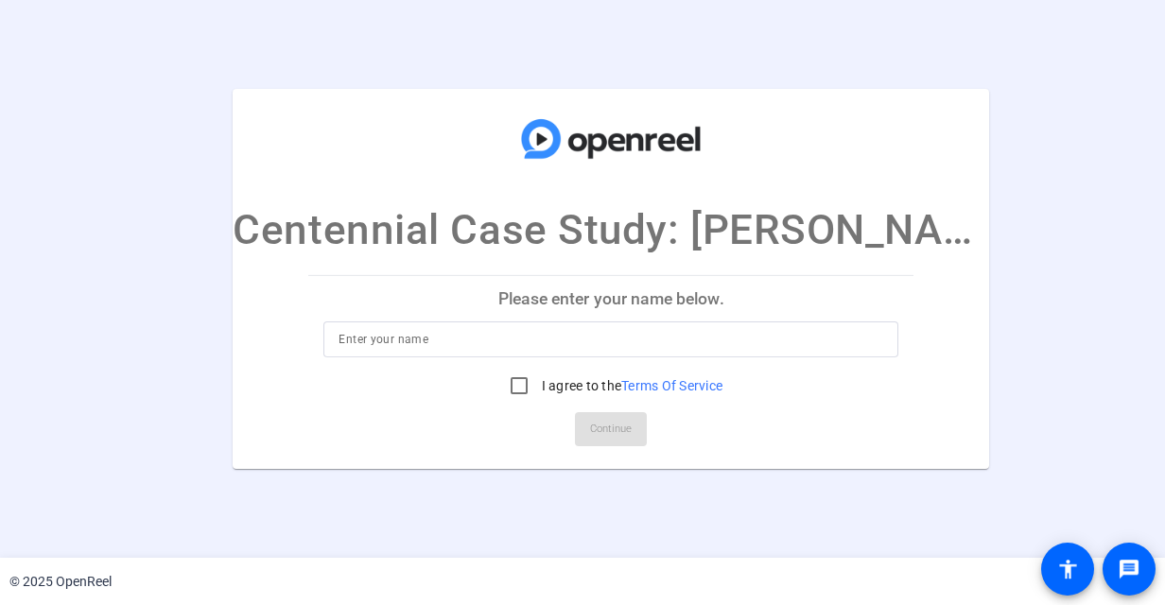
click at [393, 335] on input at bounding box center [611, 339] width 545 height 23
type input "Provide Care LTC"
click at [503, 384] on input "I agree to the Terms Of Service" at bounding box center [519, 386] width 38 height 38
checkbox input "true"
click at [575, 418] on span at bounding box center [611, 429] width 72 height 45
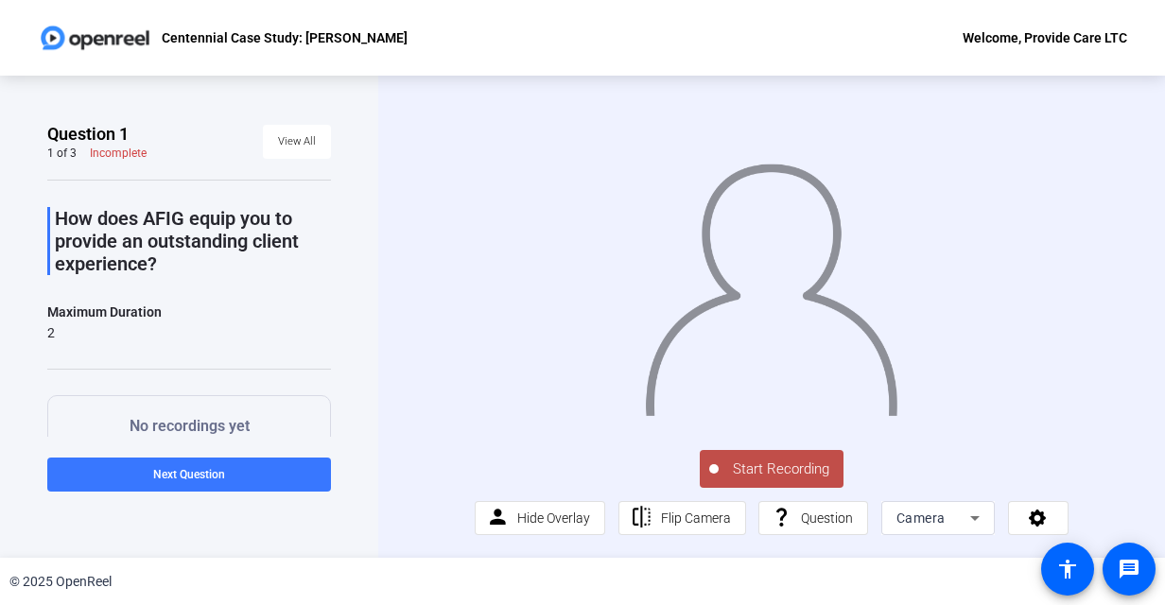
click at [790, 480] on span "Start Recording" at bounding box center [781, 470] width 125 height 22
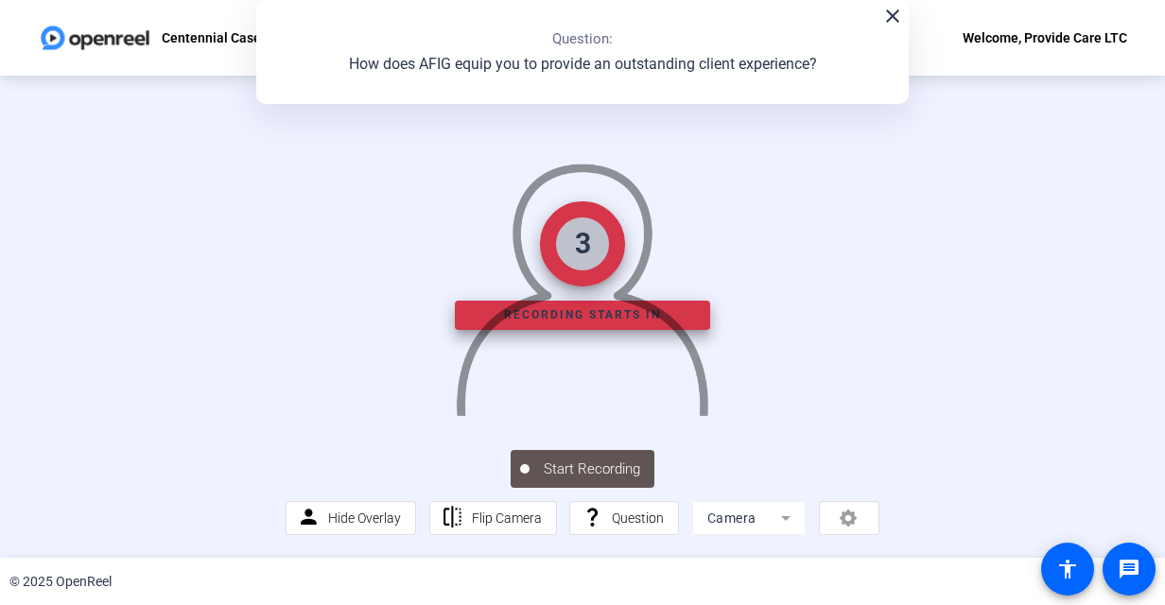
scroll to position [107, 0]
click at [885, 22] on mat-icon "close" at bounding box center [892, 16] width 23 height 23
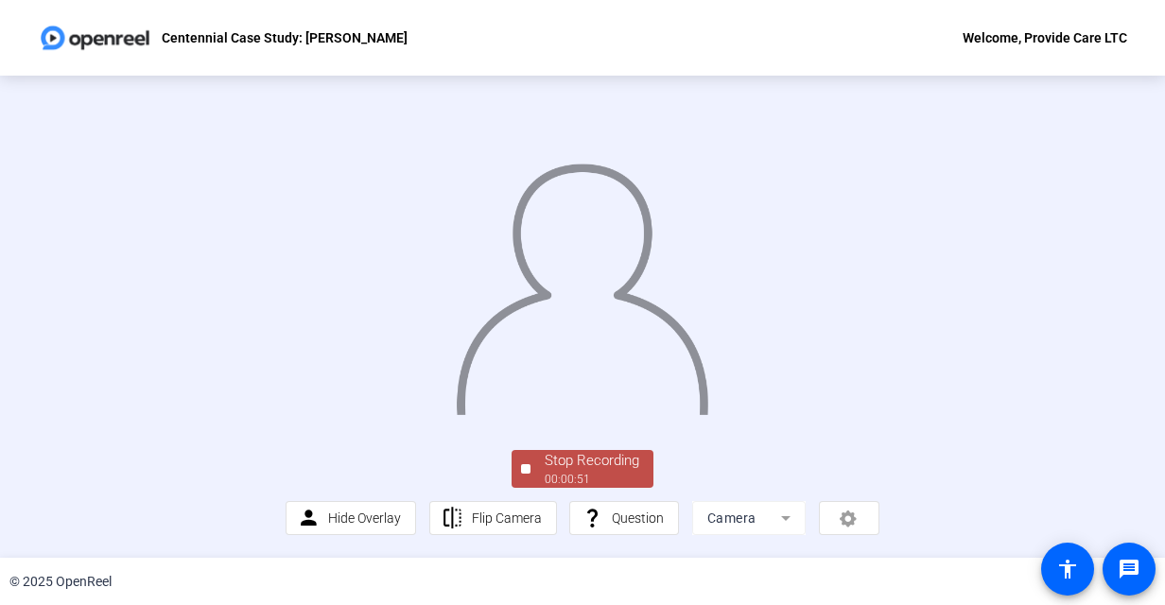
click at [587, 460] on div "Stop Recording" at bounding box center [592, 461] width 95 height 22
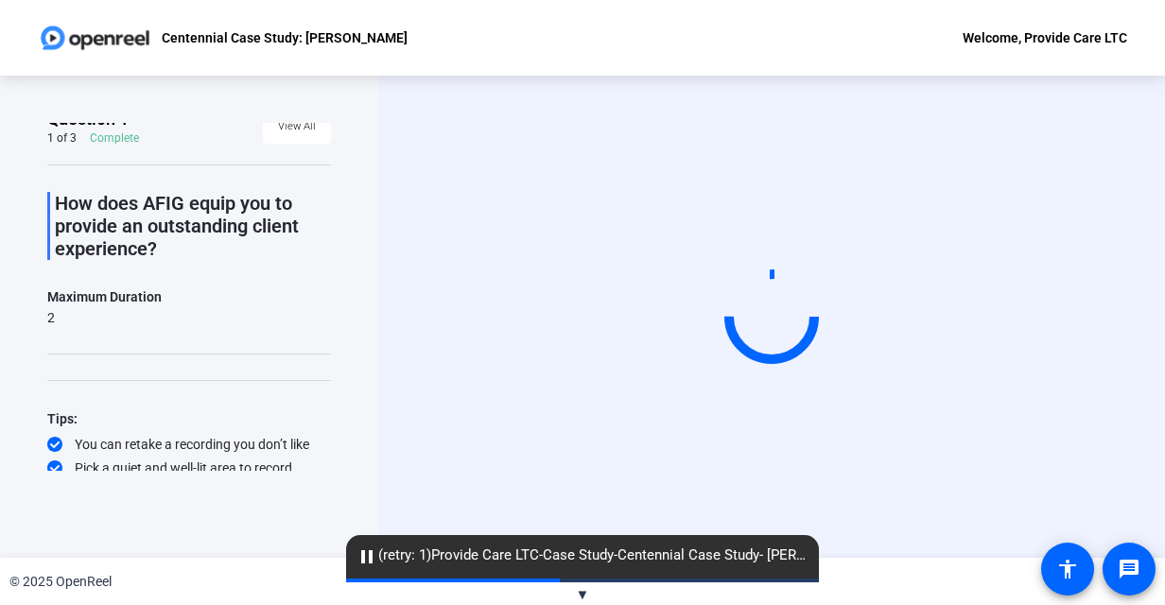
scroll to position [0, 0]
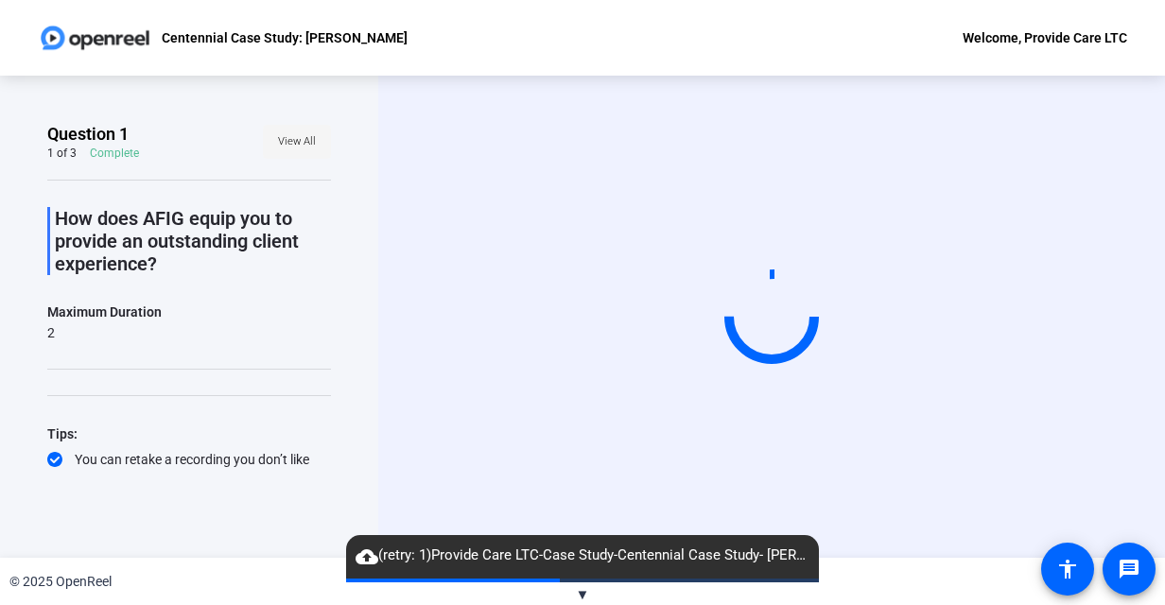
click at [286, 149] on span "View All" at bounding box center [297, 142] width 38 height 28
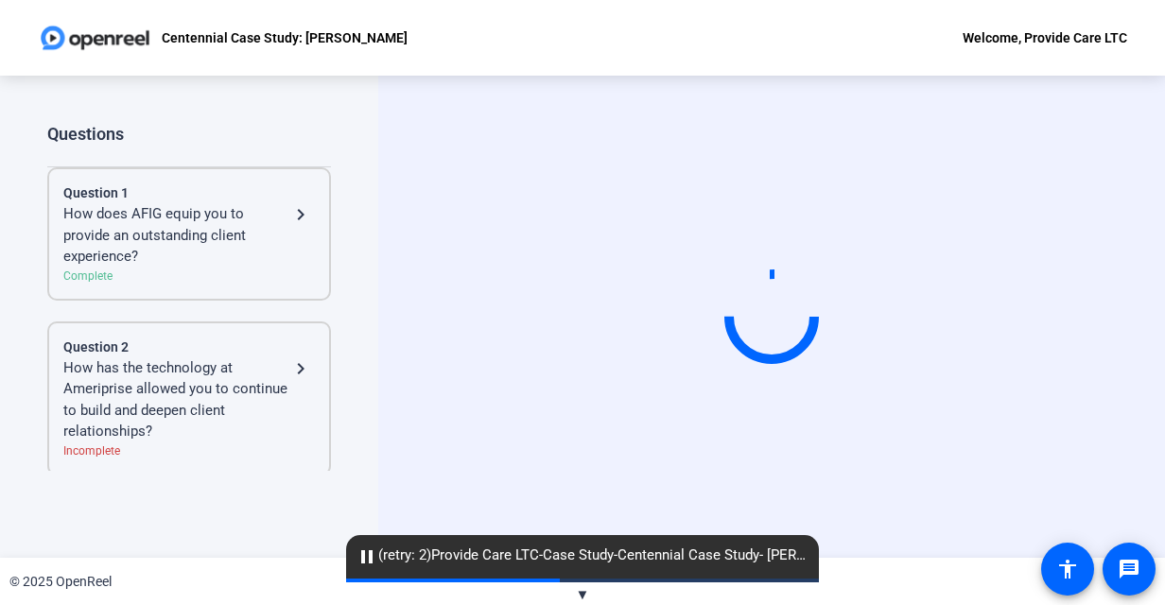
click at [259, 371] on div "How has the technology at Ameriprise allowed you to continue to build and deepe…" at bounding box center [176, 399] width 226 height 85
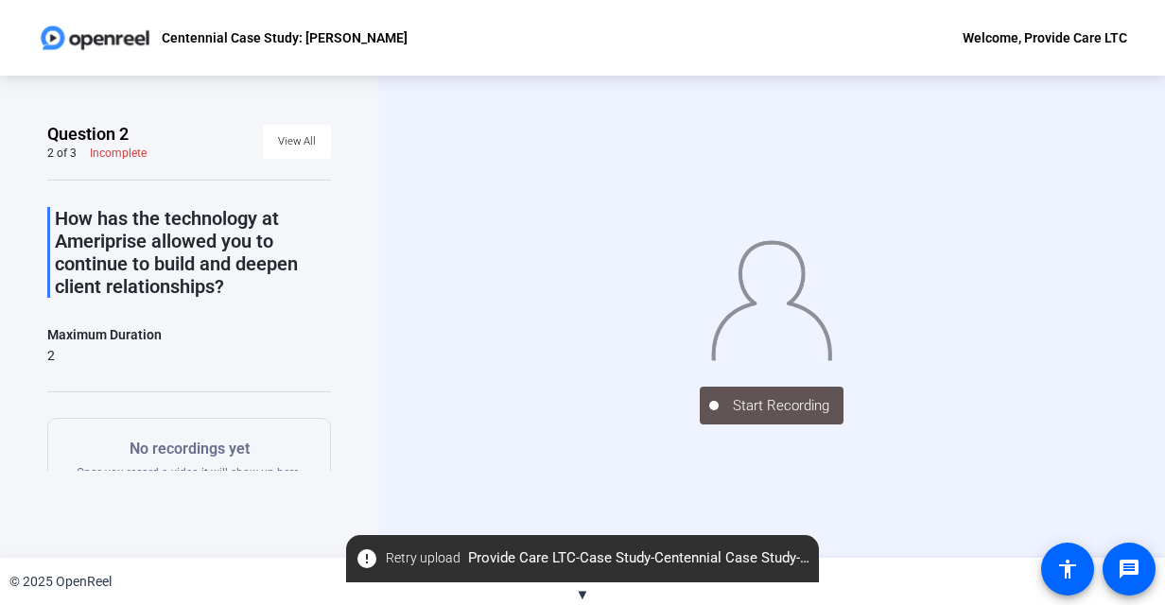
click at [404, 484] on div "Start Recording" at bounding box center [771, 317] width 787 height 482
click at [291, 142] on span "View All" at bounding box center [297, 142] width 38 height 28
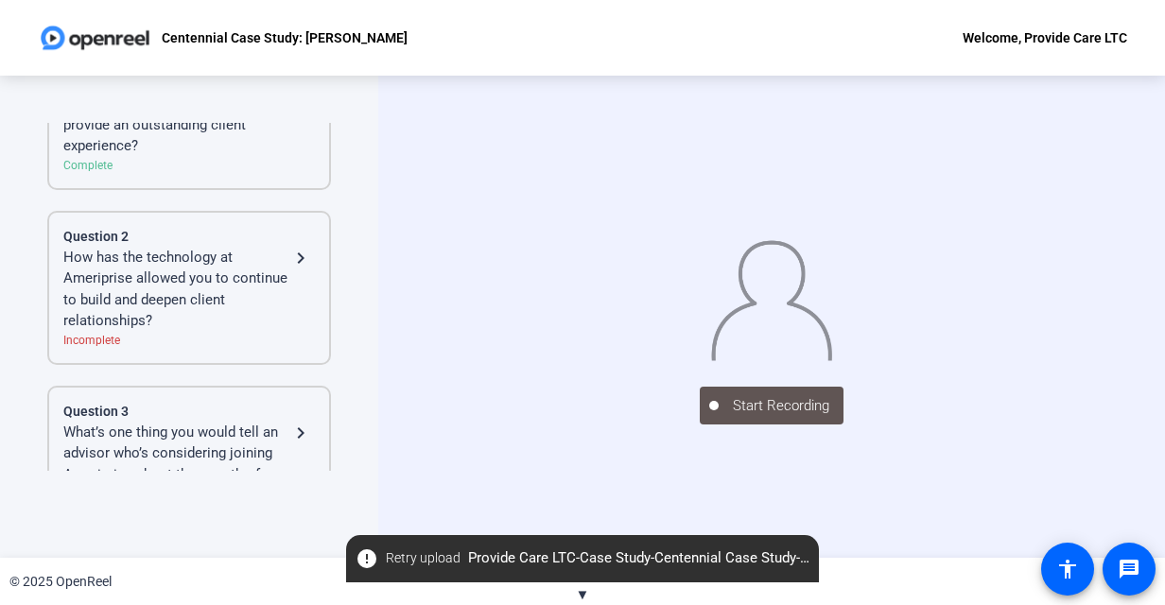
scroll to position [179, 0]
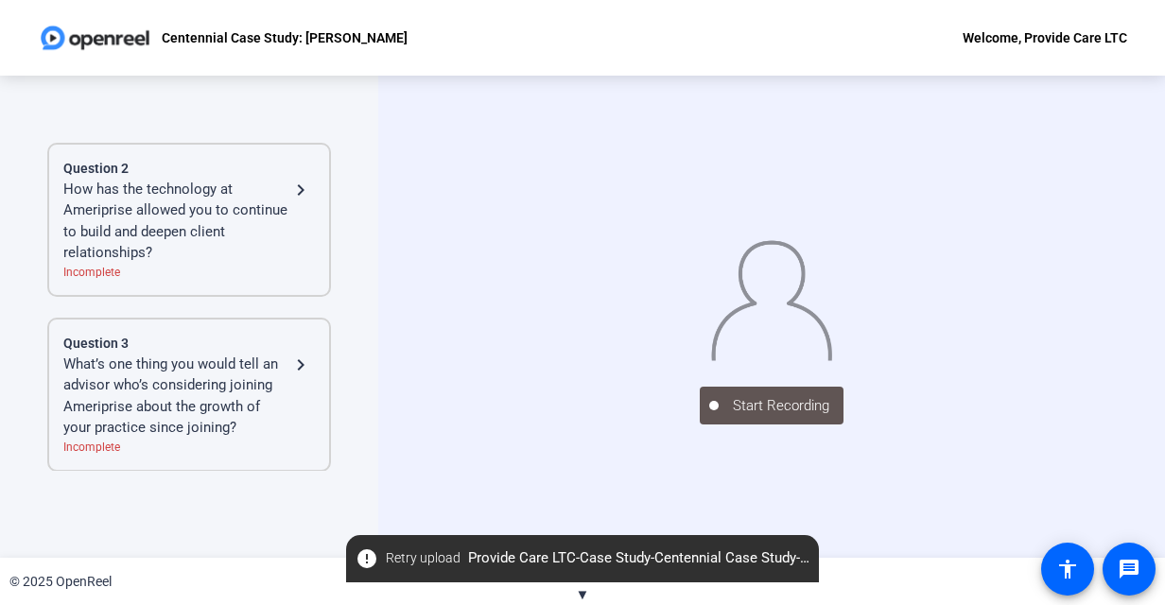
click at [272, 361] on div "What’s one thing you would tell an advisor who’s considering joining Ameriprise…" at bounding box center [176, 396] width 226 height 85
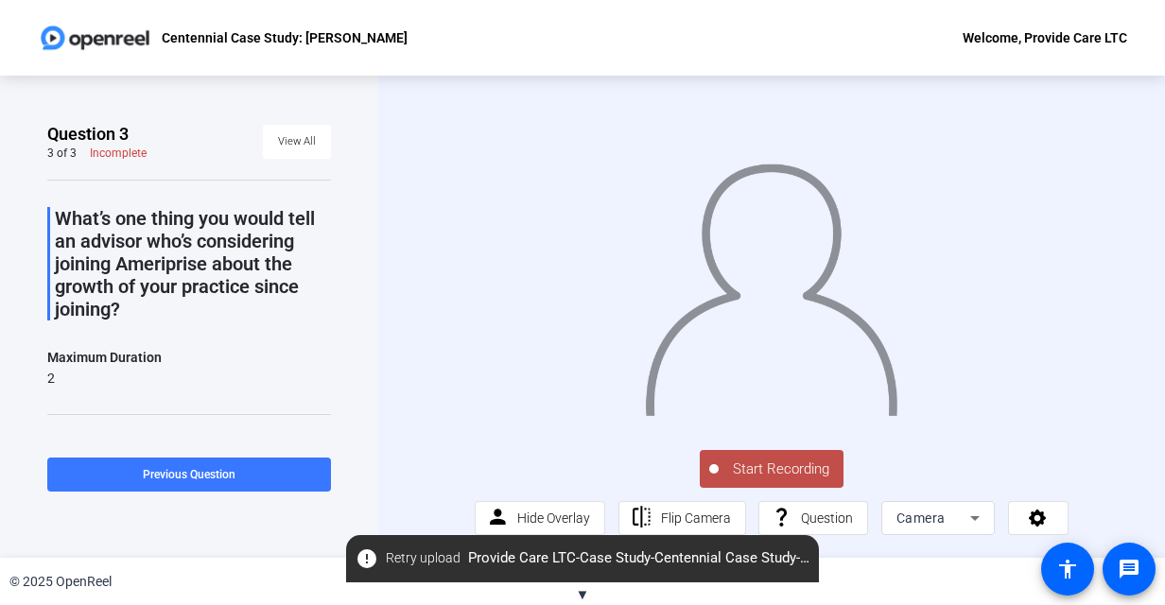
scroll to position [0, 0]
click at [293, 145] on span "View All" at bounding box center [297, 142] width 38 height 28
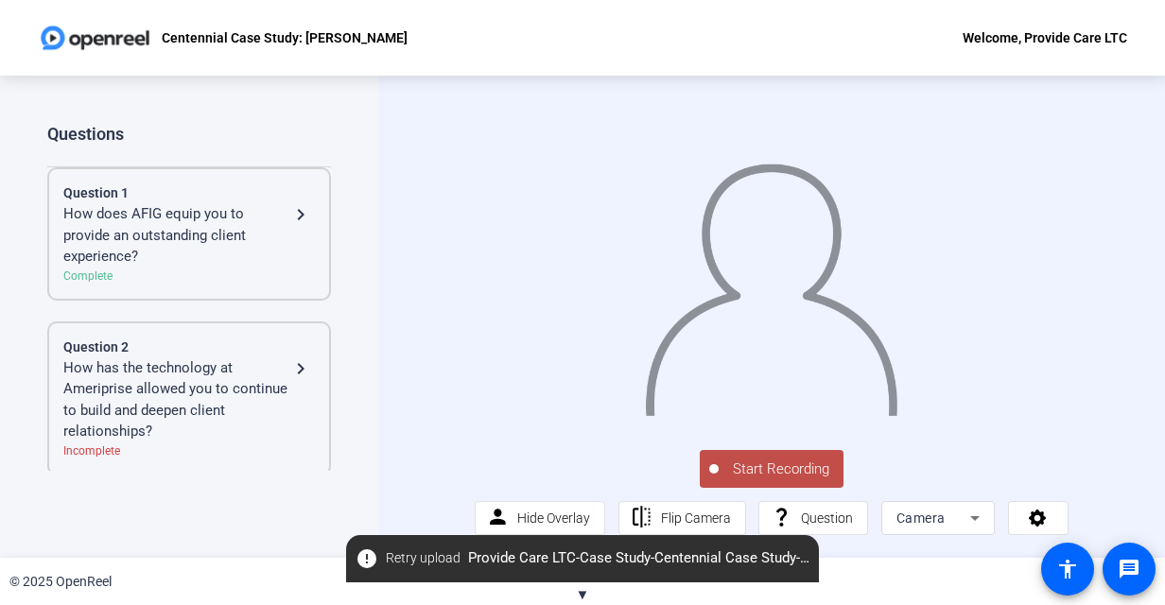
click at [296, 352] on div "Question 2" at bounding box center [189, 348] width 252 height 20
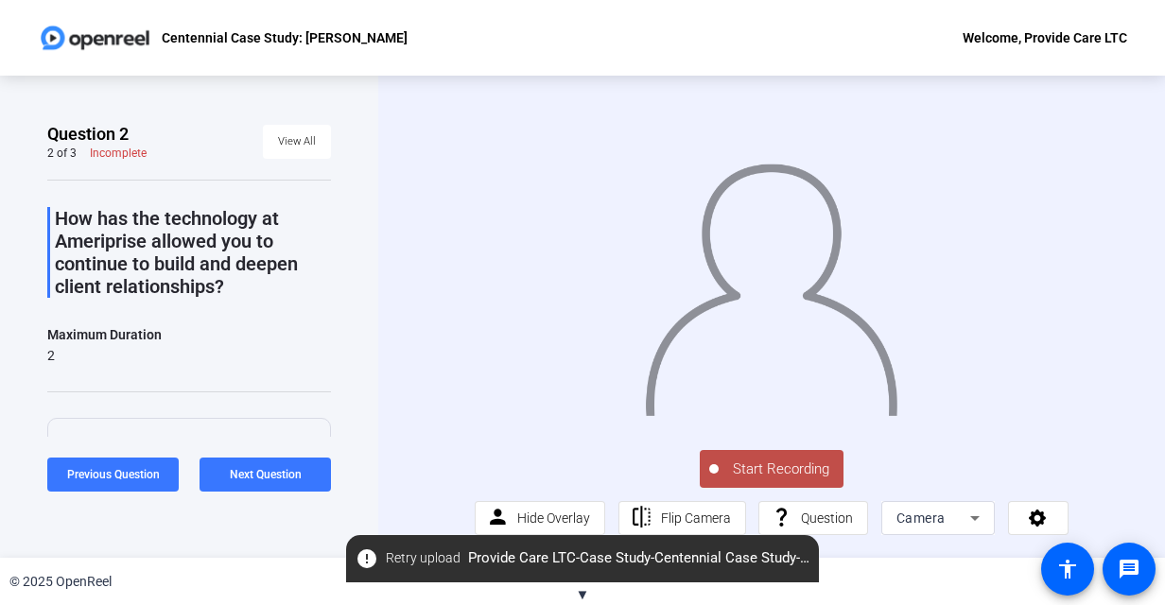
scroll to position [17, 0]
click at [783, 466] on span "Start Recording" at bounding box center [781, 470] width 125 height 22
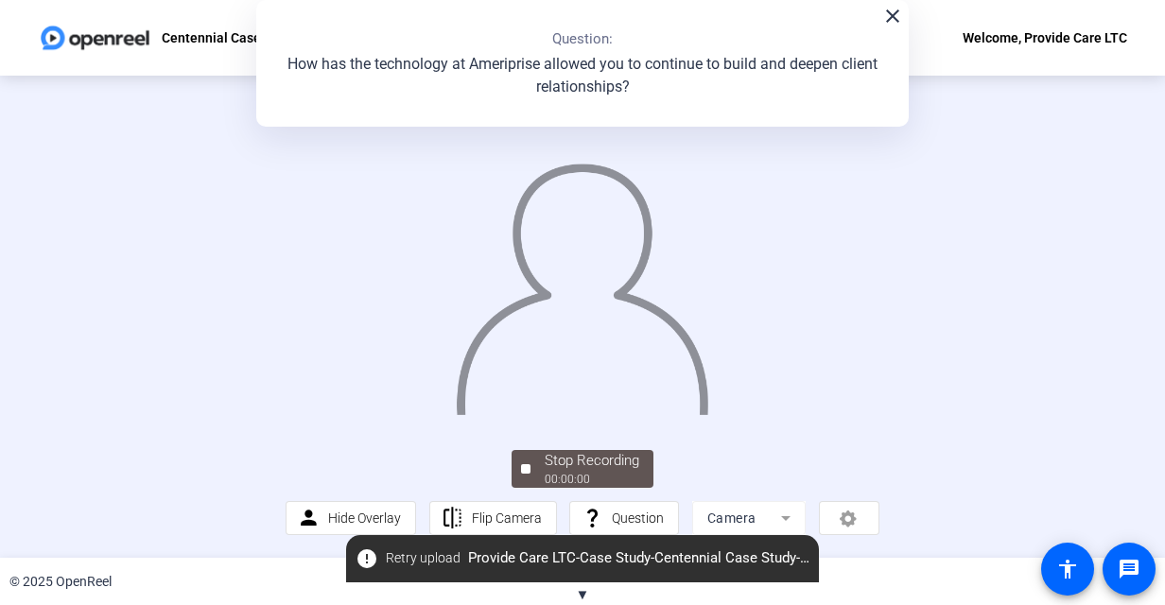
scroll to position [107, 0]
click at [892, 9] on mat-icon "close" at bounding box center [892, 16] width 23 height 23
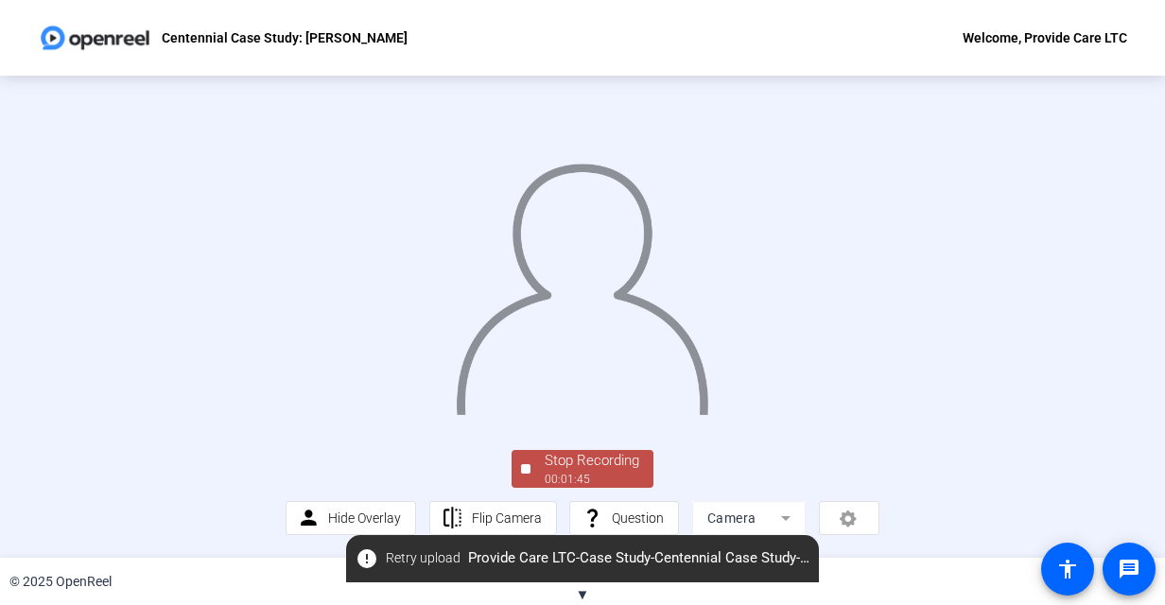
click at [620, 481] on div "00:01:45" at bounding box center [592, 479] width 95 height 17
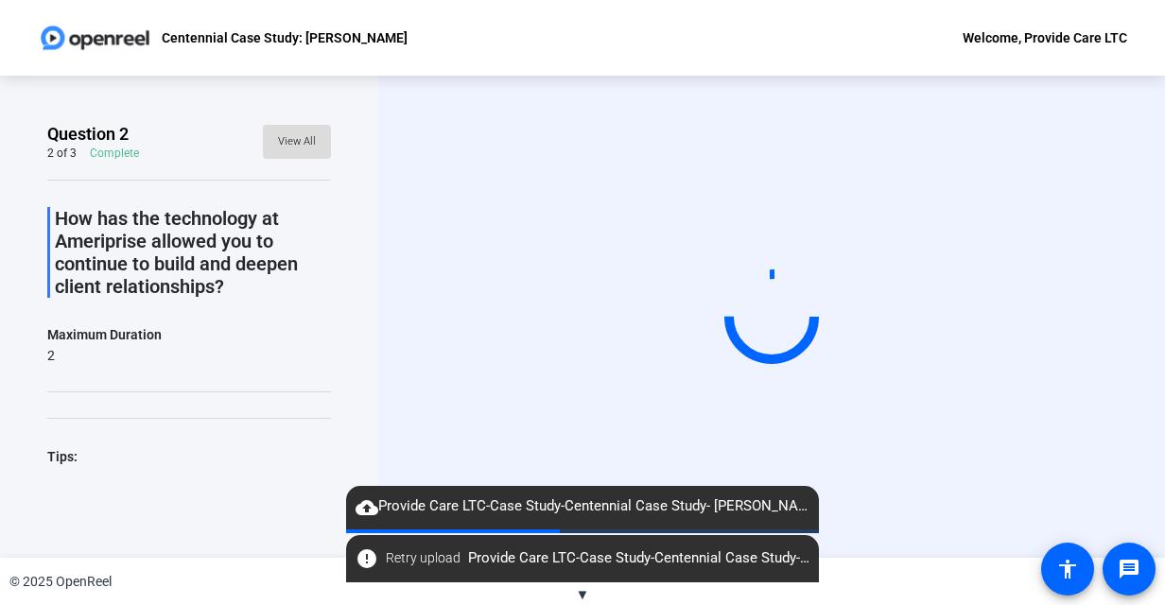
click at [288, 147] on span "View All" at bounding box center [297, 142] width 38 height 28
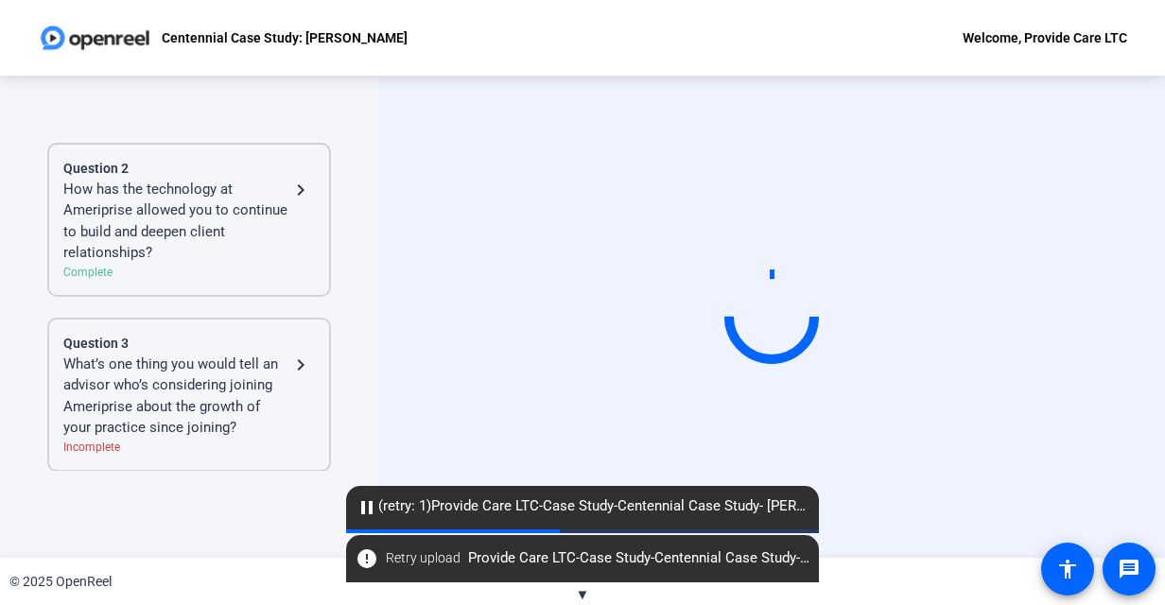
click at [218, 384] on div "What’s one thing you would tell an advisor who’s considering joining Ameriprise…" at bounding box center [176, 396] width 226 height 85
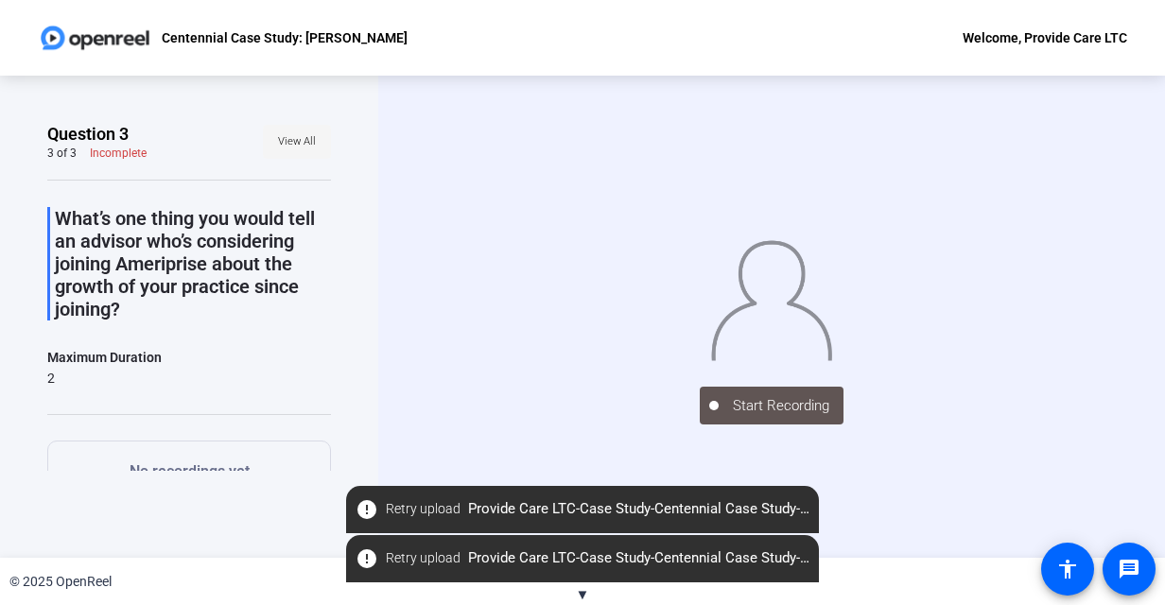
click at [297, 132] on span "View All" at bounding box center [297, 142] width 38 height 28
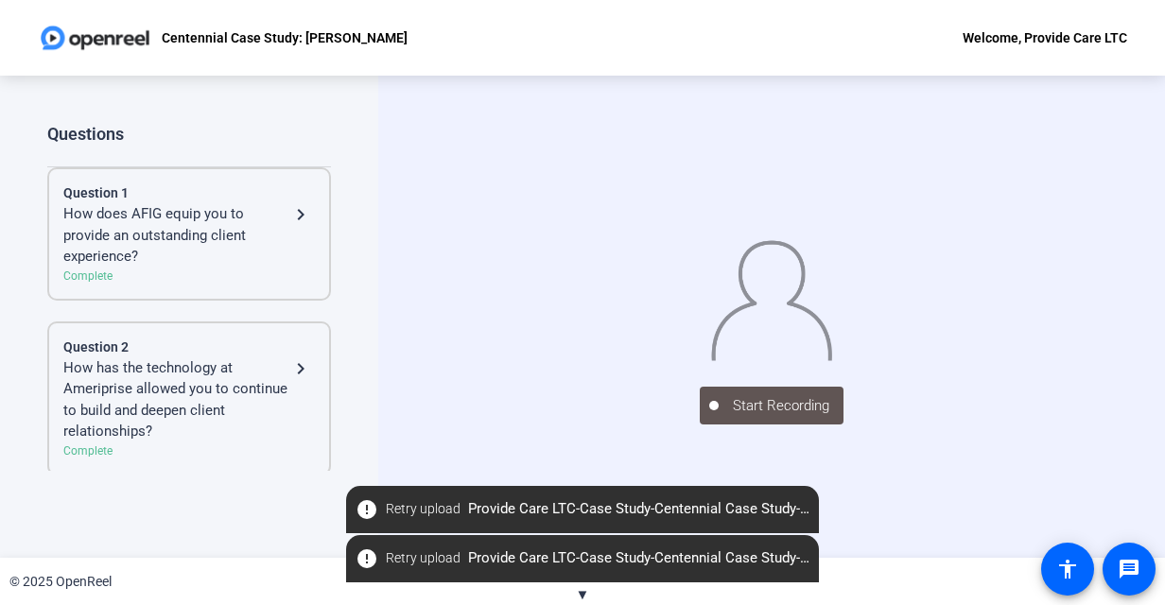
click at [267, 272] on div "Complete" at bounding box center [189, 276] width 252 height 17
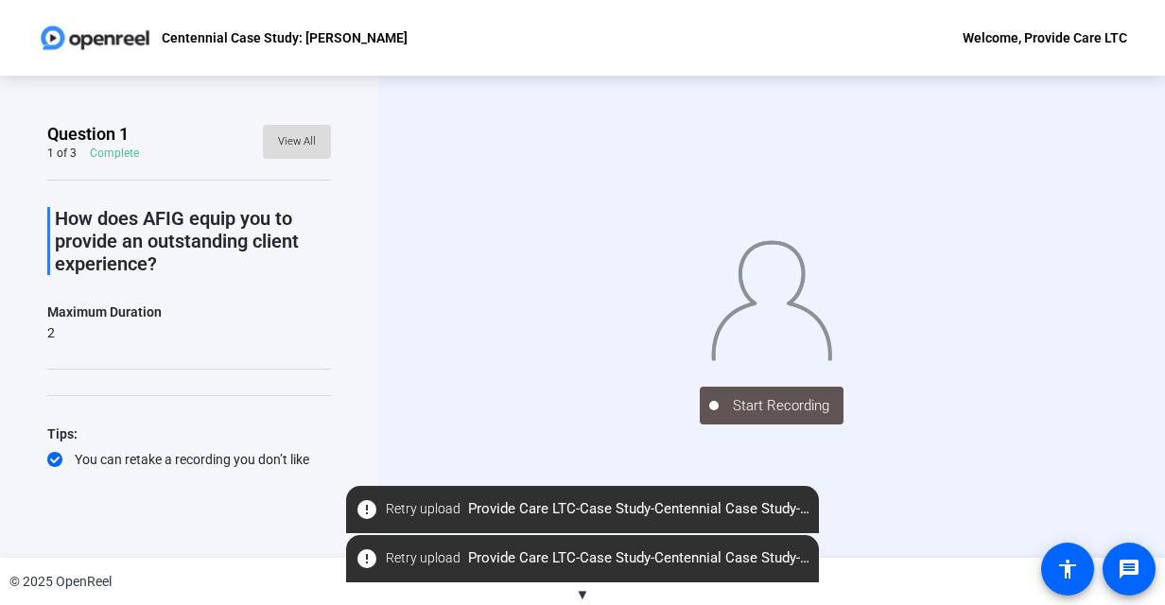
click at [287, 140] on span "View All" at bounding box center [297, 142] width 38 height 28
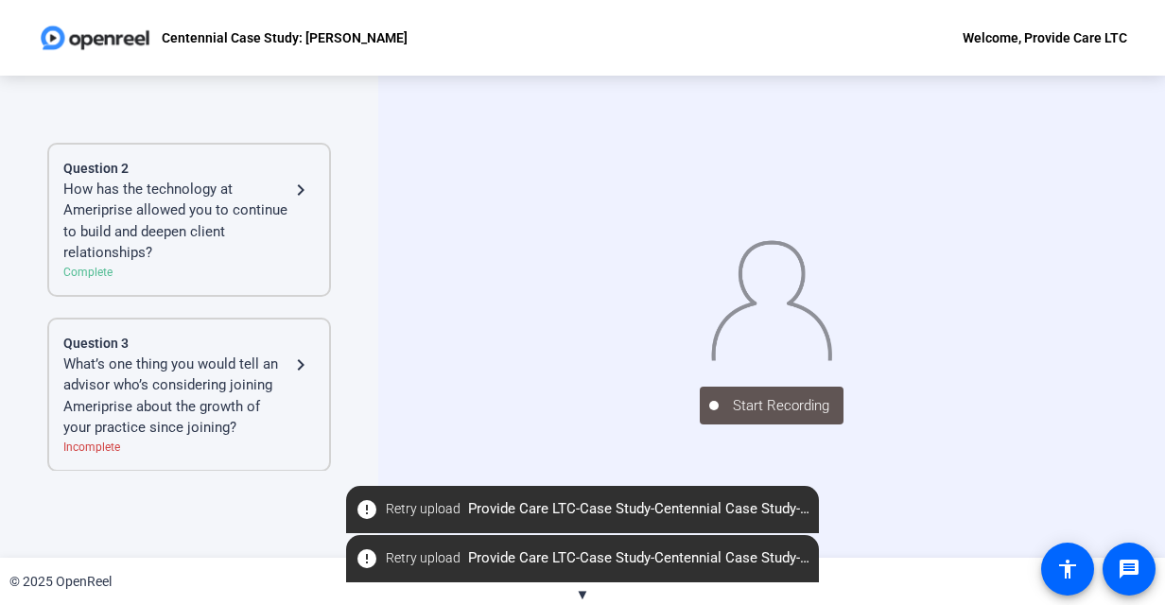
click at [247, 411] on div "What’s one thing you would tell an advisor who’s considering joining Ameriprise…" at bounding box center [176, 396] width 226 height 85
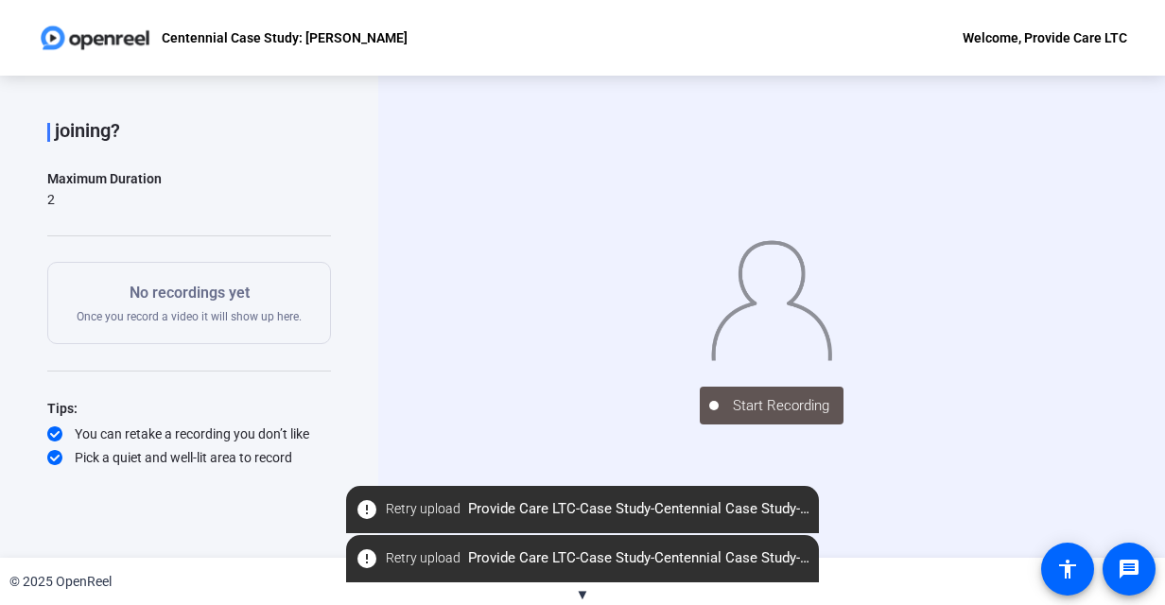
scroll to position [135, 0]
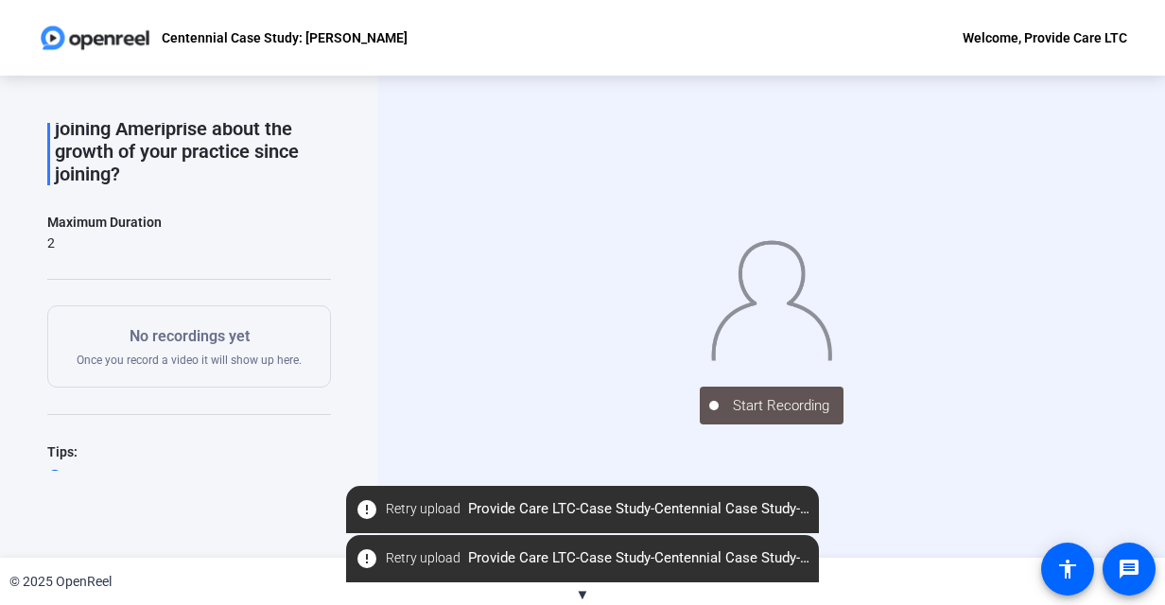
click at [914, 425] on div "Start Recording" at bounding box center [772, 404] width 284 height 42
click at [409, 506] on span "Retry upload" at bounding box center [423, 509] width 75 height 20
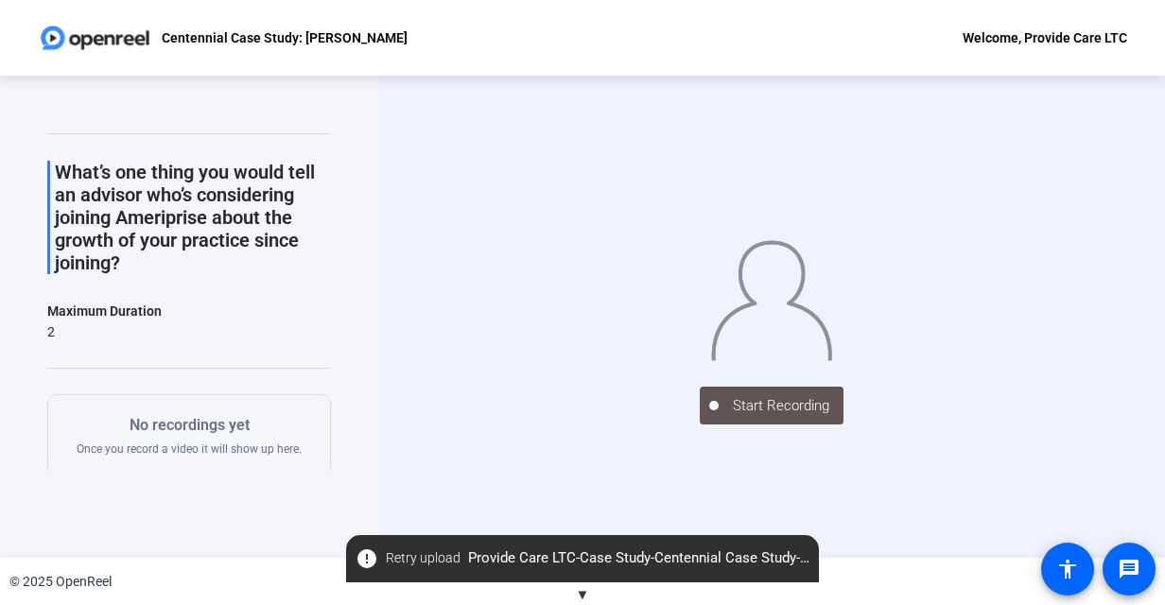
scroll to position [0, 0]
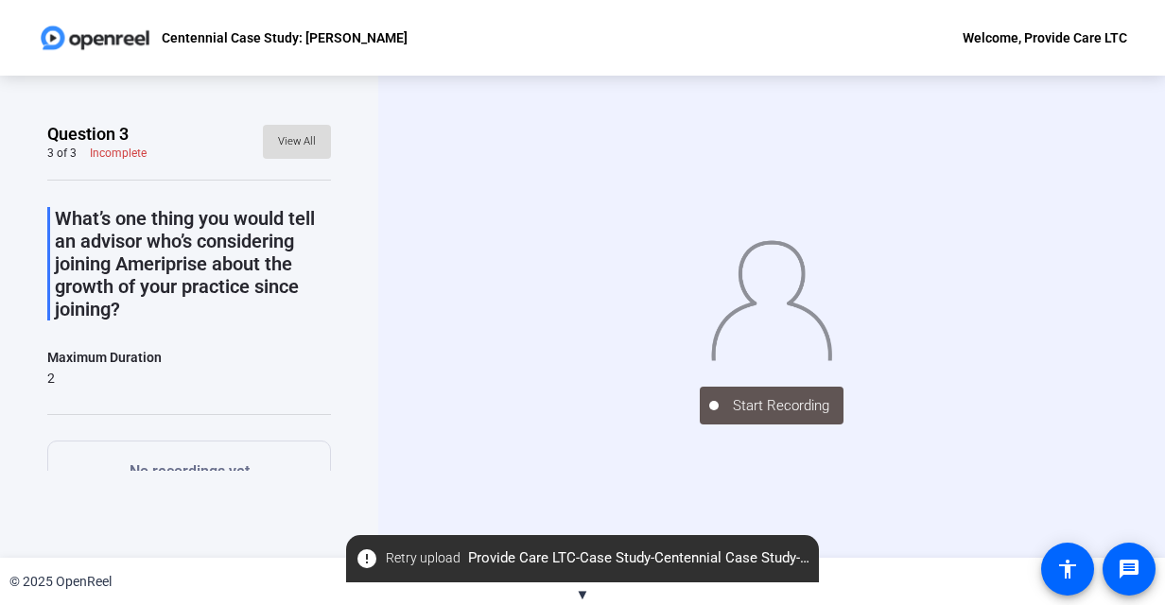
click at [293, 148] on span "View All" at bounding box center [297, 142] width 38 height 28
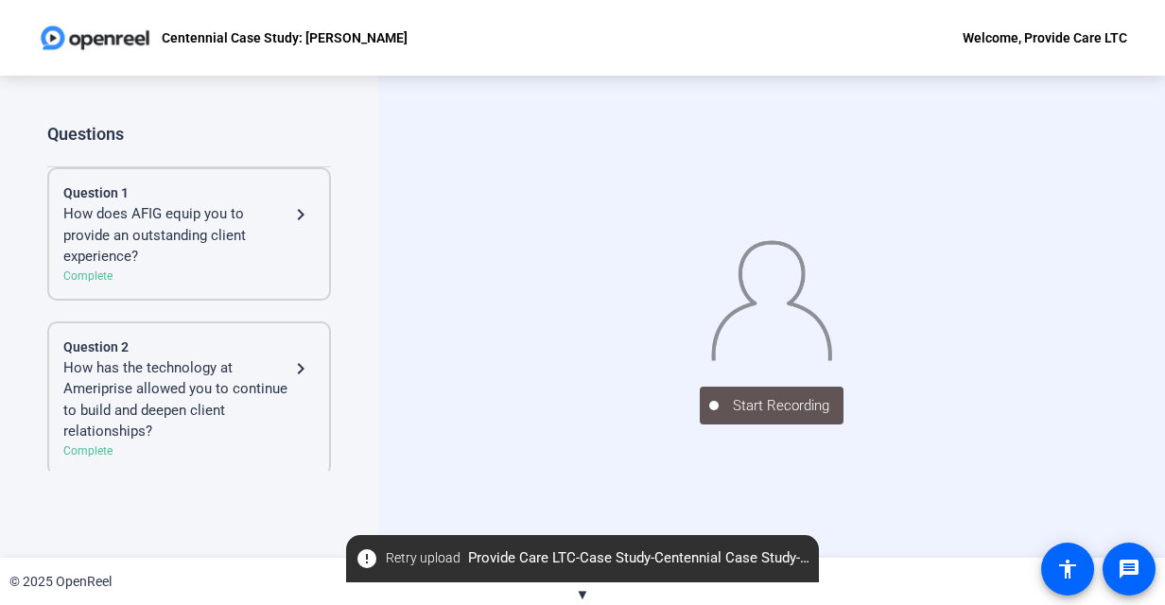
click at [233, 227] on div "How does AFIG equip you to provide an outstanding client experience?" at bounding box center [176, 235] width 226 height 64
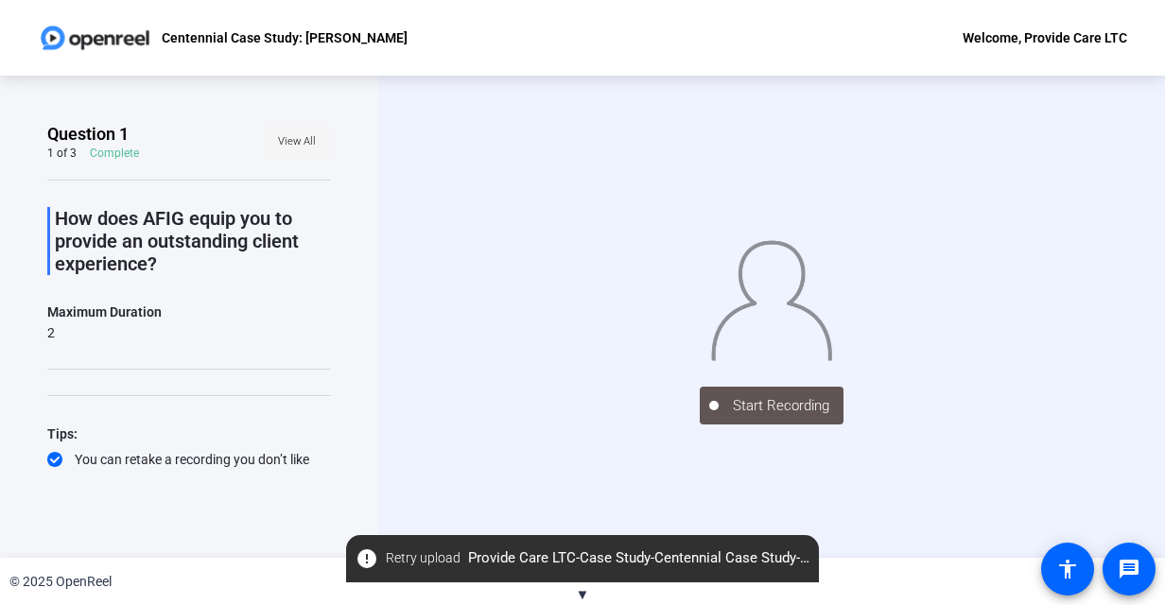
click at [289, 137] on span "View All" at bounding box center [297, 142] width 38 height 28
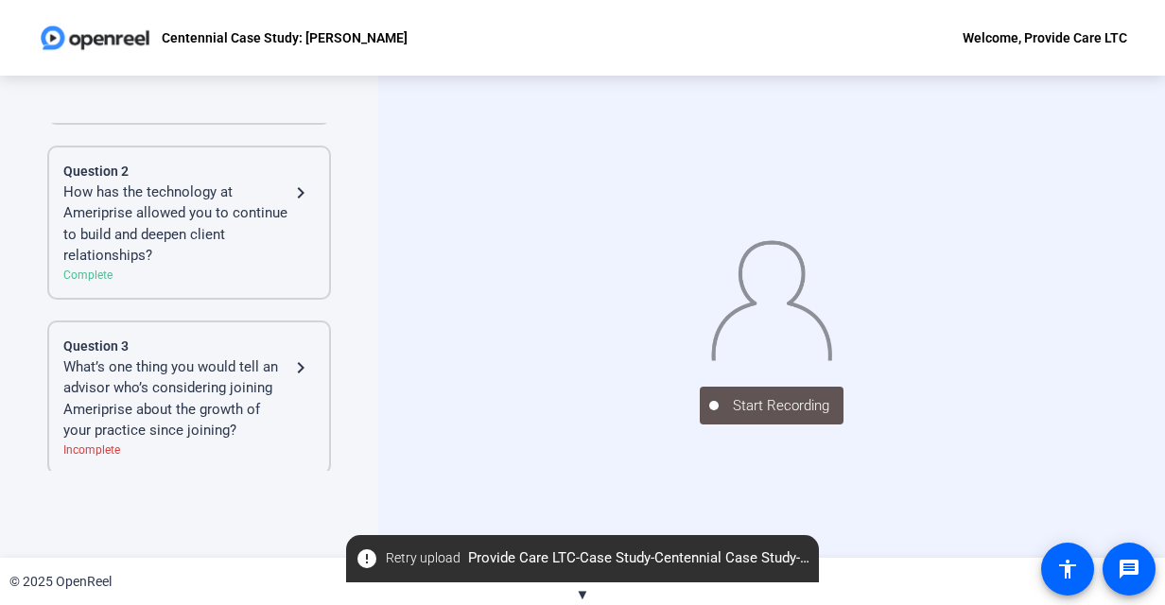
scroll to position [179, 0]
click at [228, 374] on div "What’s one thing you would tell an advisor who’s considering joining Ameriprise…" at bounding box center [176, 396] width 226 height 85
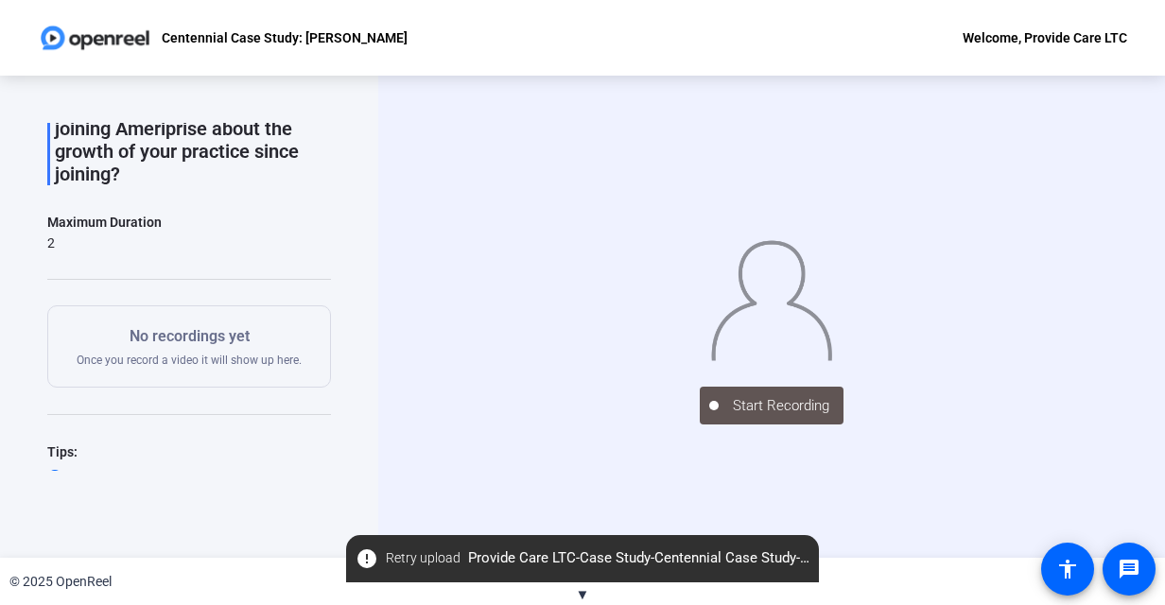
click at [161, 305] on div "No recordings yet Once you record a video it will show up here." at bounding box center [189, 346] width 284 height 82
click at [113, 461] on div "Tips: You can retake a recording you don’t like Pick a quiet and well-lit area …" at bounding box center [189, 488] width 284 height 94
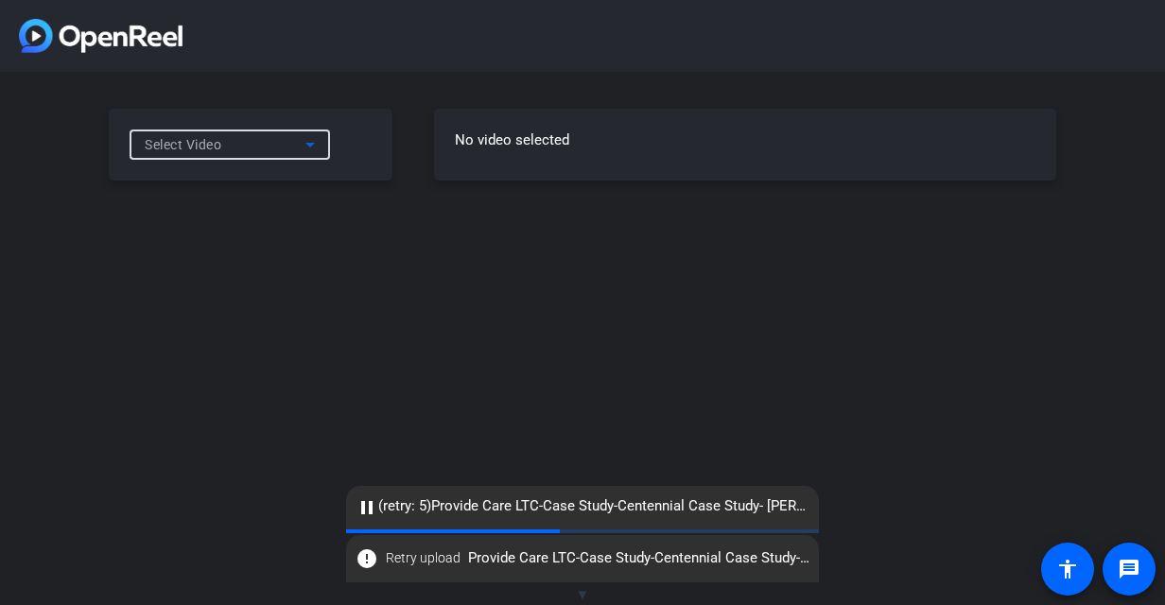
click at [318, 151] on icon at bounding box center [310, 144] width 23 height 23
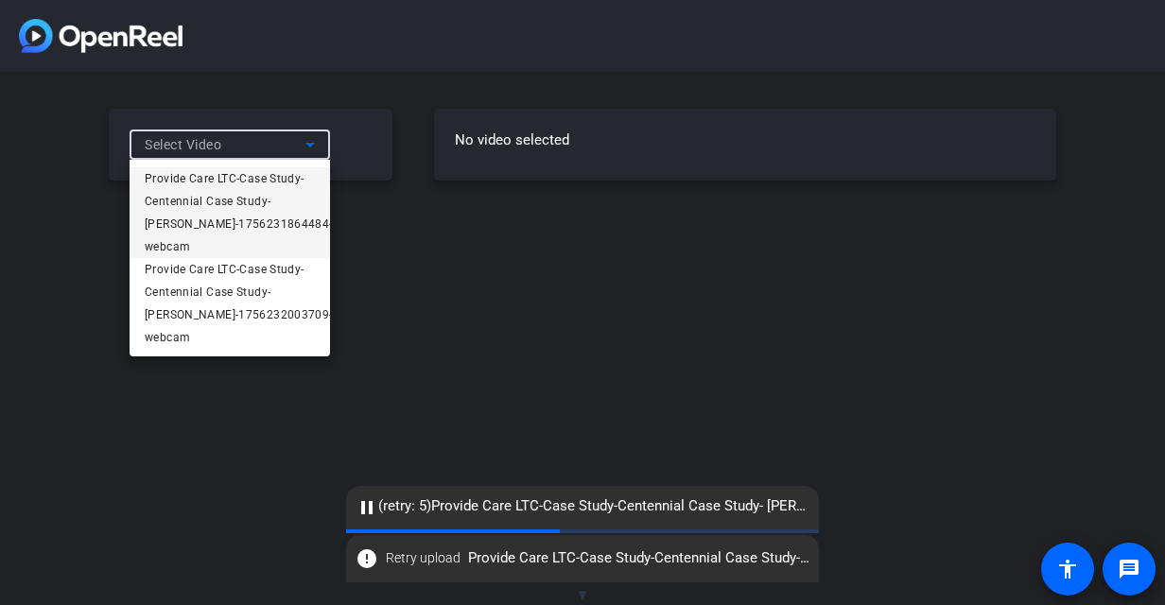
click at [287, 210] on span "Provide Care LTC-Case Study-Centennial Case Study- [PERSON_NAME]-1756231864484-…" at bounding box center [239, 212] width 188 height 91
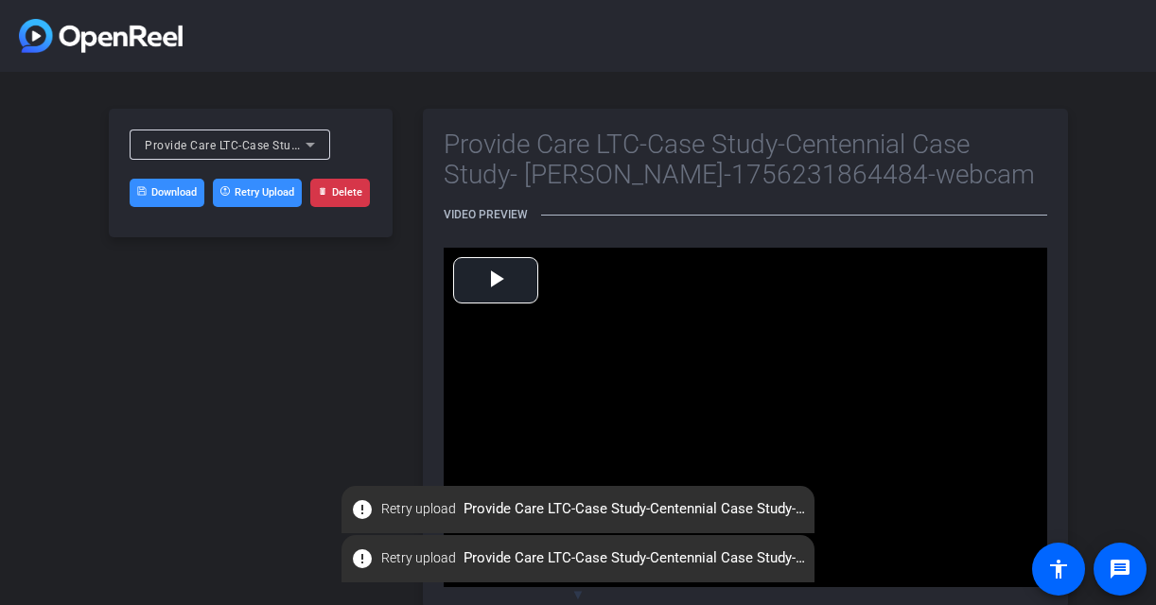
click at [241, 189] on button "Retry Upload" at bounding box center [257, 193] width 89 height 28
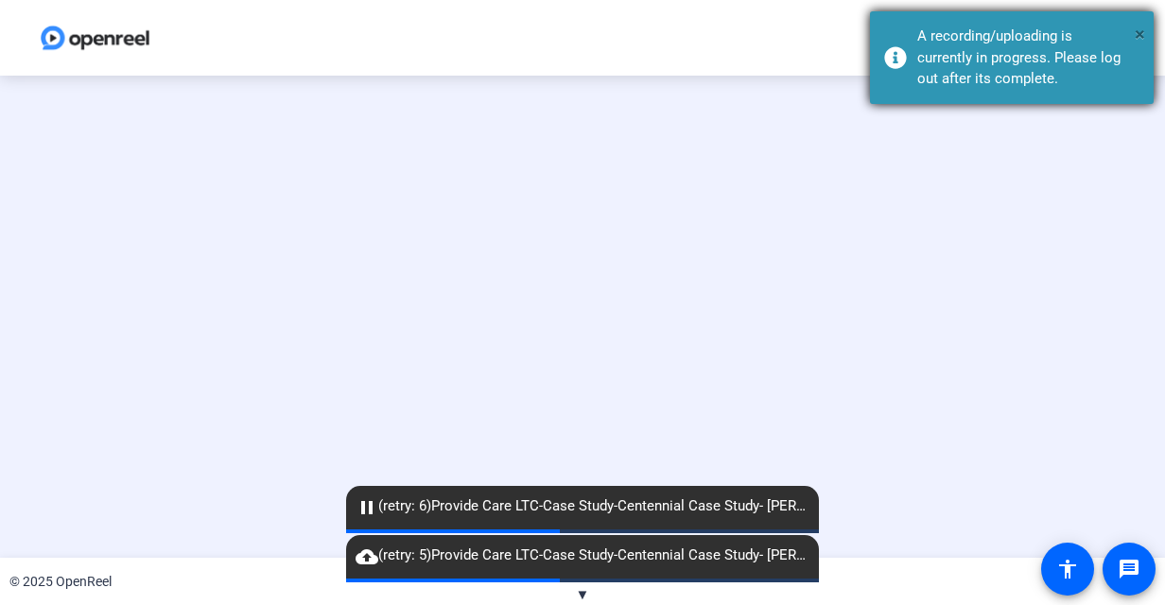
click at [1140, 32] on span "×" at bounding box center [1140, 34] width 10 height 23
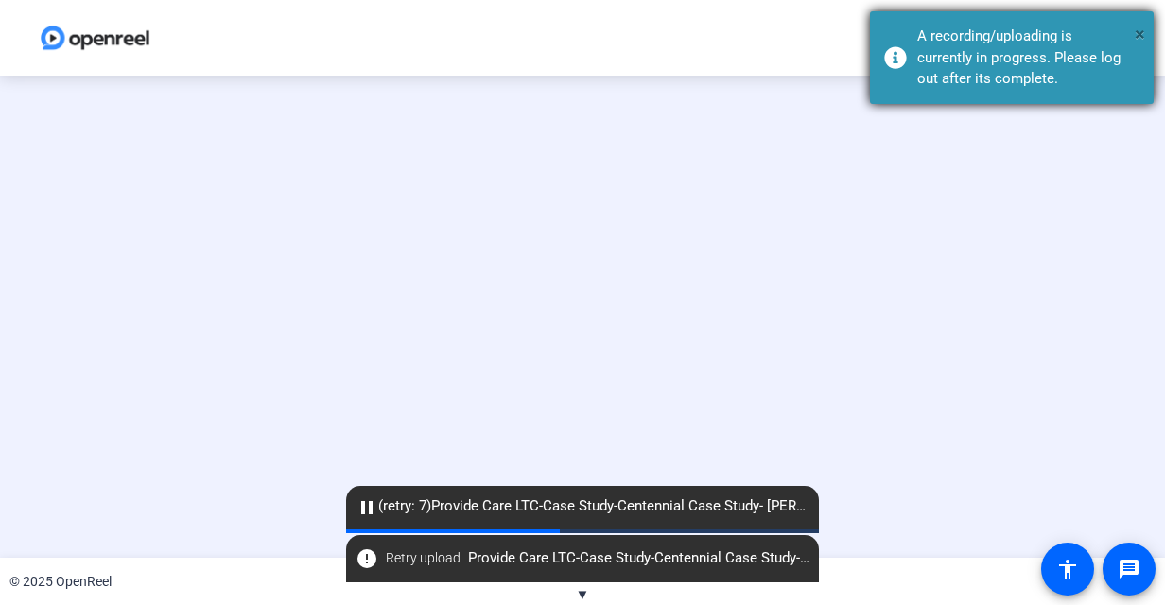
click at [1140, 28] on span "×" at bounding box center [1140, 34] width 10 height 23
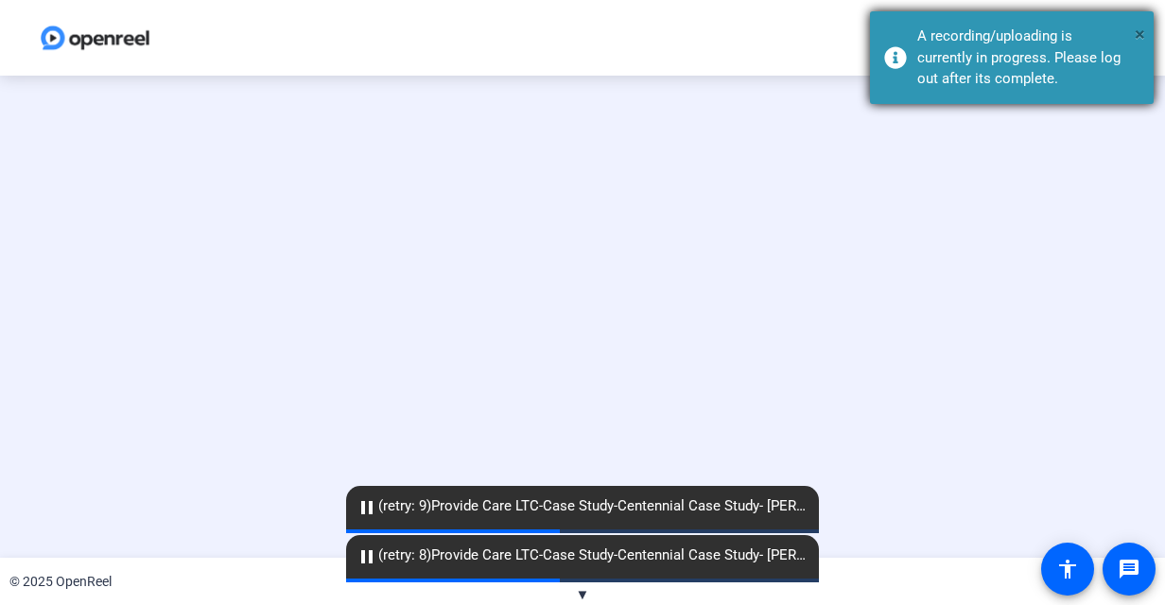
click at [1136, 34] on span "×" at bounding box center [1140, 34] width 10 height 23
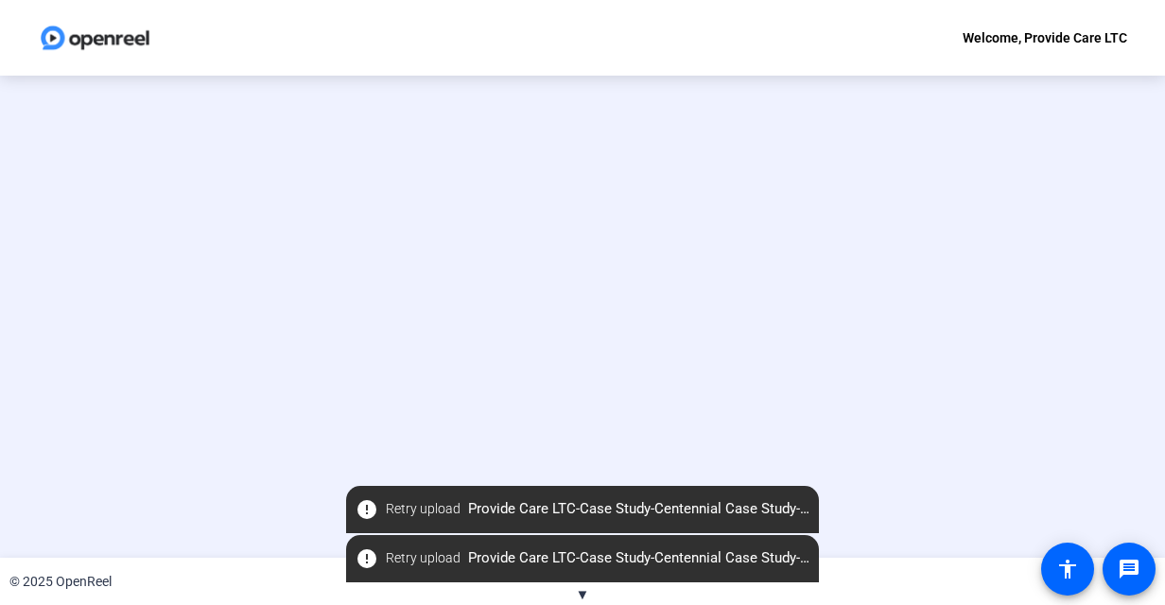
click at [1057, 38] on div "Welcome, Provide Care LTC" at bounding box center [1045, 37] width 165 height 23
click at [1005, 64] on span "Logout" at bounding box center [1018, 66] width 76 height 23
click at [96, 32] on img at bounding box center [95, 38] width 114 height 38
click at [70, 38] on img at bounding box center [95, 38] width 114 height 38
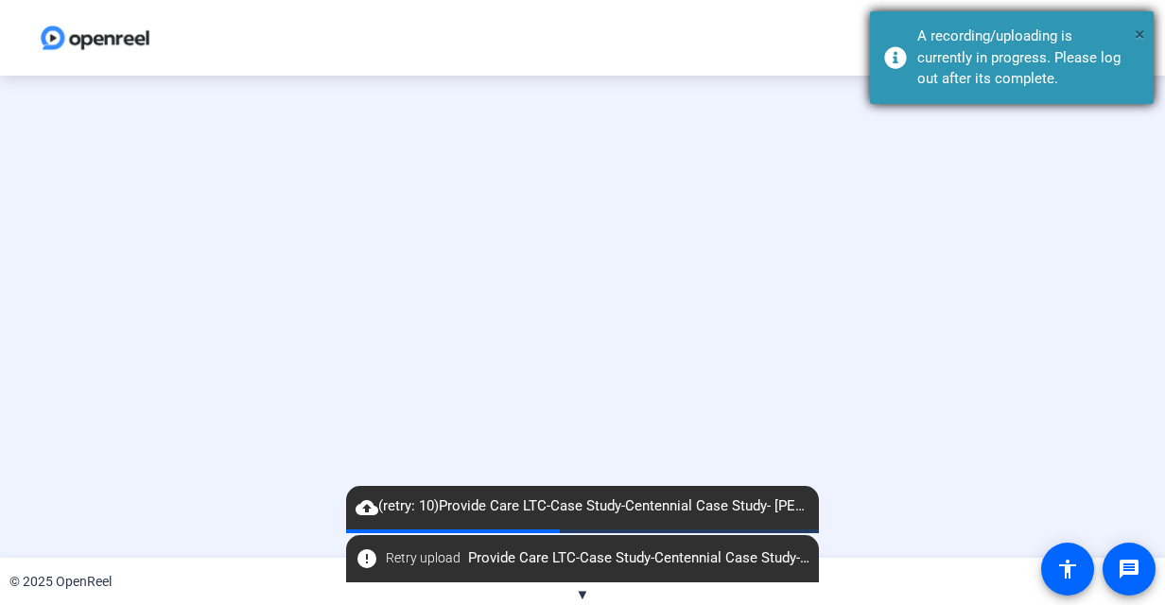
click at [1139, 34] on span "×" at bounding box center [1140, 34] width 10 height 23
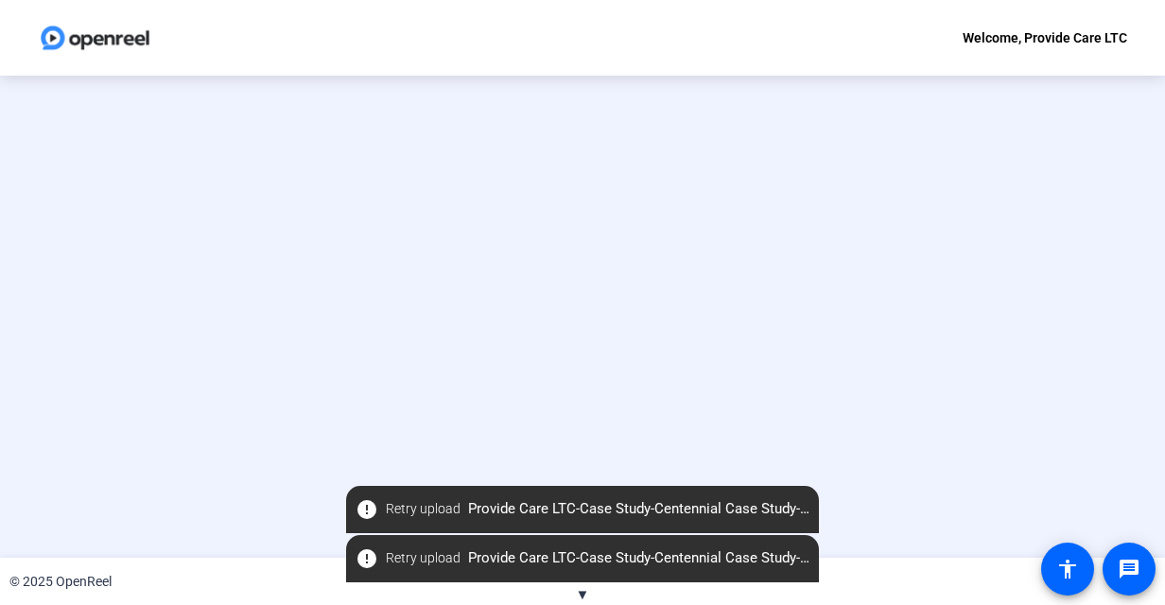
click at [496, 305] on openreel-ugc-invalid-session at bounding box center [582, 317] width 1165 height 482
click at [397, 511] on span "Retry upload" at bounding box center [423, 509] width 75 height 20
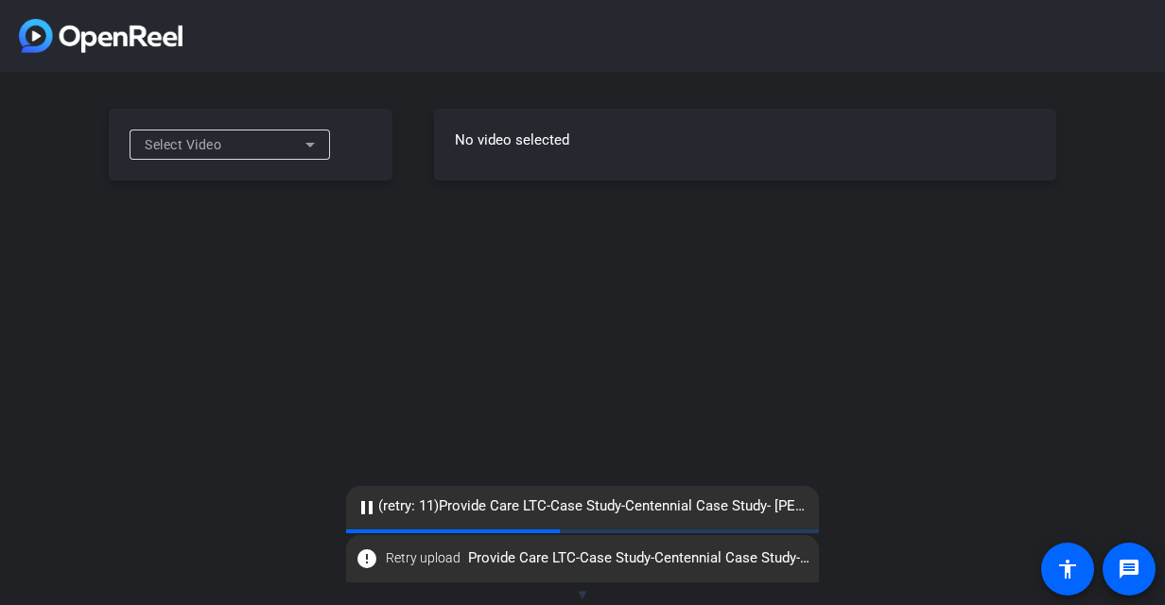
click at [314, 143] on icon at bounding box center [309, 145] width 9 height 5
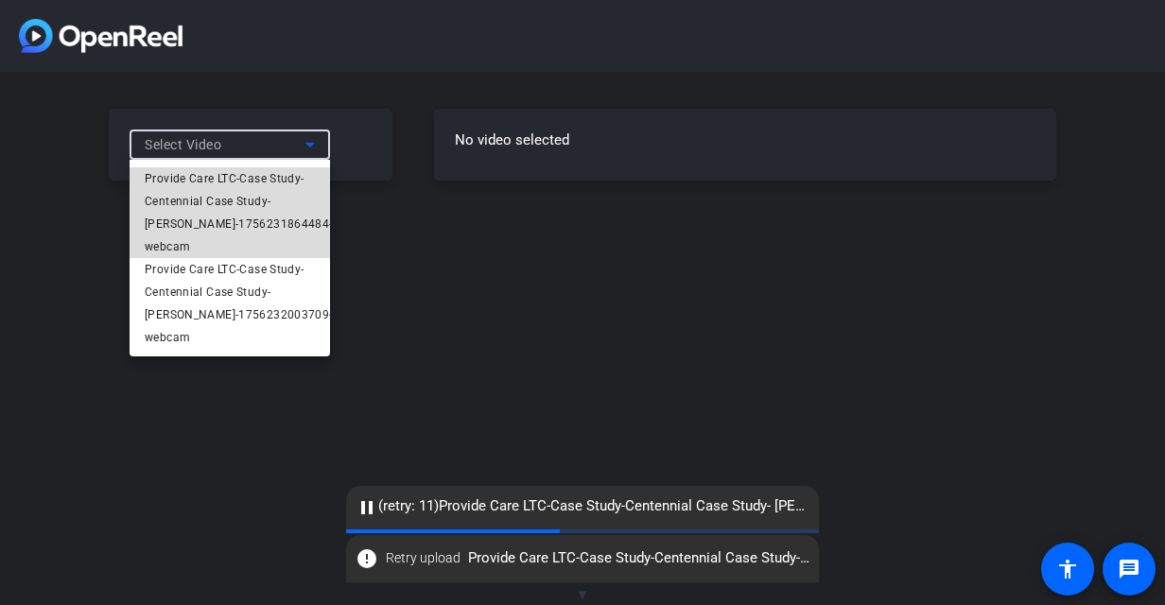
click at [283, 210] on span "Provide Care LTC-Case Study-Centennial Case Study- [PERSON_NAME]-1756231864484-…" at bounding box center [239, 212] width 188 height 91
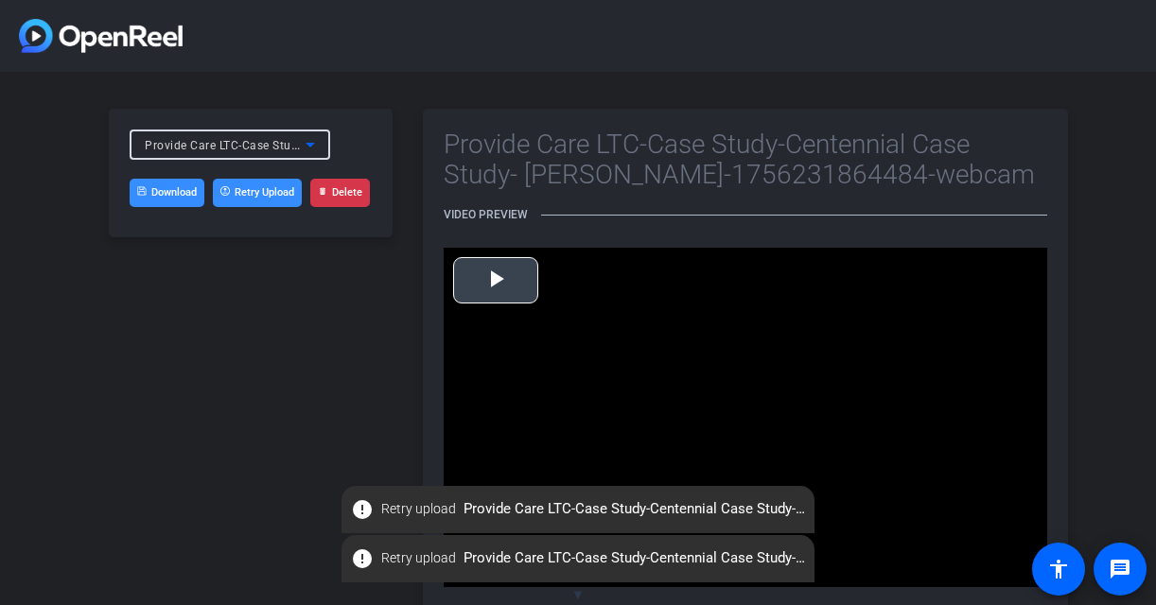
click at [496, 280] on span "Video Player" at bounding box center [496, 280] width 0 height 0
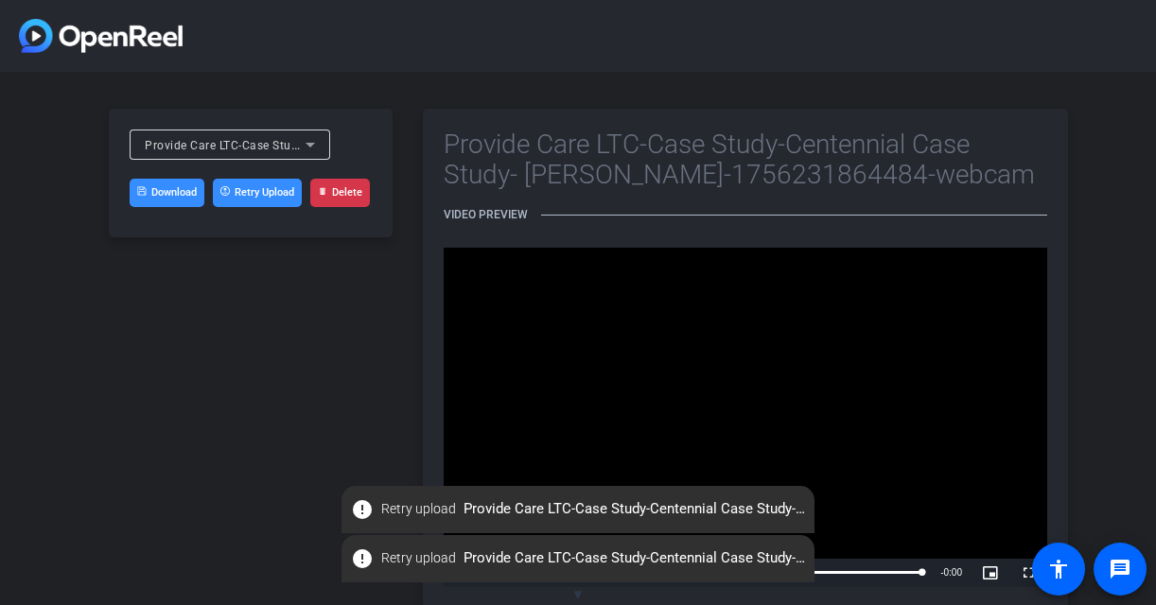
drag, startPoint x: 247, startPoint y: 365, endPoint x: 210, endPoint y: 305, distance: 70.9
click at [247, 363] on div "Provide Care LTC-Case Study-Centennial Case Study- Kathy Crowley-1756231864484-…" at bounding box center [251, 358] width 284 height 499
click at [149, 193] on link "Download" at bounding box center [167, 193] width 75 height 28
click at [411, 557] on span "Retry upload" at bounding box center [418, 558] width 75 height 20
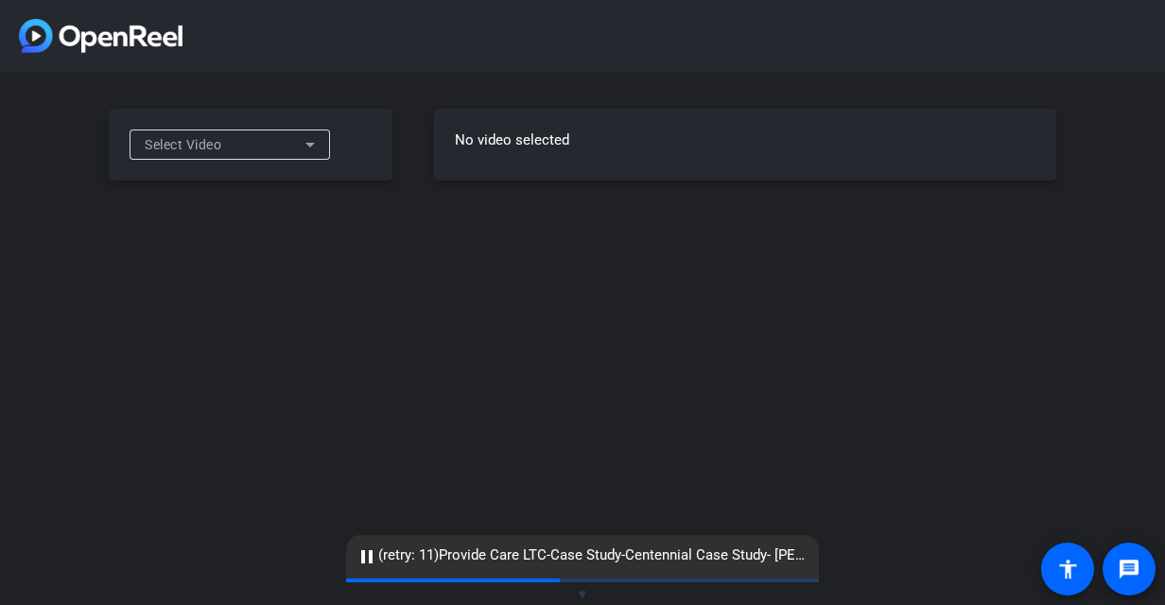
click at [293, 155] on div "Select Video" at bounding box center [225, 144] width 161 height 23
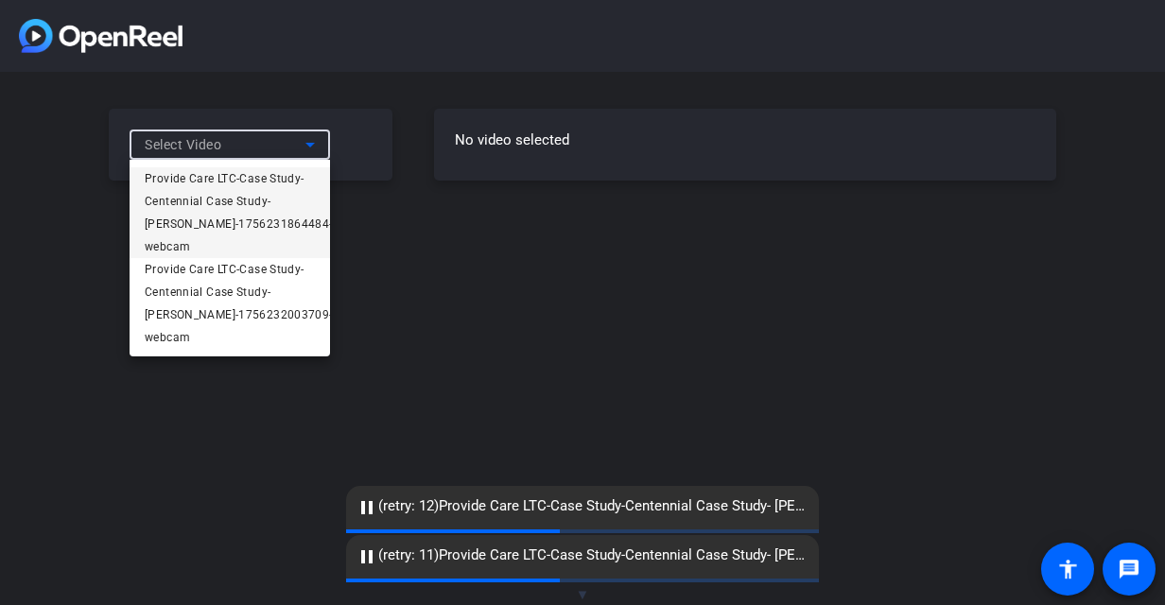
click at [272, 203] on span "Provide Care LTC-Case Study-Centennial Case Study- [PERSON_NAME]-1756231864484-…" at bounding box center [239, 212] width 188 height 91
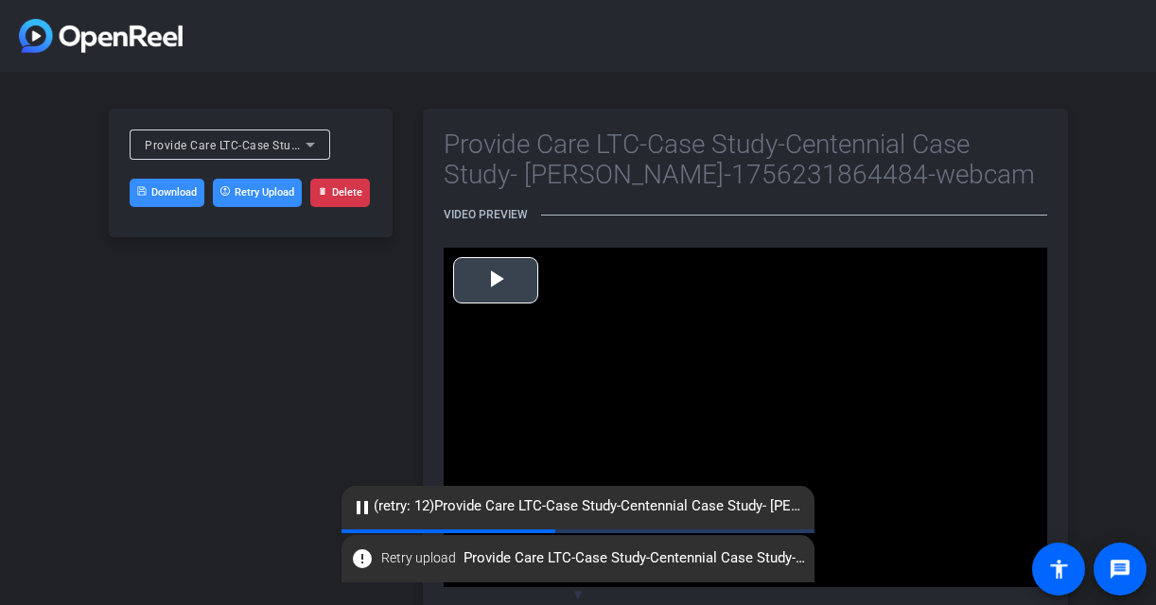
click at [496, 280] on span "Video Player" at bounding box center [496, 280] width 0 height 0
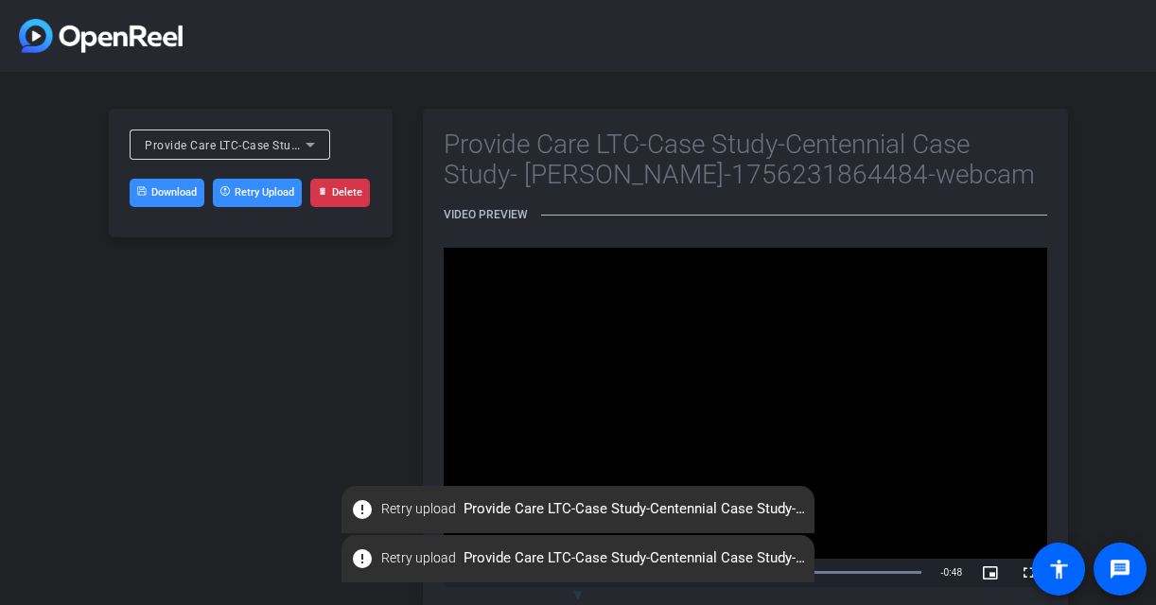
click at [247, 181] on button "Retry Upload" at bounding box center [257, 193] width 89 height 28
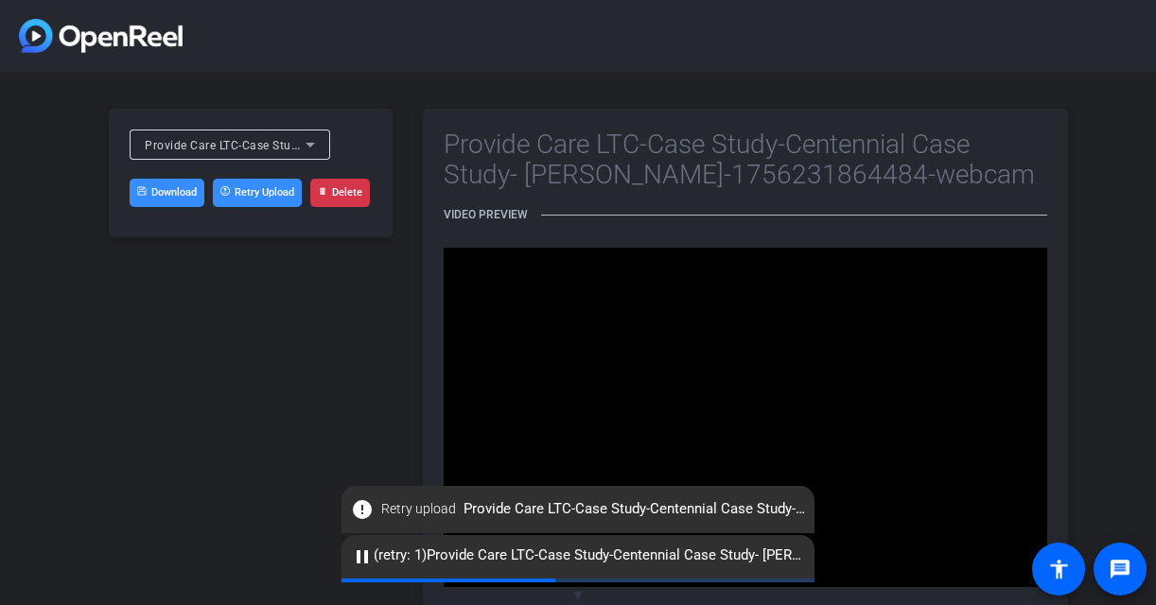
click at [365, 509] on mat-icon "error" at bounding box center [362, 509] width 23 height 23
click at [408, 509] on span "Retry upload" at bounding box center [418, 509] width 75 height 20
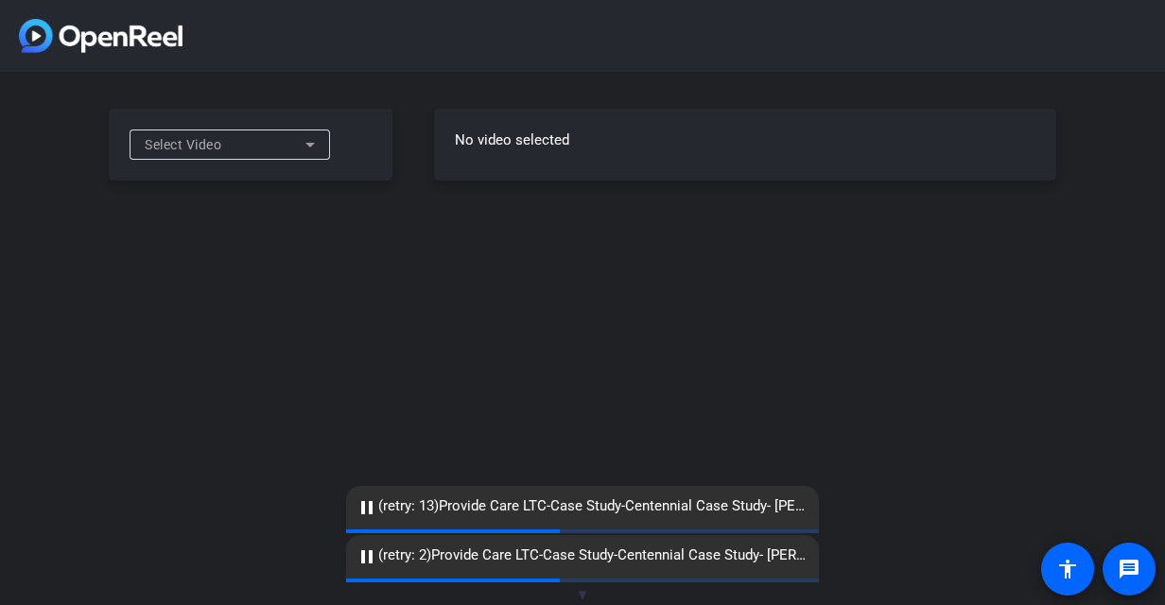
click at [310, 136] on icon at bounding box center [310, 144] width 23 height 23
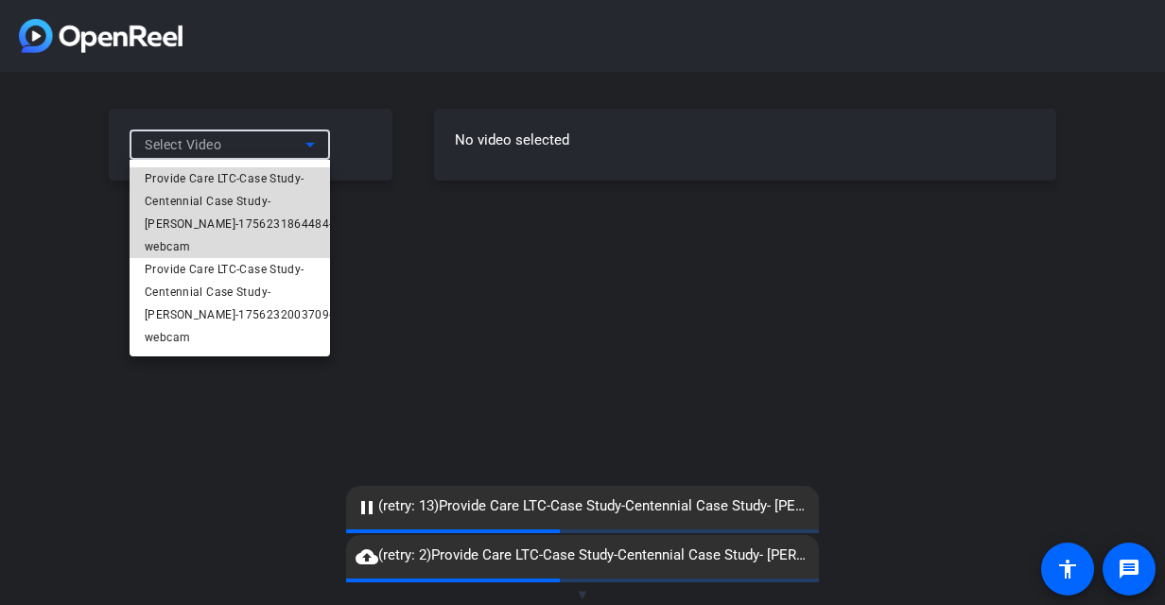
click at [280, 208] on span "Provide Care LTC-Case Study-Centennial Case Study- [PERSON_NAME]-1756231864484-…" at bounding box center [239, 212] width 188 height 91
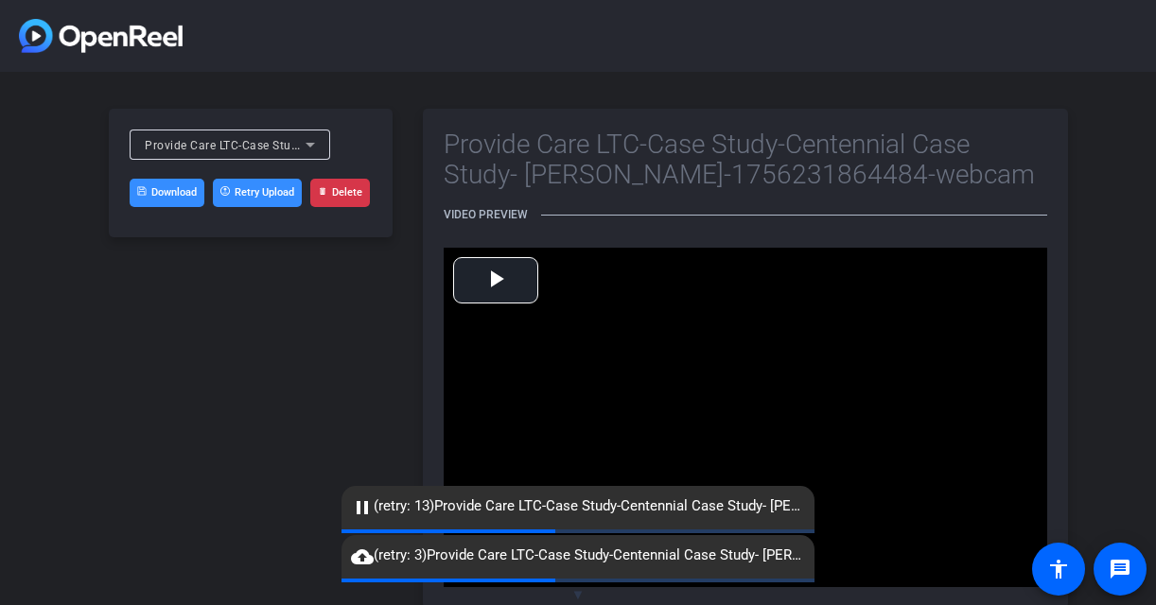
click at [510, 509] on span "pause (retry: 13) Provide Care LTC-Case Study-Centennial Case Study- Kathy Crow…" at bounding box center [577, 507] width 473 height 23
click at [496, 280] on span "Video Player" at bounding box center [496, 280] width 0 height 0
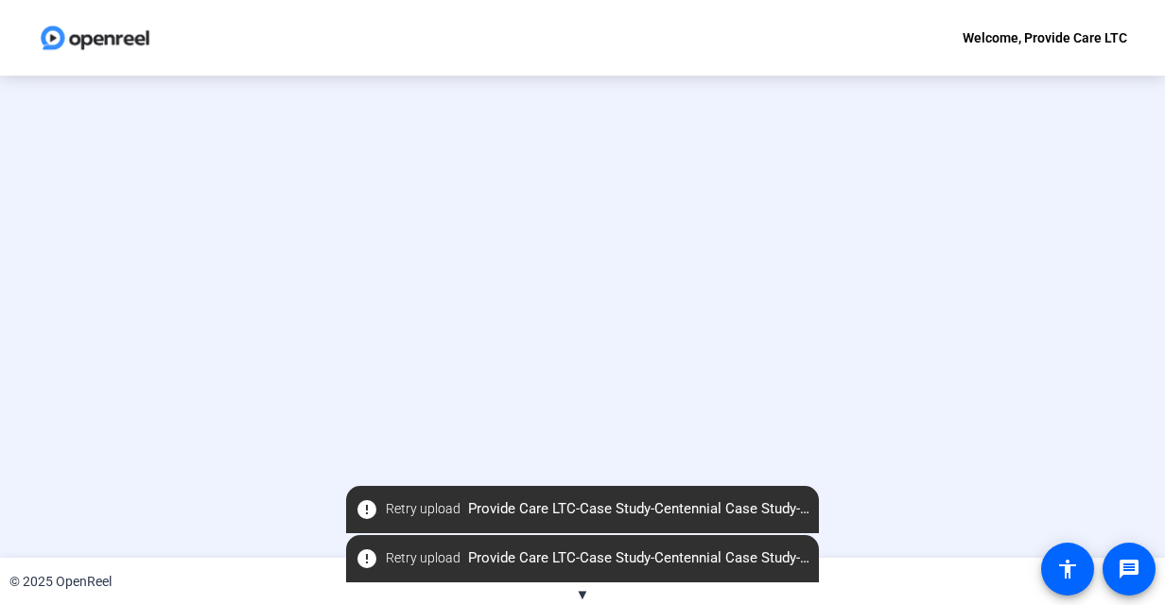
click at [96, 42] on img at bounding box center [95, 38] width 114 height 38
click at [72, 30] on img at bounding box center [95, 38] width 114 height 38
click at [47, 36] on img at bounding box center [95, 38] width 114 height 38
